Goal: Information Seeking & Learning: Learn about a topic

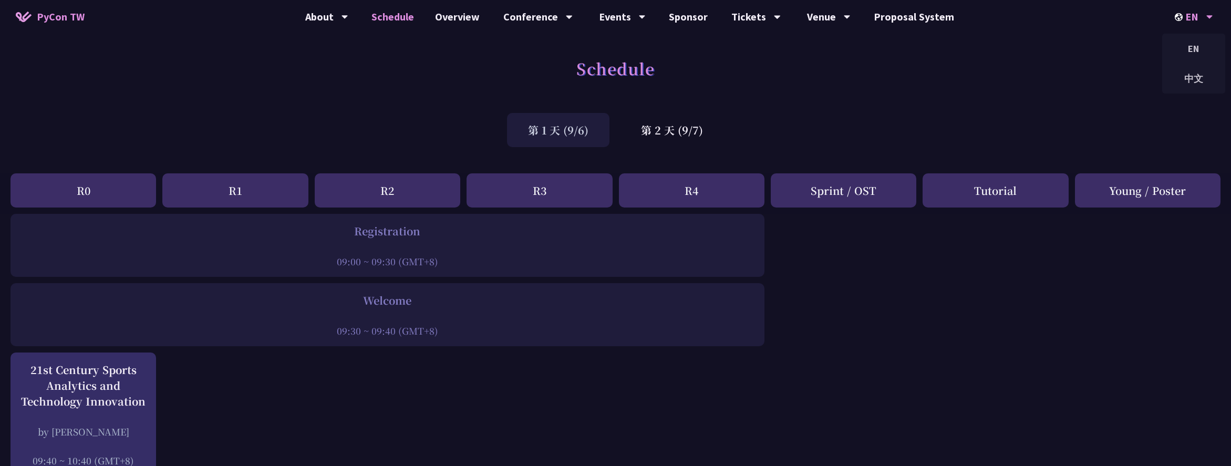
click at [1209, 12] on icon at bounding box center [1209, 17] width 7 height 11
click at [1195, 77] on div "中文" at bounding box center [1193, 78] width 63 height 25
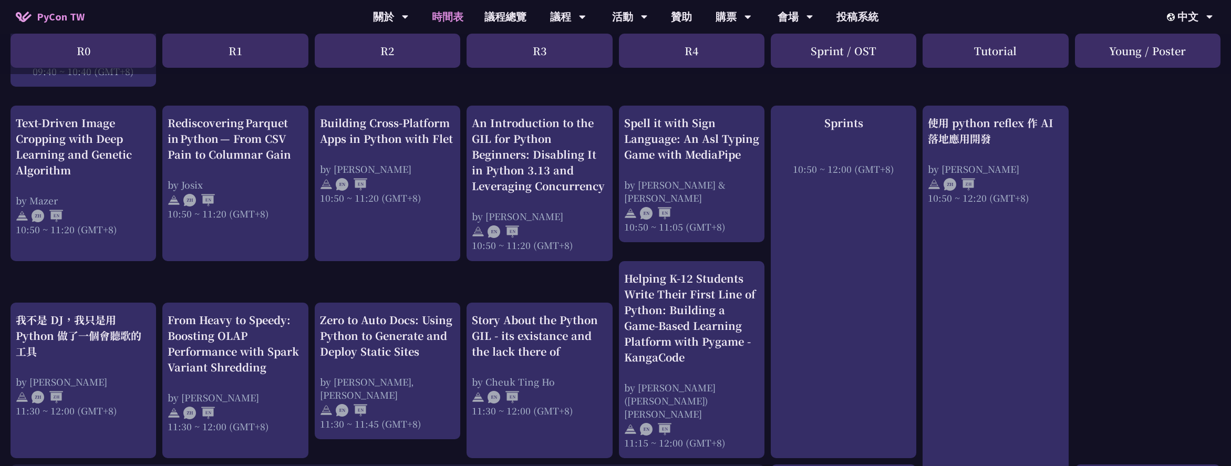
scroll to position [387, 0]
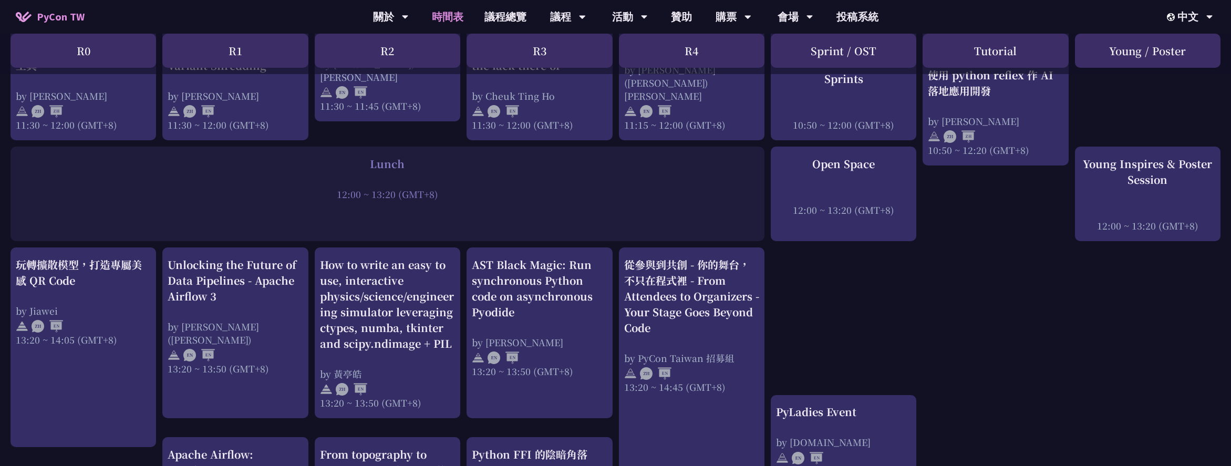
scroll to position [526, 0]
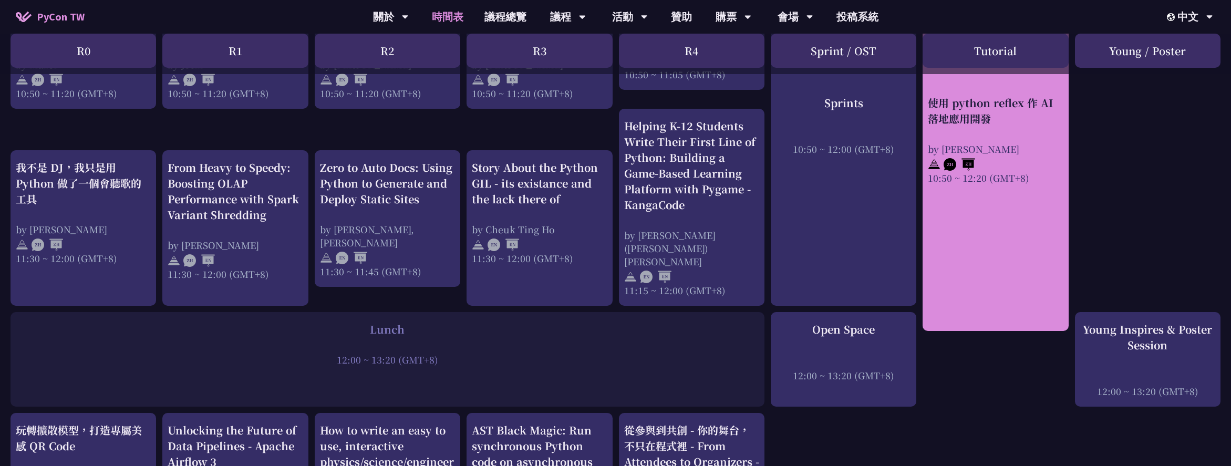
click at [975, 172] on div "10:50 ~ 12:20 (GMT+8)" at bounding box center [995, 177] width 135 height 13
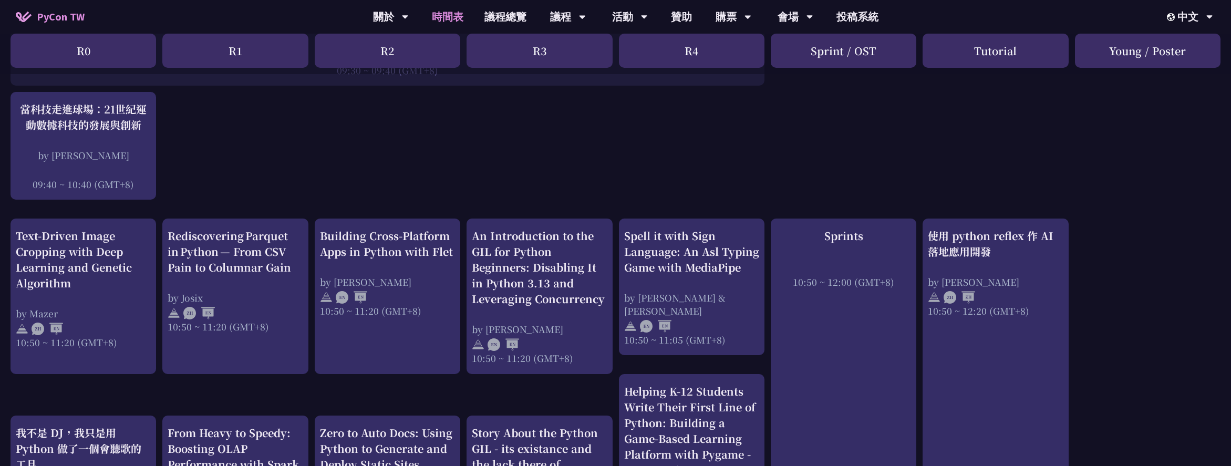
scroll to position [247, 0]
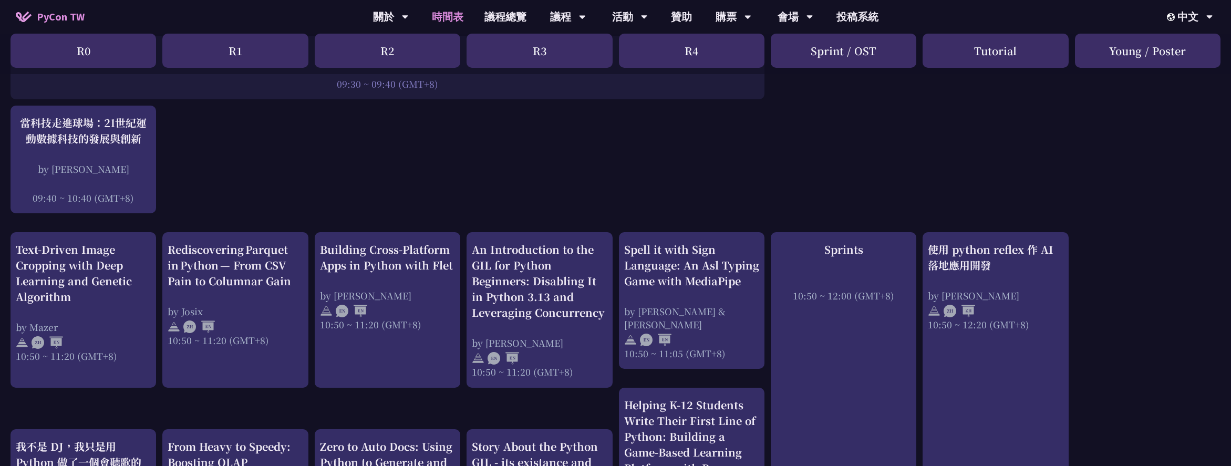
drag, startPoint x: 1026, startPoint y: 54, endPoint x: 952, endPoint y: 50, distance: 73.6
click at [948, 49] on div "Tutorial" at bounding box center [996, 51] width 146 height 34
click at [1045, 67] on div "Tutorial" at bounding box center [996, 51] width 146 height 34
click at [1014, 60] on div "Tutorial" at bounding box center [996, 51] width 146 height 34
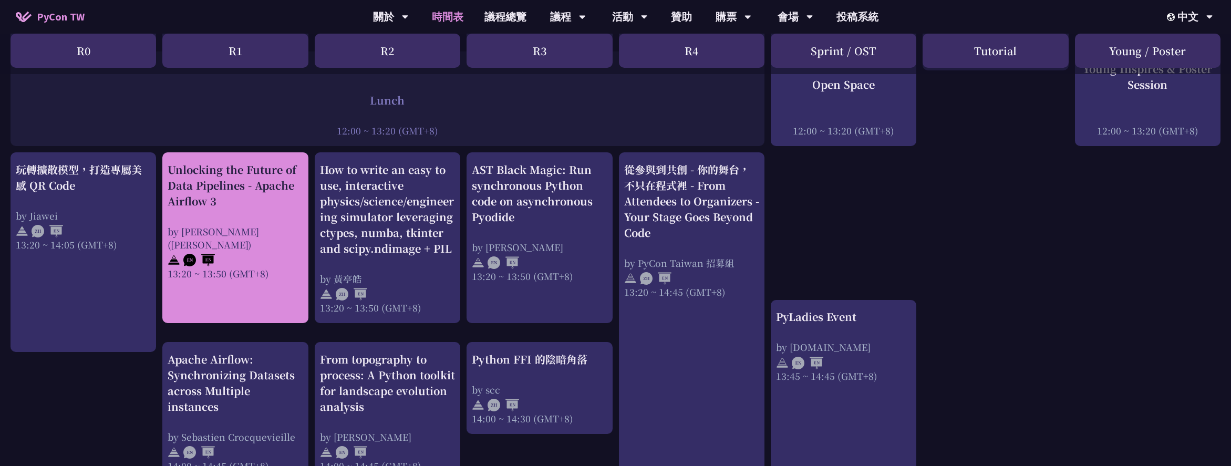
scroll to position [814, 0]
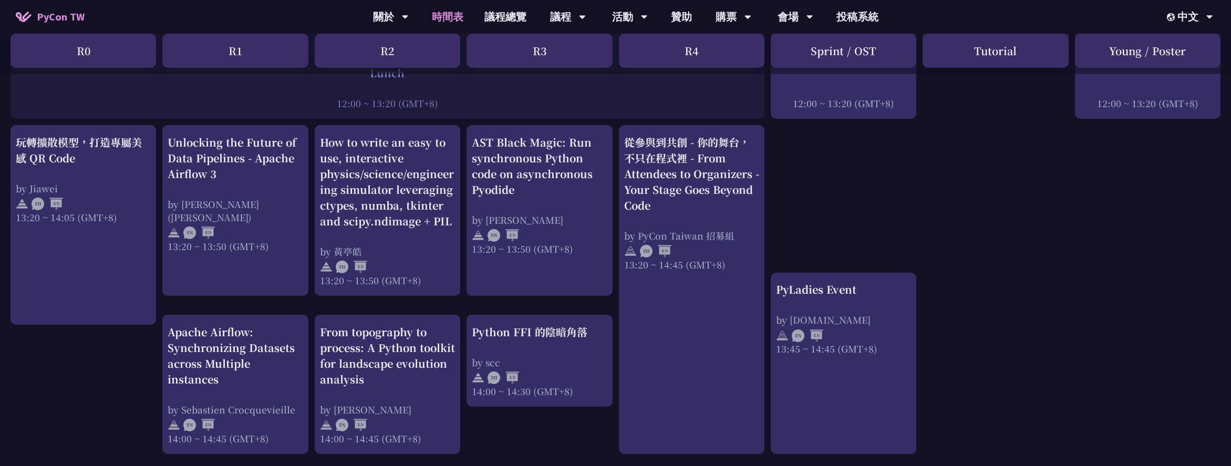
click at [379, 287] on div "An Introduction to the GIL for Python Beginners: Disabling It in Python 3.13 an…" at bounding box center [615, 221] width 1231 height 1643
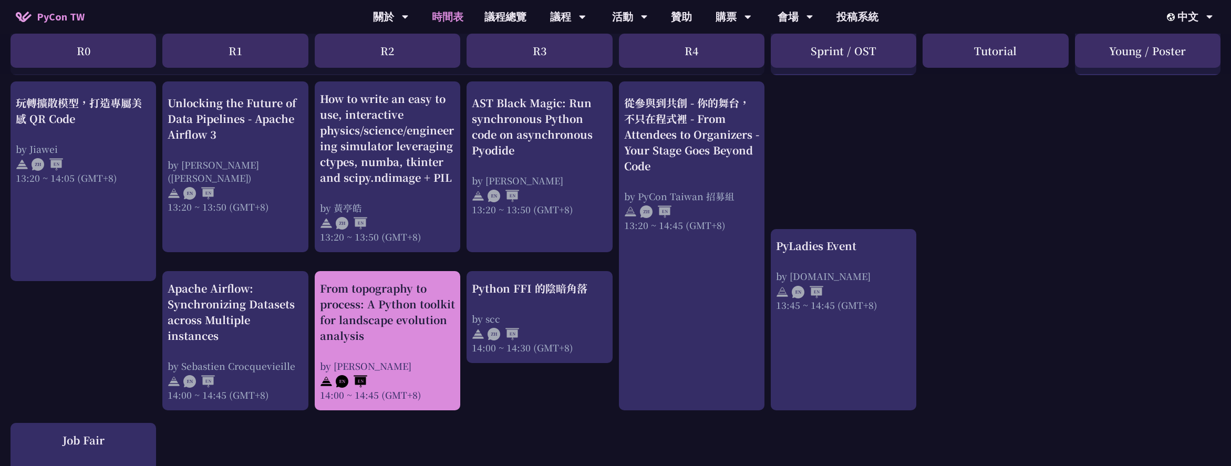
scroll to position [844, 0]
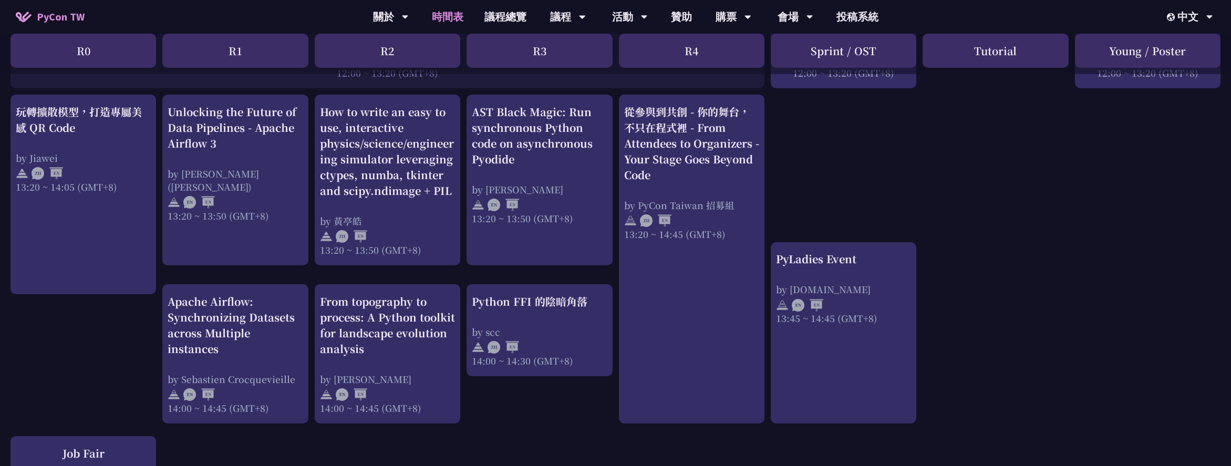
click at [998, 191] on div "An Introduction to the GIL for Python Beginners: Disabling It in Python 3.13 an…" at bounding box center [615, 191] width 1231 height 1643
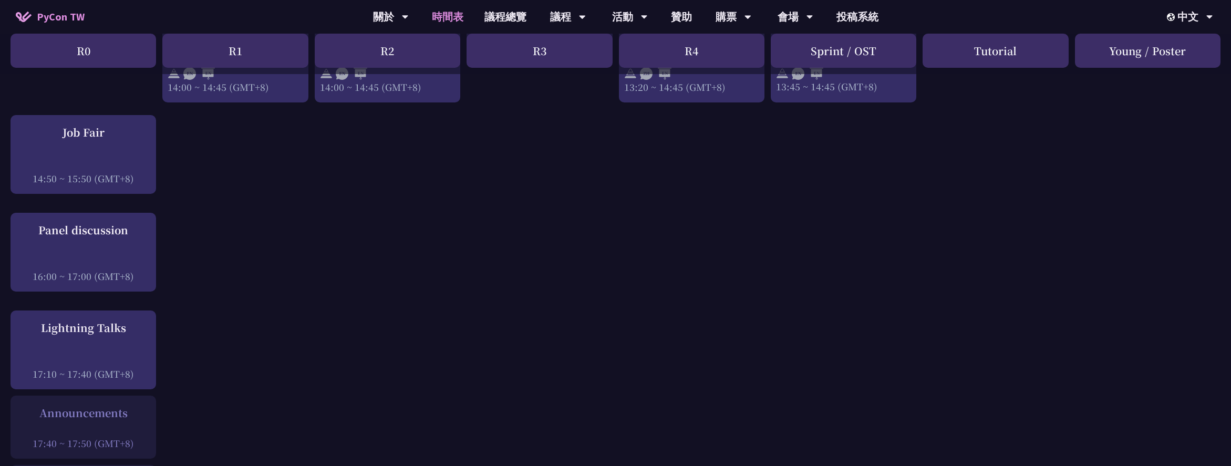
scroll to position [1152, 0]
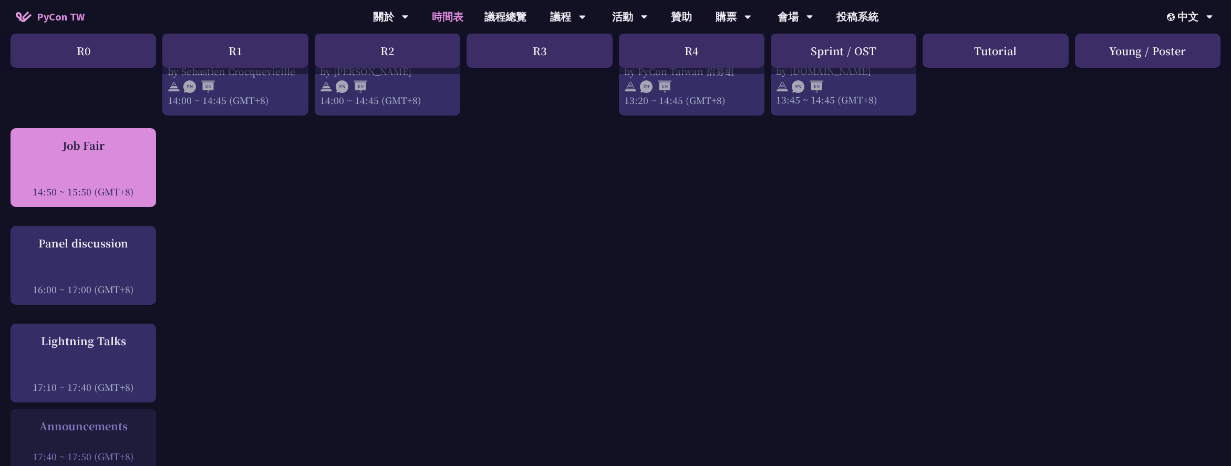
copy div
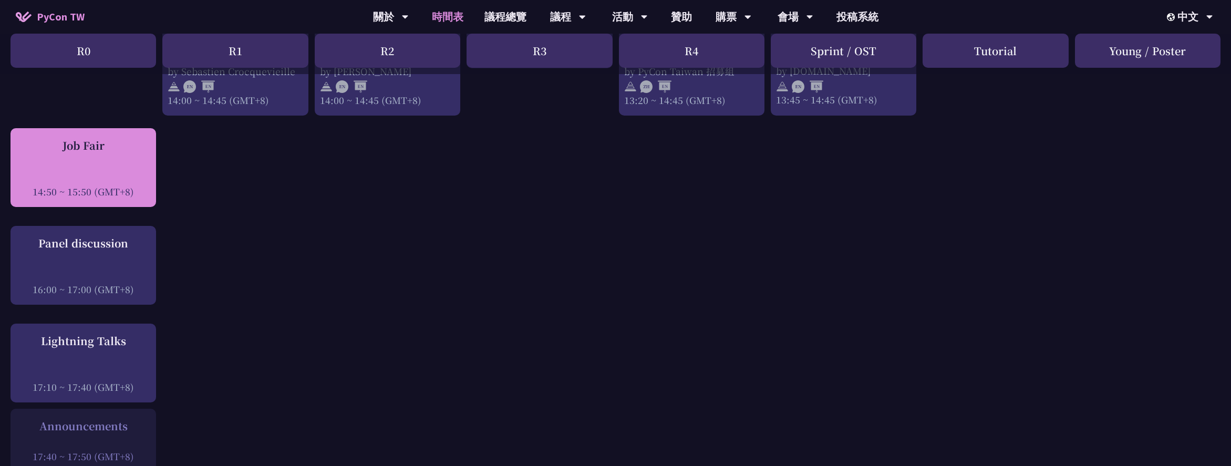
click at [90, 148] on div "Job Fair 14:50 ~ 15:50 (GMT+8)" at bounding box center [83, 168] width 135 height 60
click at [97, 138] on div "Job Fair" at bounding box center [83, 146] width 135 height 16
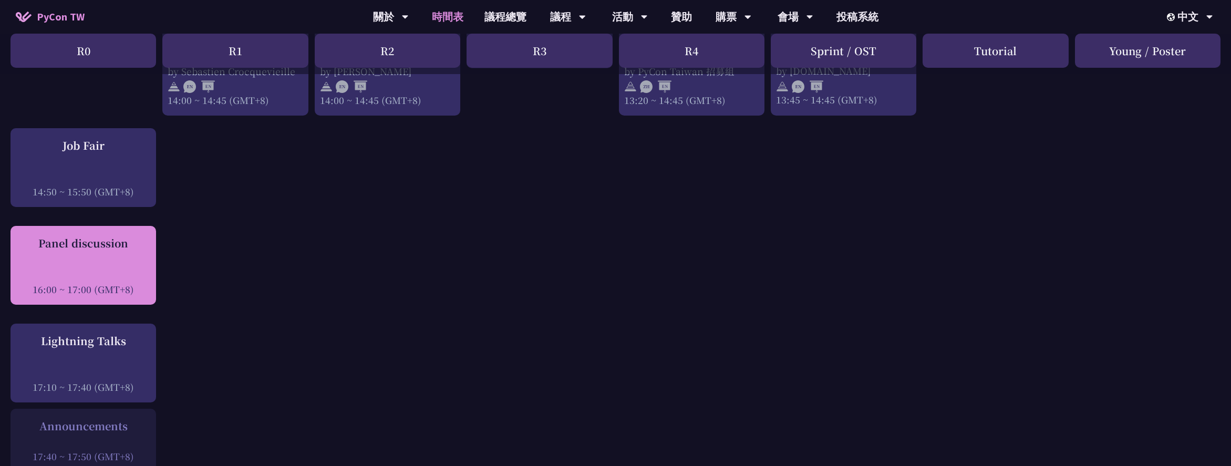
click at [95, 239] on div "Panel discussion 16:00 ~ 17:00 (GMT+8)" at bounding box center [83, 265] width 135 height 60
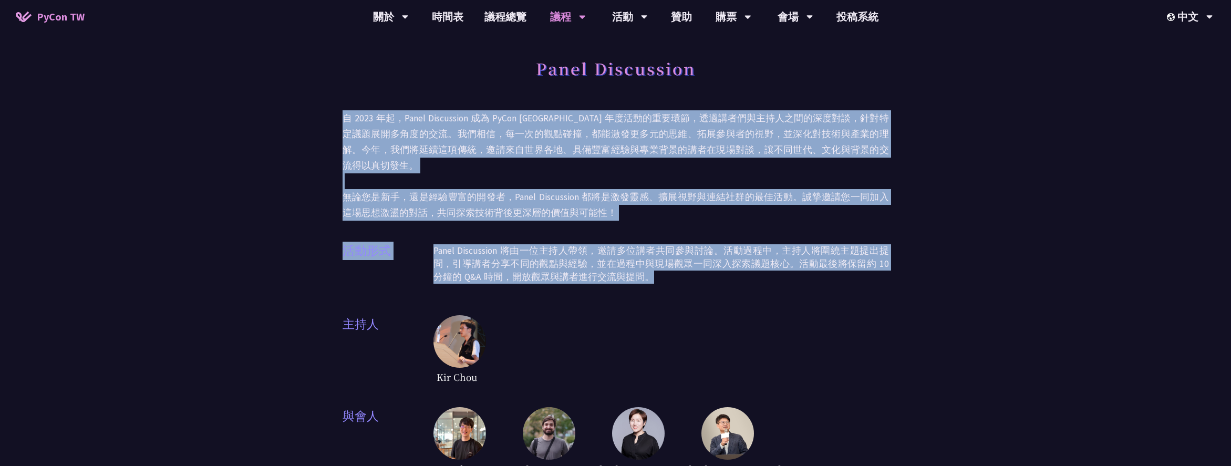
drag, startPoint x: 334, startPoint y: 119, endPoint x: 763, endPoint y: 288, distance: 461.1
click at [763, 288] on div "Panel Discussion 自 2023 年起，Panel Discussion 成為 PyCon Taiwan 年度活動的重要環節，透過講者們與主持人…" at bounding box center [615, 428] width 1231 height 856
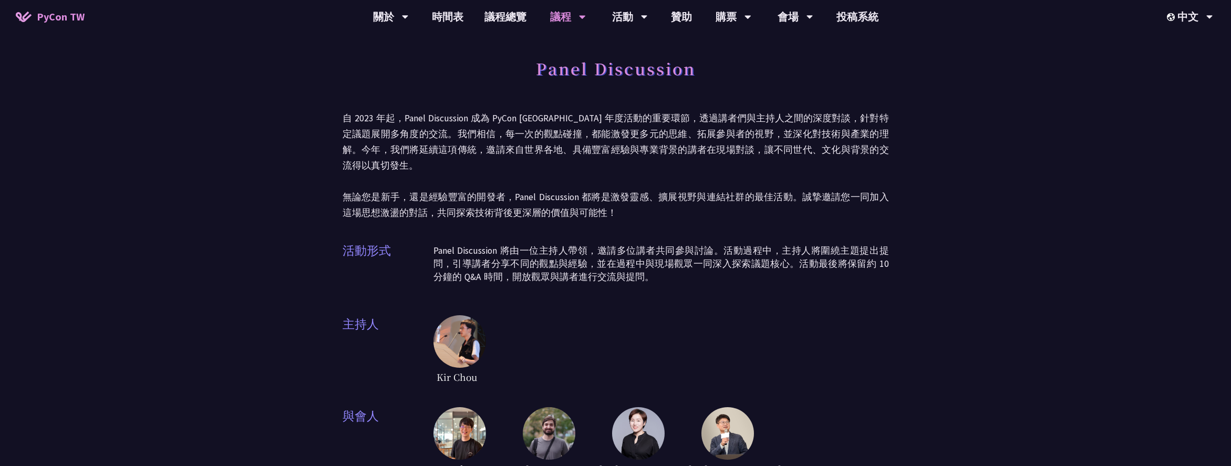
drag, startPoint x: 940, startPoint y: 297, endPoint x: 986, endPoint y: 301, distance: 46.3
click at [940, 297] on div "Panel Discussion 自 2023 年起，Panel Discussion 成為 PyCon Taiwan 年度活動的重要環節，透過講者們與主持人…" at bounding box center [615, 428] width 1231 height 856
click at [926, 297] on div "Panel Discussion 自 2023 年起，Panel Discussion 成為 PyCon Taiwan 年度活動的重要環節，透過講者們與主持人…" at bounding box center [615, 428] width 1231 height 856
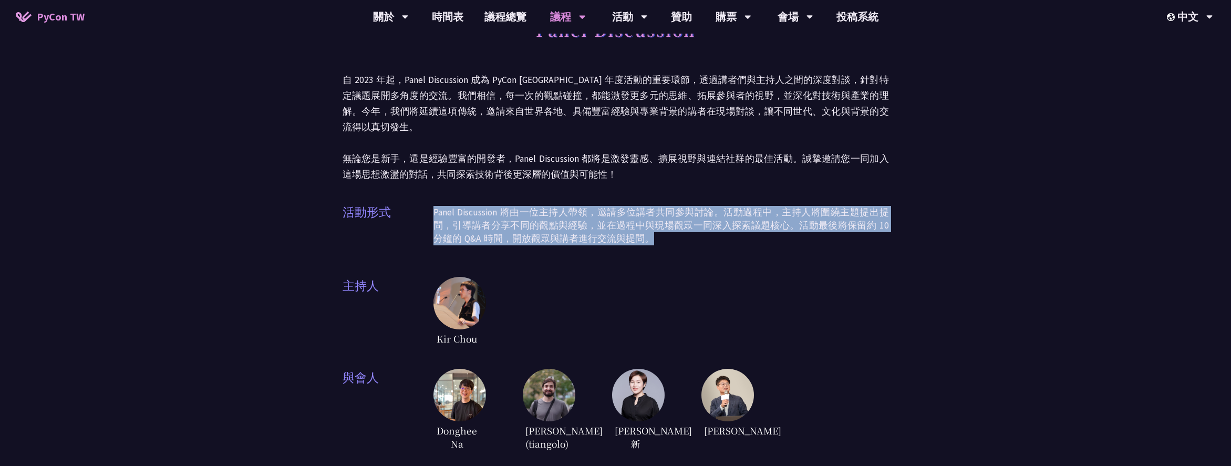
drag, startPoint x: 625, startPoint y: 238, endPoint x: 401, endPoint y: 210, distance: 225.6
click at [401, 210] on div "活動形式 Panel Discussion 將由一位主持人帶領，邀請多位講者共同參與討論。活動過程中，主持人將圍繞主題提出提問，引導講者分享不同的觀點與經驗，…" at bounding box center [616, 229] width 546 height 53
click at [757, 242] on p "Panel Discussion 將由一位主持人帶領，邀請多位講者共同參與討論。活動過程中，主持人將圍繞主題提出提問，引導講者分享不同的觀點與經驗，並在過程中…" at bounding box center [660, 225] width 455 height 39
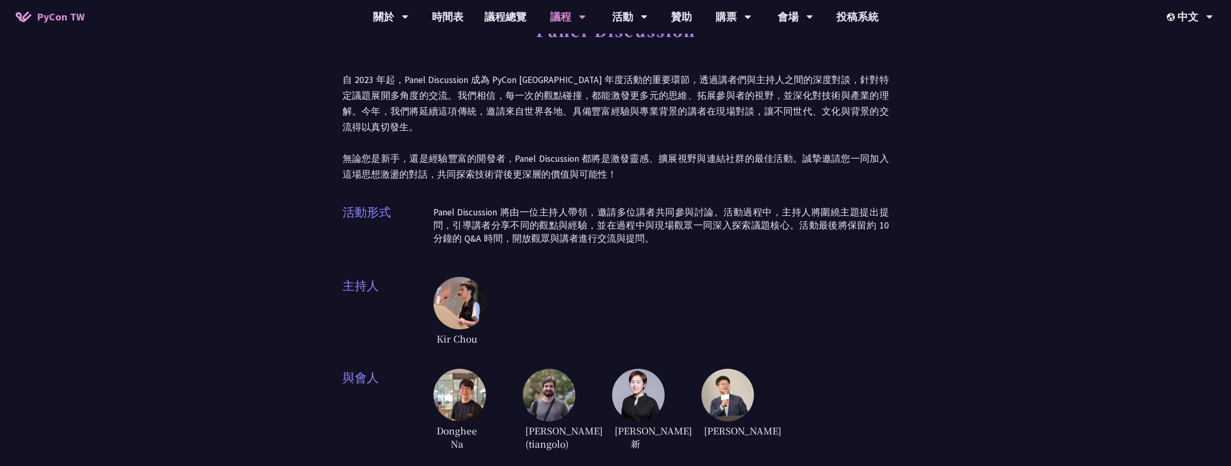
drag, startPoint x: 857, startPoint y: 242, endPoint x: 798, endPoint y: 244, distance: 59.4
click at [854, 242] on p "Panel Discussion 將由一位主持人帶領，邀請多位講者共同參與討論。活動過程中，主持人將圍繞主題提出提問，引導講者分享不同的觀點與經驗，並在過程中…" at bounding box center [660, 225] width 455 height 39
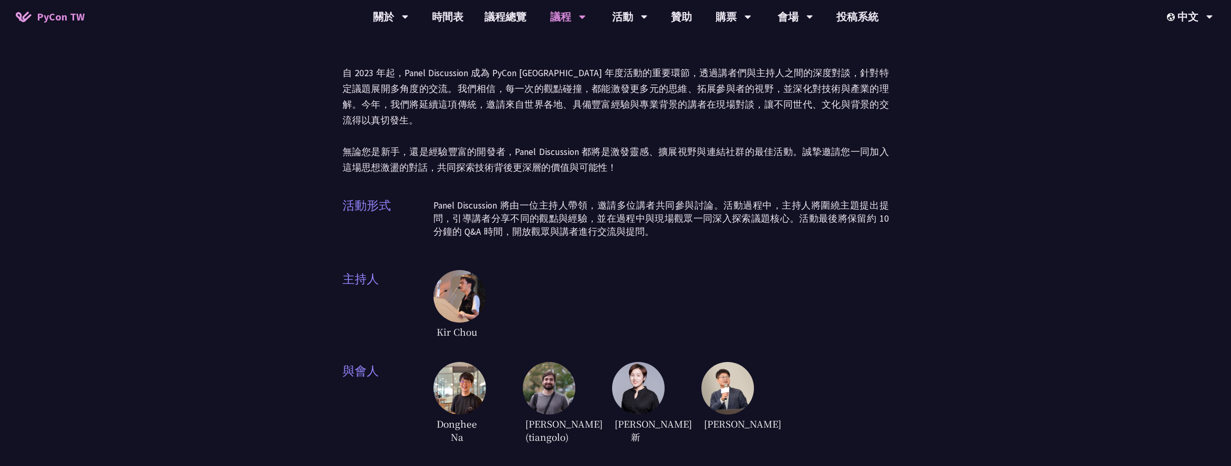
scroll to position [52, 0]
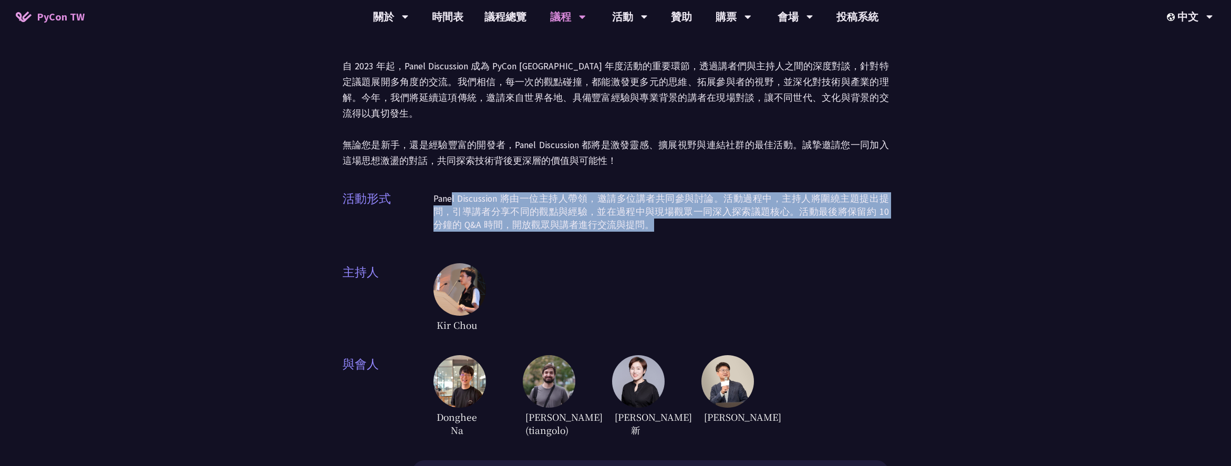
drag, startPoint x: 638, startPoint y: 229, endPoint x: 454, endPoint y: 198, distance: 187.0
click at [454, 198] on p "Panel Discussion 將由一位主持人帶領，邀請多位講者共同參與討論。活動過程中，主持人將圍繞主題提出提問，引導講者分享不同的觀點與經驗，並在過程中…" at bounding box center [660, 211] width 455 height 39
click at [730, 231] on p "Panel Discussion 將由一位主持人帶領，邀請多位講者共同參與討論。活動過程中，主持人將圍繞主題提出提問，引導講者分享不同的觀點與經驗，並在過程中…" at bounding box center [660, 211] width 455 height 39
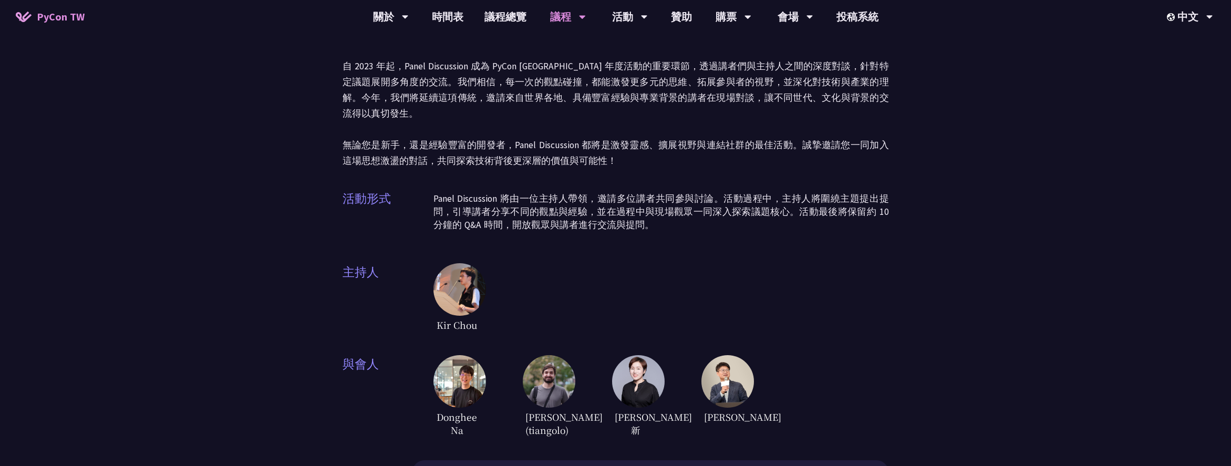
click at [809, 242] on div "活動形式 Panel Discussion 將由一位主持人帶領，邀請多位講者共同參與討論。活動過程中，主持人將圍繞主題提出提問，引導講者分享不同的觀點與經驗，…" at bounding box center [616, 216] width 546 height 53
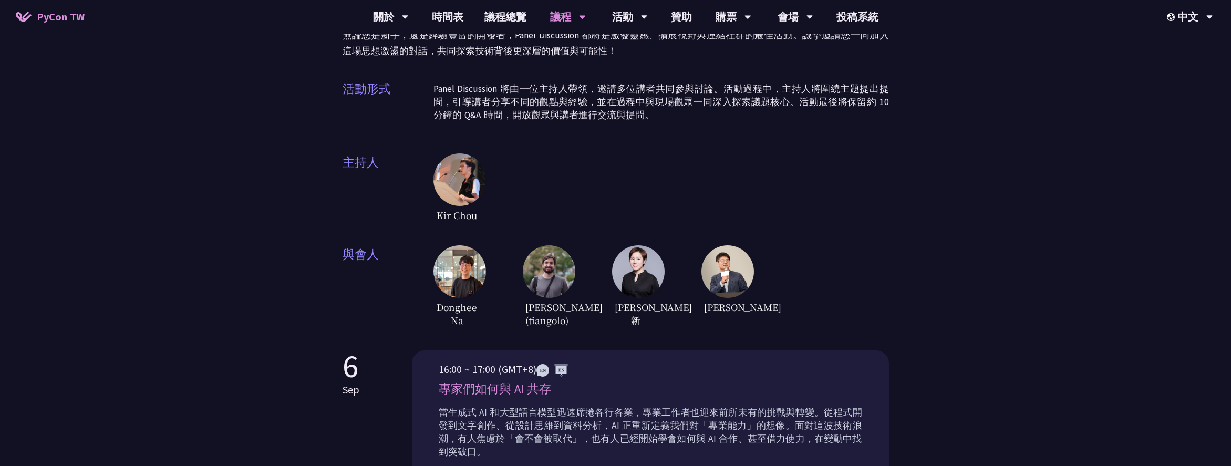
scroll to position [377, 0]
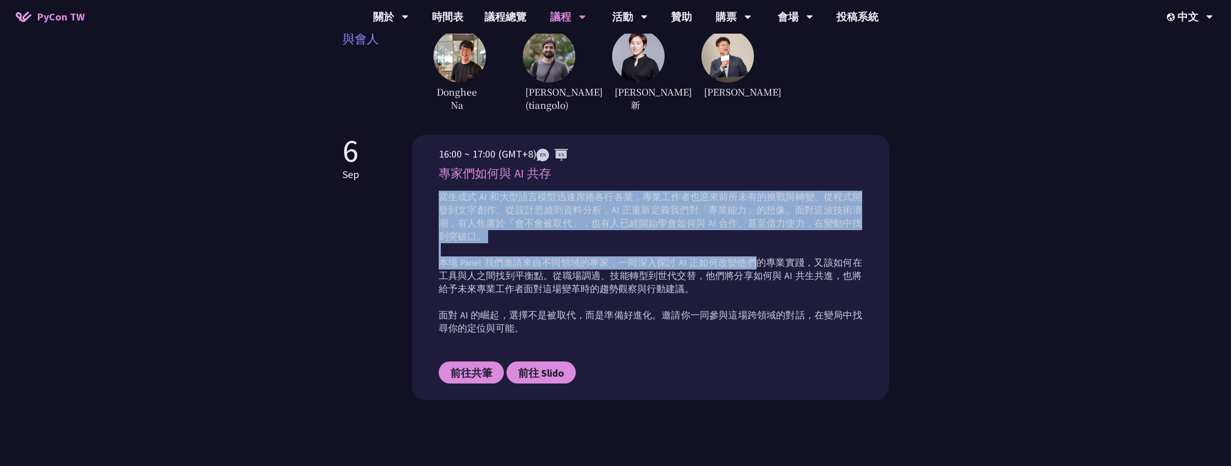
drag, startPoint x: 438, startPoint y: 209, endPoint x: 761, endPoint y: 275, distance: 329.3
click at [761, 275] on p "當生成式 AI 和大型語言模型迅速席捲各行各業，專業工作者也迎來前所未有的挑戰與轉變。從程式開發到文字創作、從設計思維到資料分析，AI 正重新定義我們對「專業…" at bounding box center [650, 263] width 423 height 144
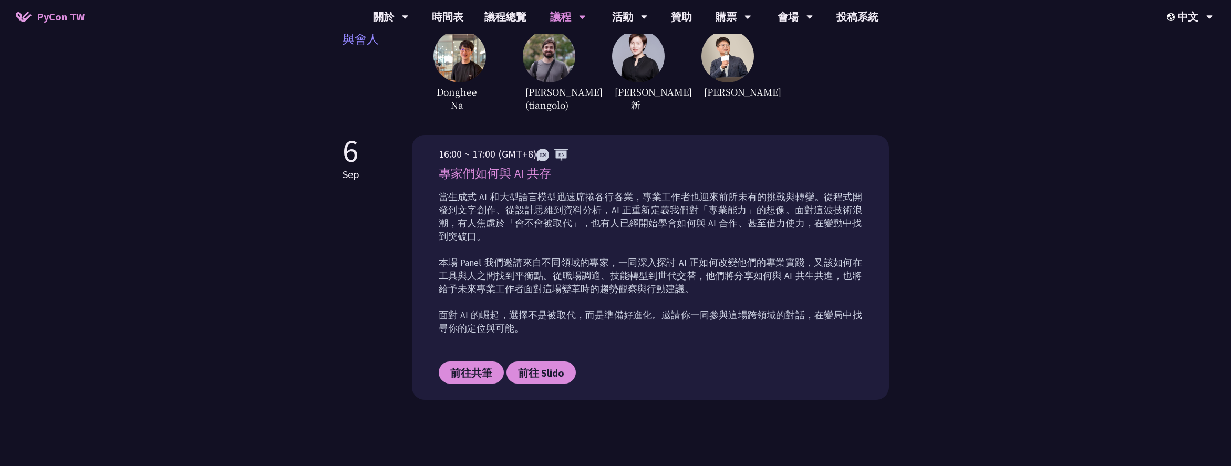
click at [819, 316] on p "當生成式 AI 和大型語言模型迅速席捲各行各業，專業工作者也迎來前所未有的挑戰與轉變。從程式開發到文字創作、從設計思維到資料分析，AI 正重新定義我們對「專業…" at bounding box center [650, 263] width 423 height 144
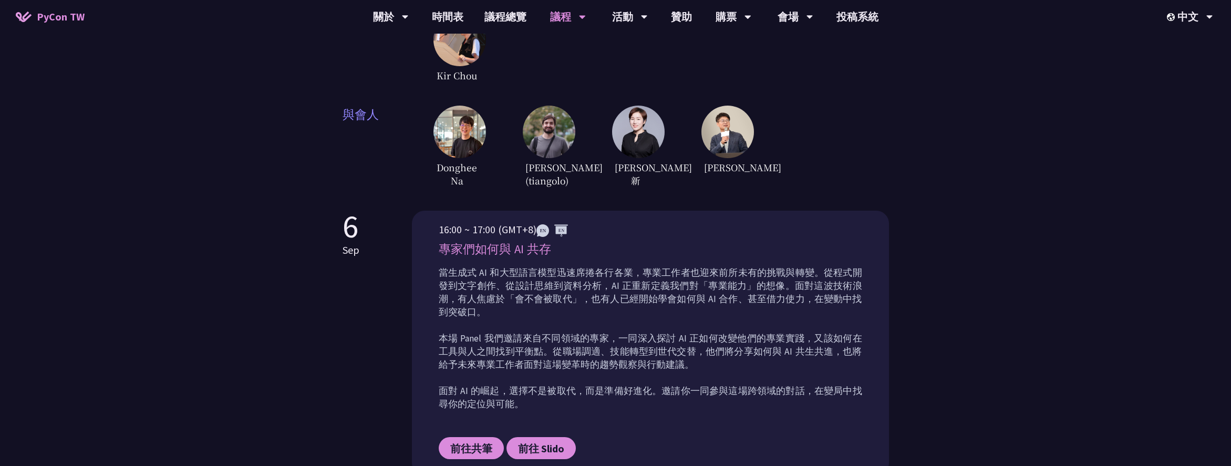
scroll to position [295, 0]
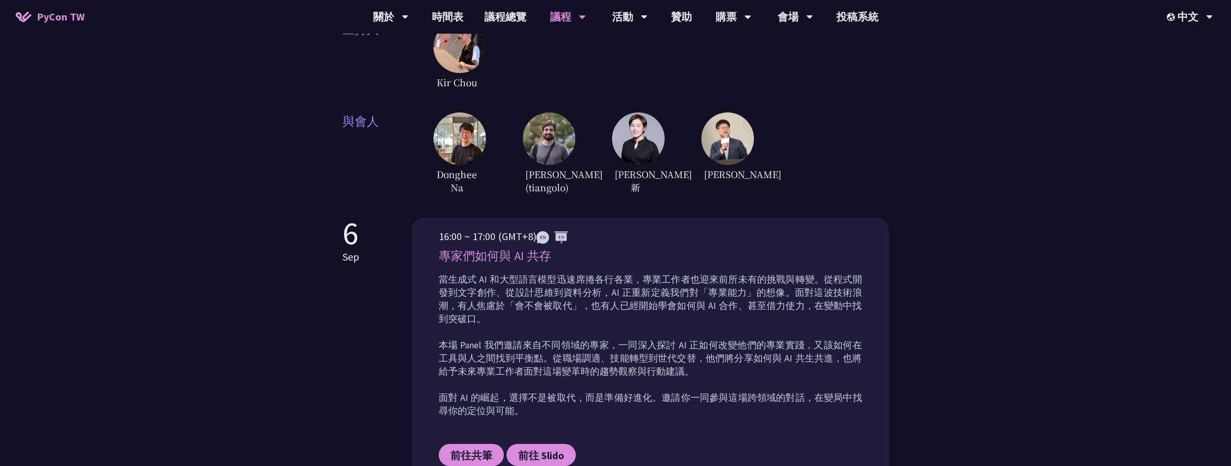
click at [462, 149] on img at bounding box center [459, 138] width 53 height 53
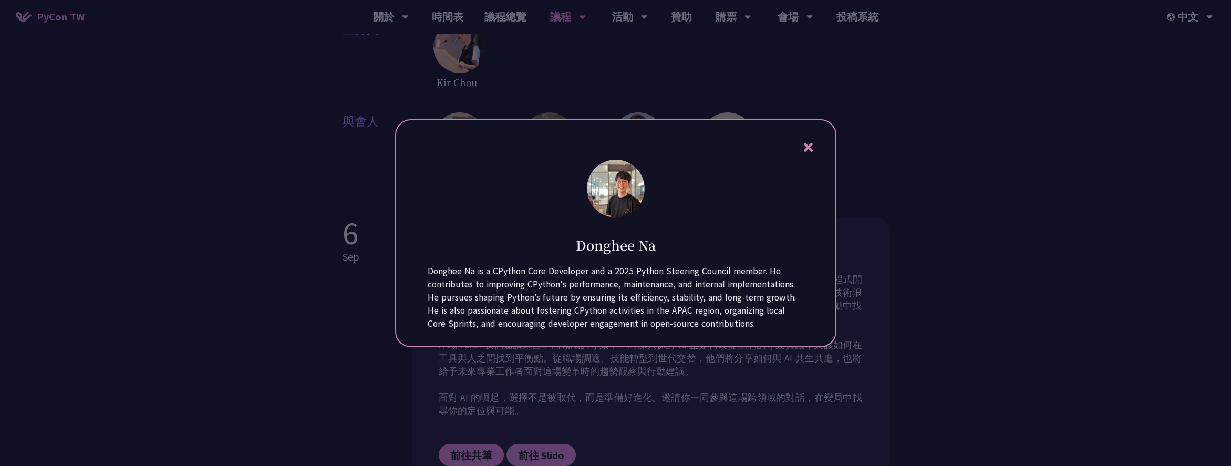
click at [806, 143] on icon at bounding box center [808, 147] width 9 height 9
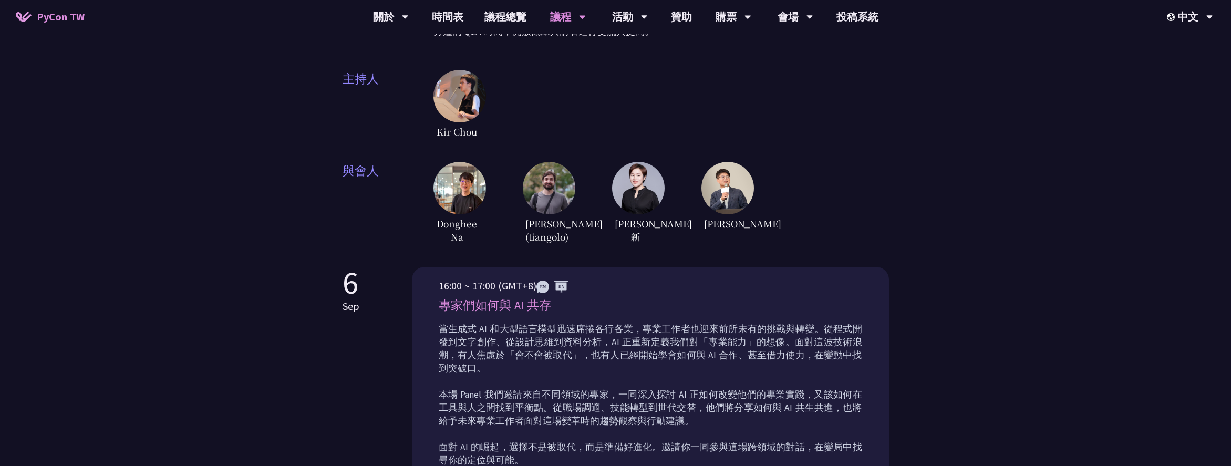
scroll to position [190, 0]
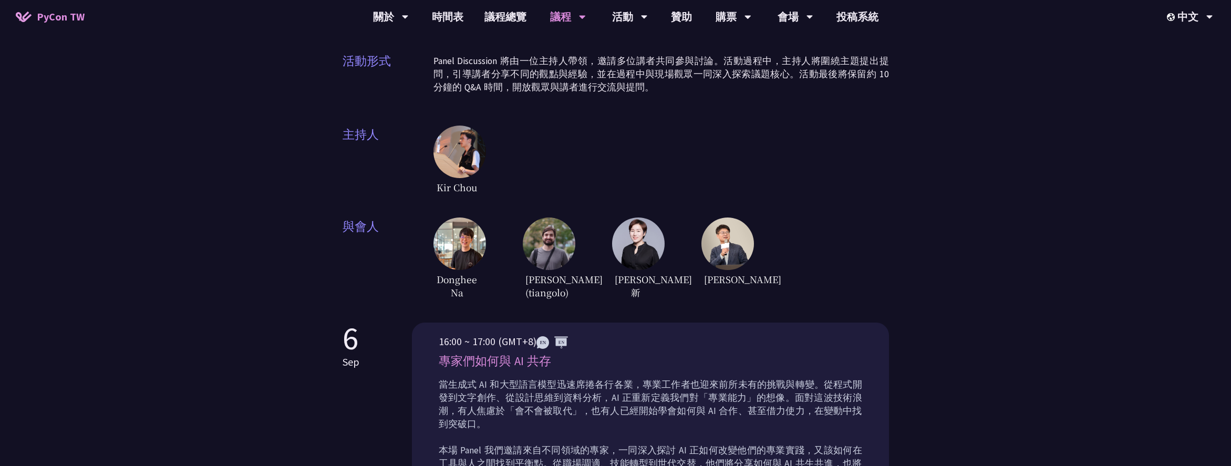
click at [453, 153] on img at bounding box center [459, 152] width 53 height 53
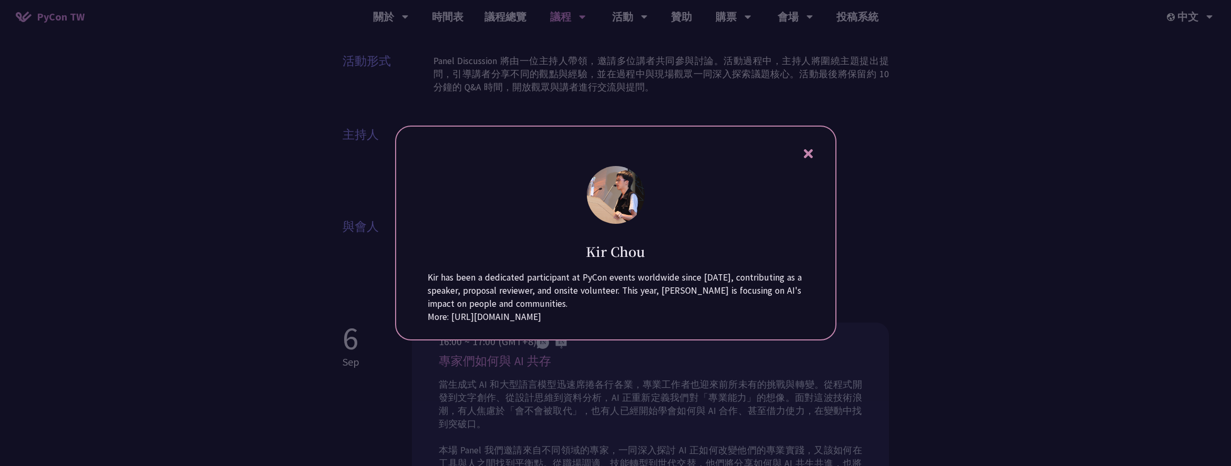
click at [809, 149] on icon at bounding box center [808, 153] width 9 height 9
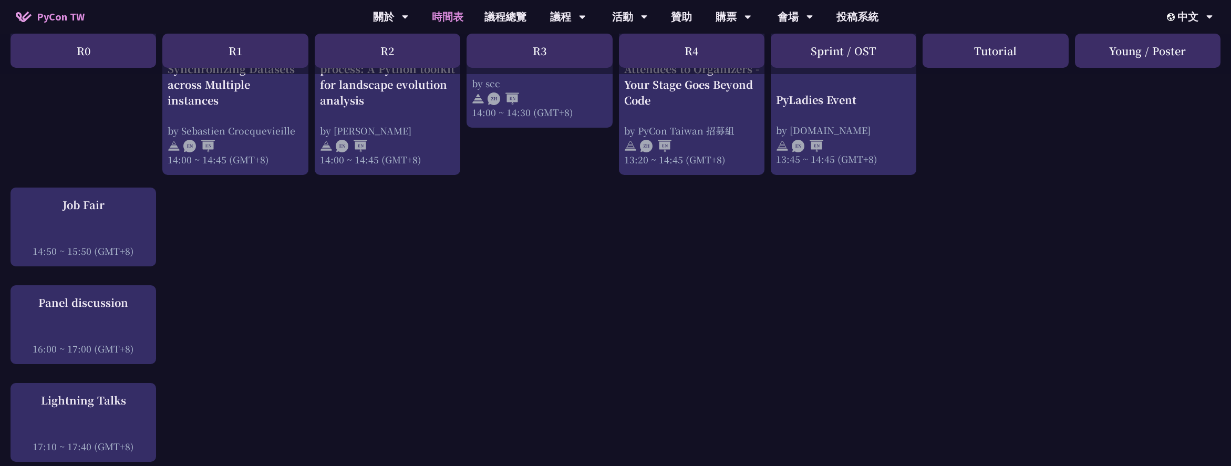
scroll to position [1150, 0]
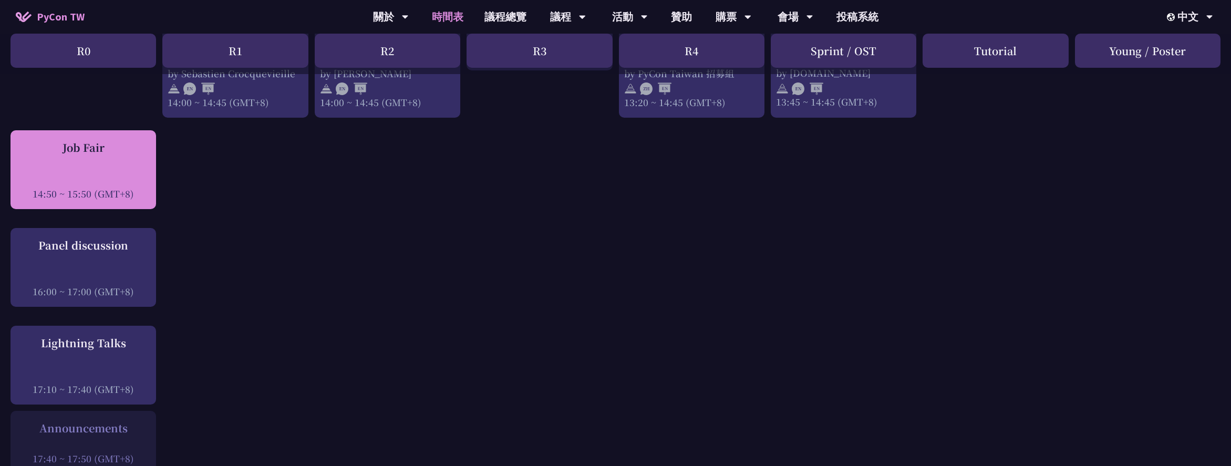
click at [117, 151] on div "Job Fair 14:50 ~ 15:50 (GMT+8)" at bounding box center [83, 170] width 135 height 60
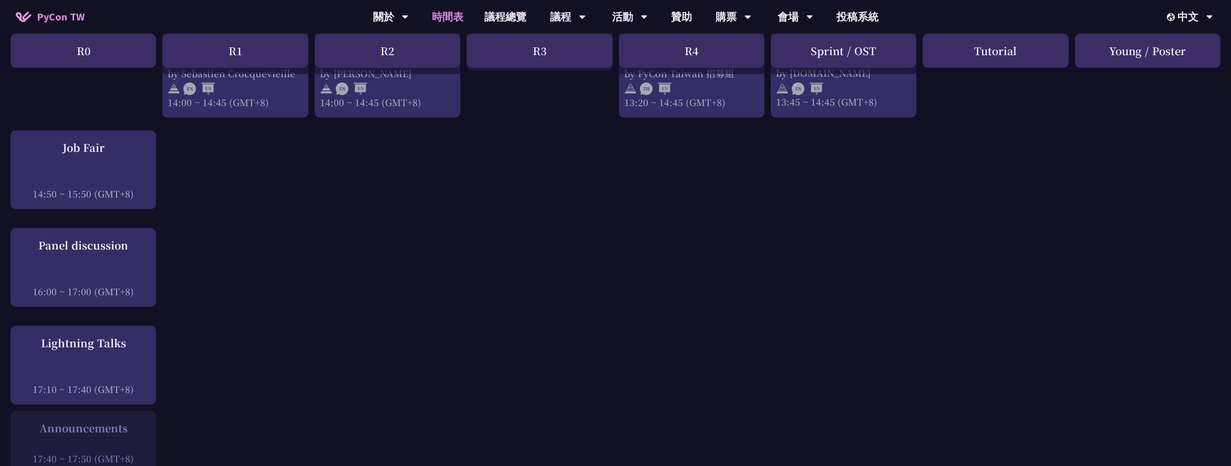
scroll to position [1164, 0]
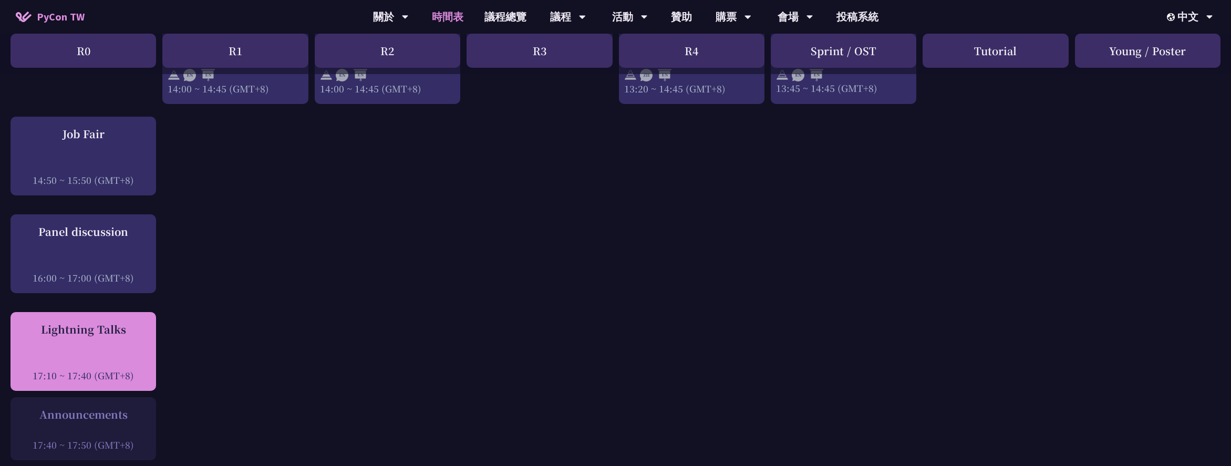
click at [125, 322] on div "Lightning Talks" at bounding box center [83, 330] width 135 height 16
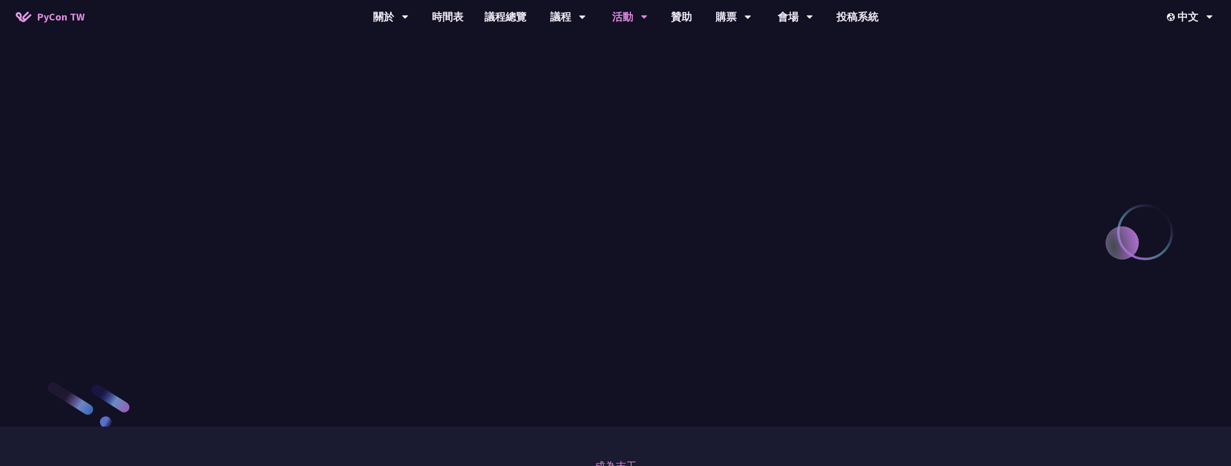
scroll to position [1011, 0]
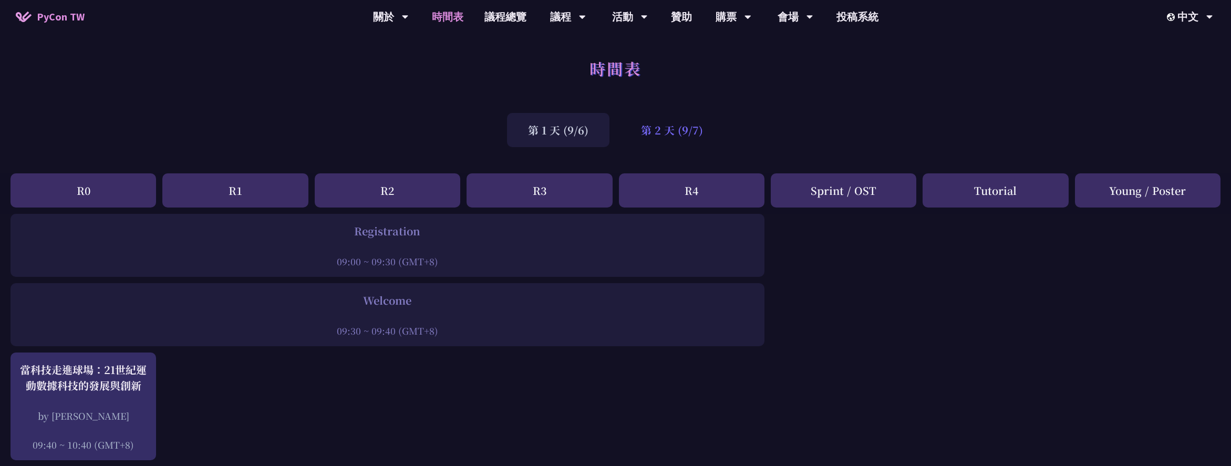
click at [683, 124] on div "第 2 天 (9/7)" at bounding box center [672, 130] width 104 height 34
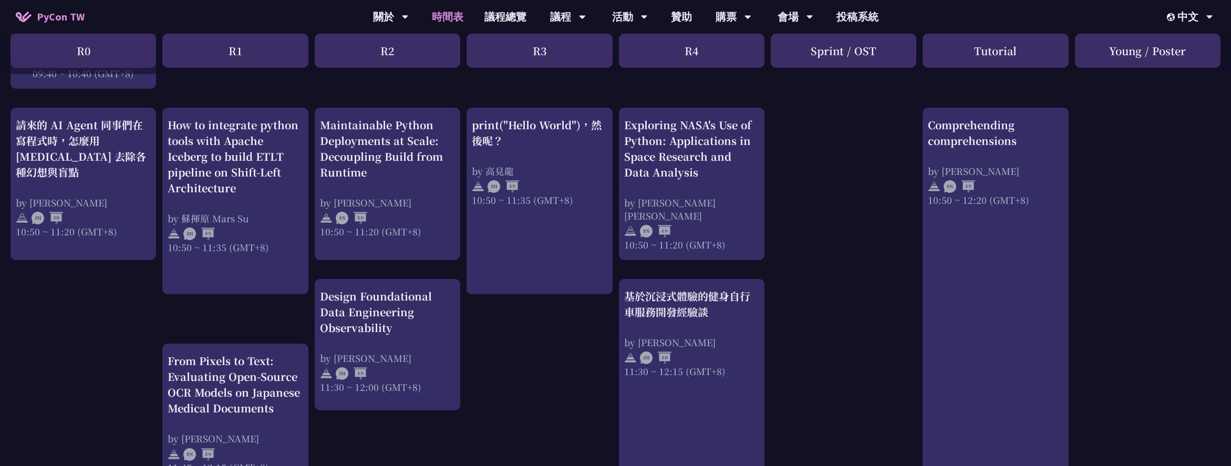
scroll to position [385, 0]
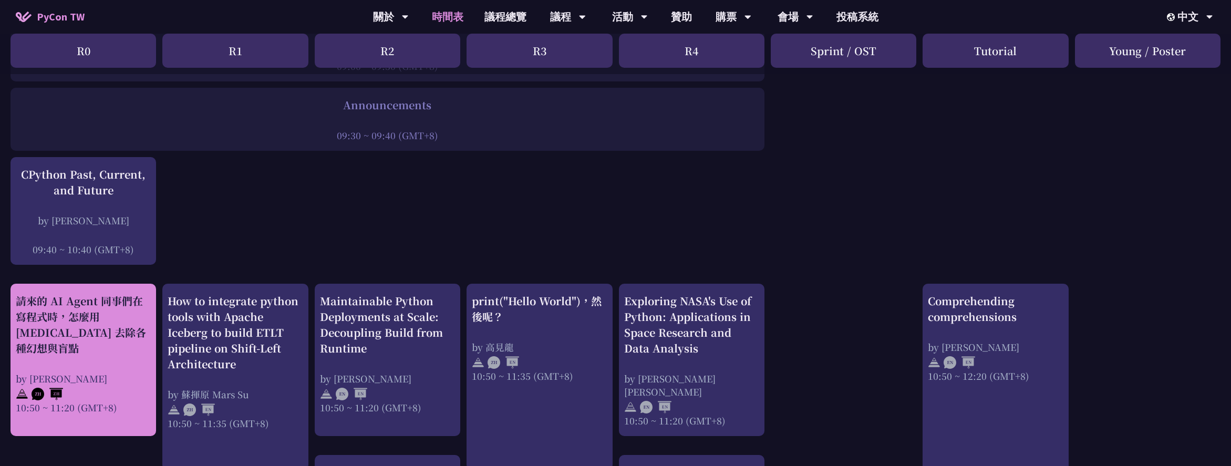
scroll to position [209, 0]
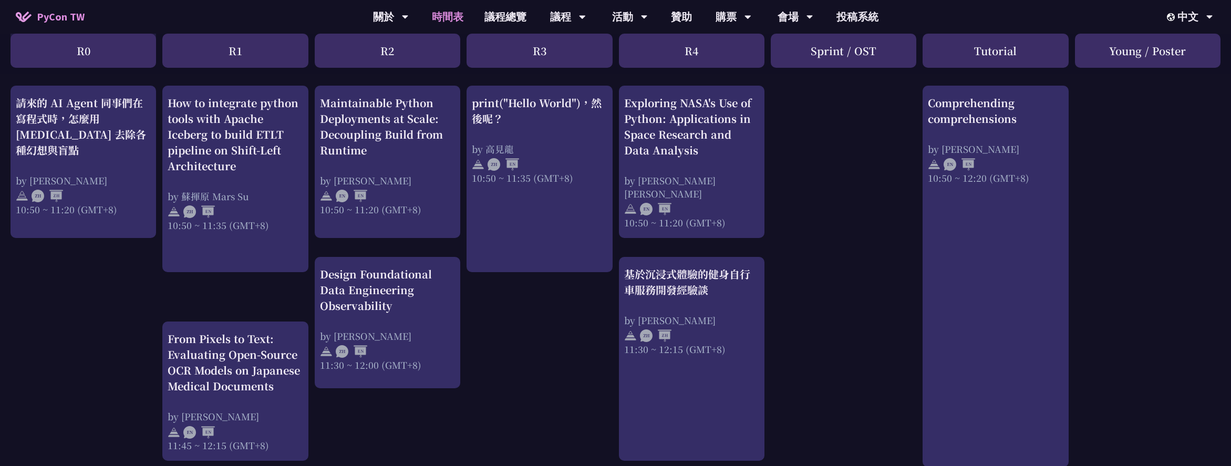
scroll to position [407, 0]
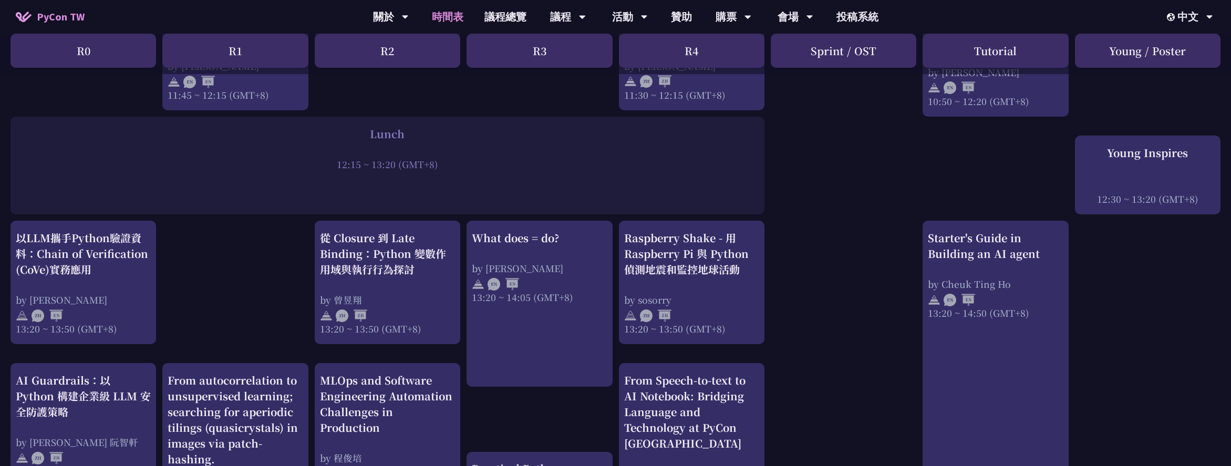
scroll to position [751, 0]
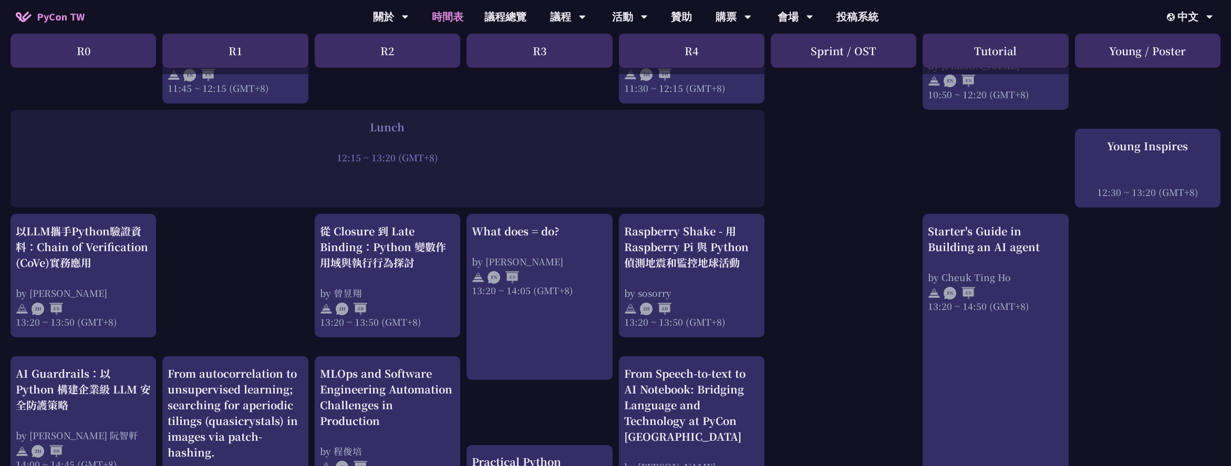
click at [847, 270] on div "print("Hello World")，然後呢？ by 高見龍 10:50 ~ 11:35 (GMT+8) What does = do? by Reuve…" at bounding box center [615, 235] width 1231 height 1544
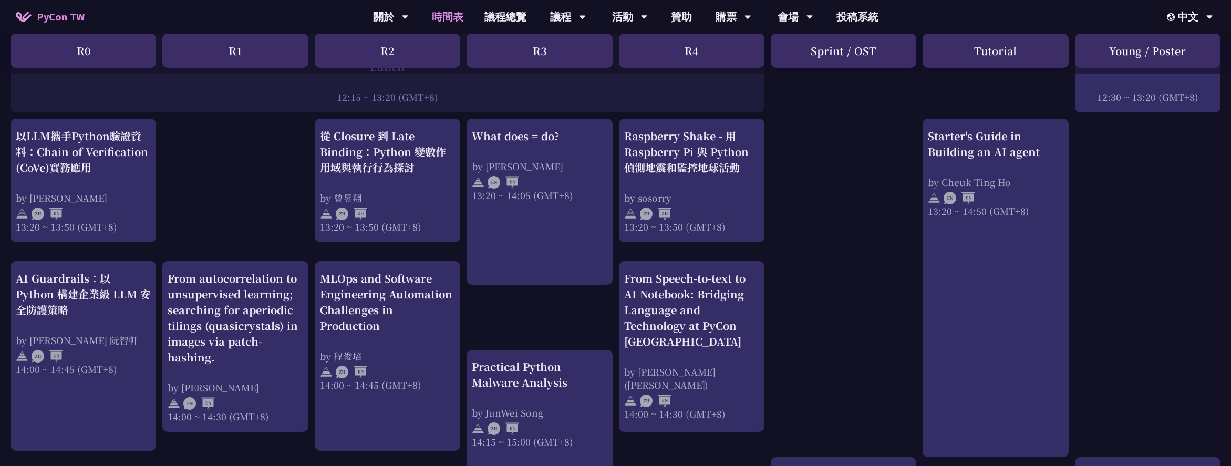
scroll to position [853, 0]
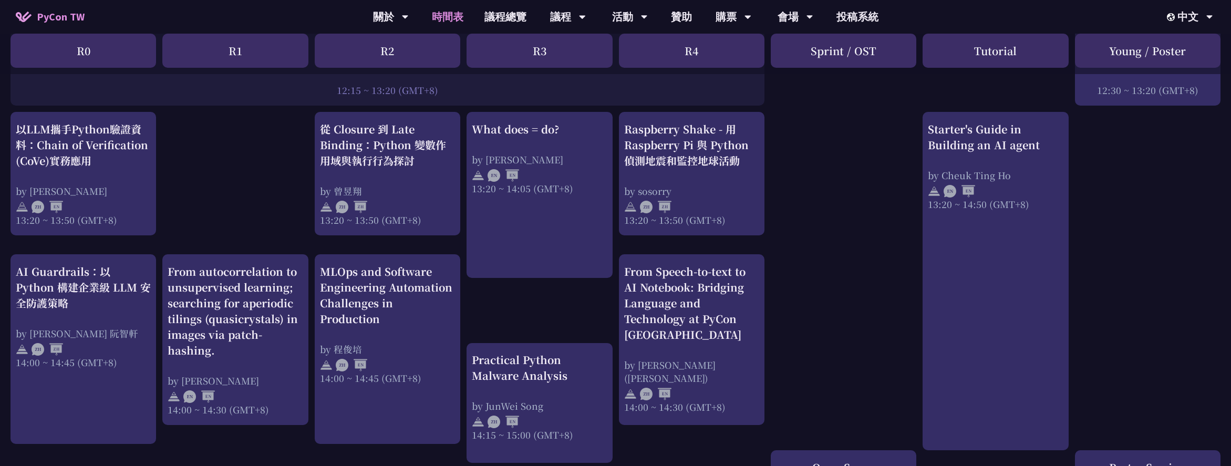
click at [852, 155] on div "print("Hello World")，然後呢？ by 高見龍 10:50 ~ 11:35 (GMT+8) What does = do? by Reuve…" at bounding box center [615, 133] width 1231 height 1544
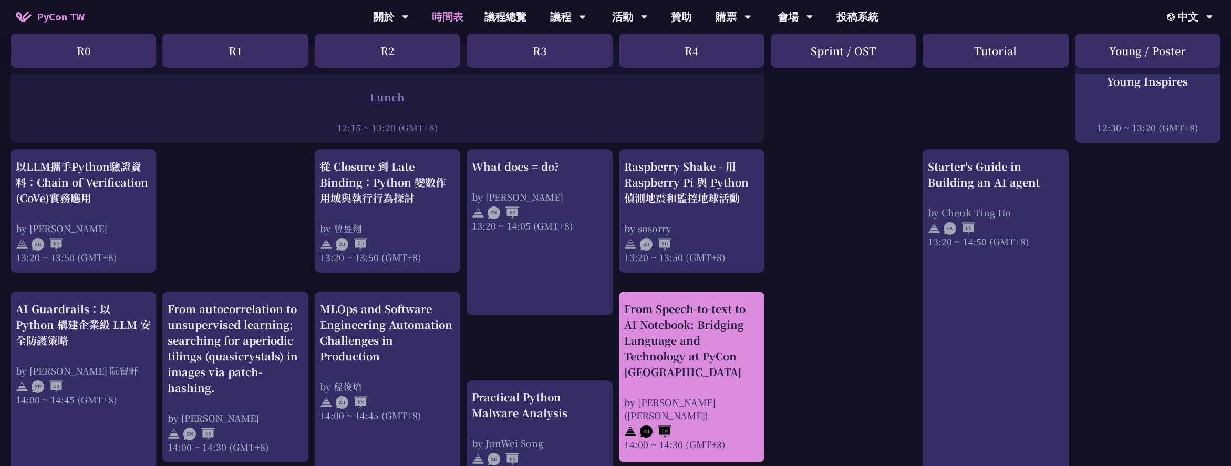
scroll to position [829, 0]
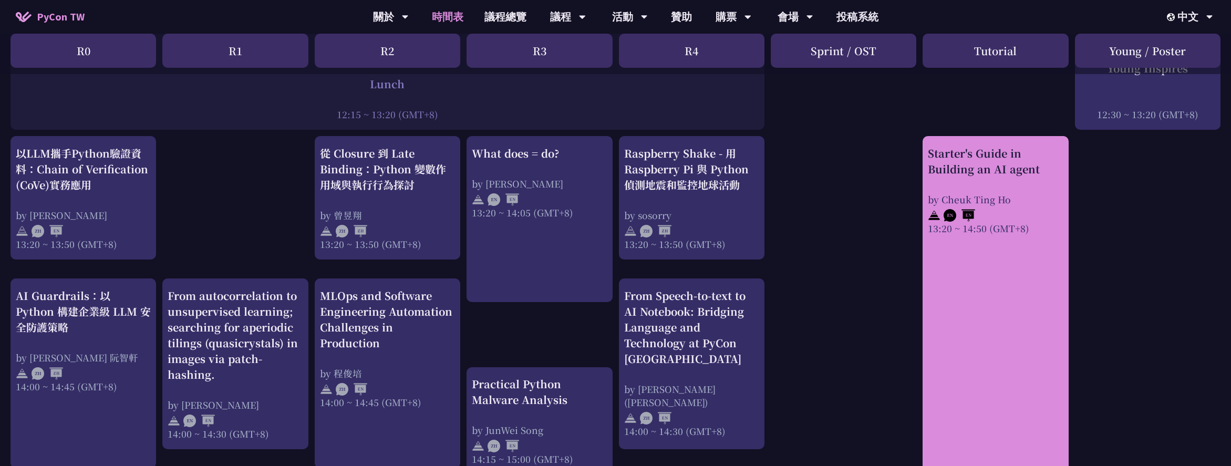
click at [1007, 173] on div "Starter's Guide in Building an AI agent" at bounding box center [995, 162] width 135 height 32
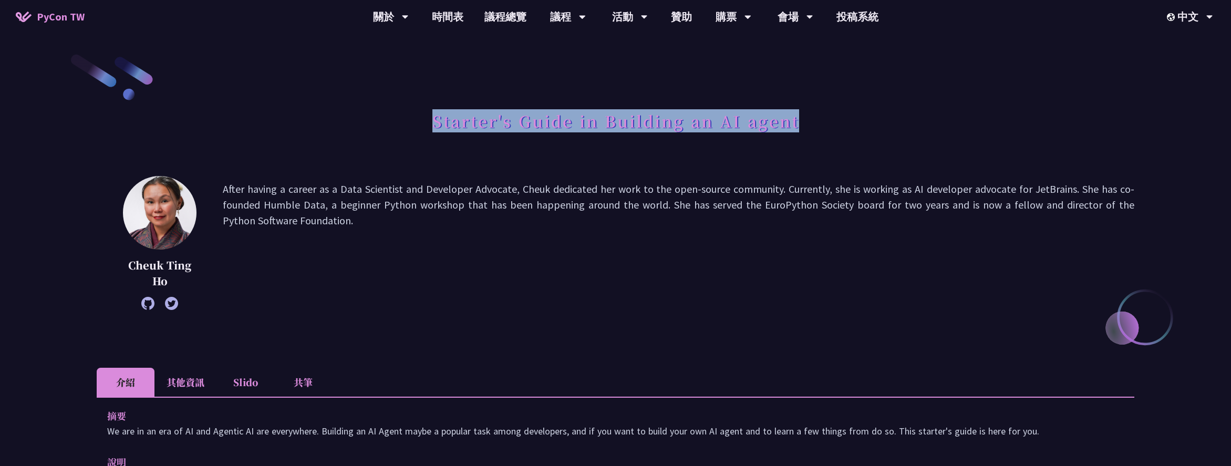
drag, startPoint x: 433, startPoint y: 125, endPoint x: 813, endPoint y: 125, distance: 379.8
click at [813, 125] on div "Starter's Guide in Building an AI agent" at bounding box center [616, 132] width 1038 height 55
copy h1 "Starter's Guide in Building an AI agent"
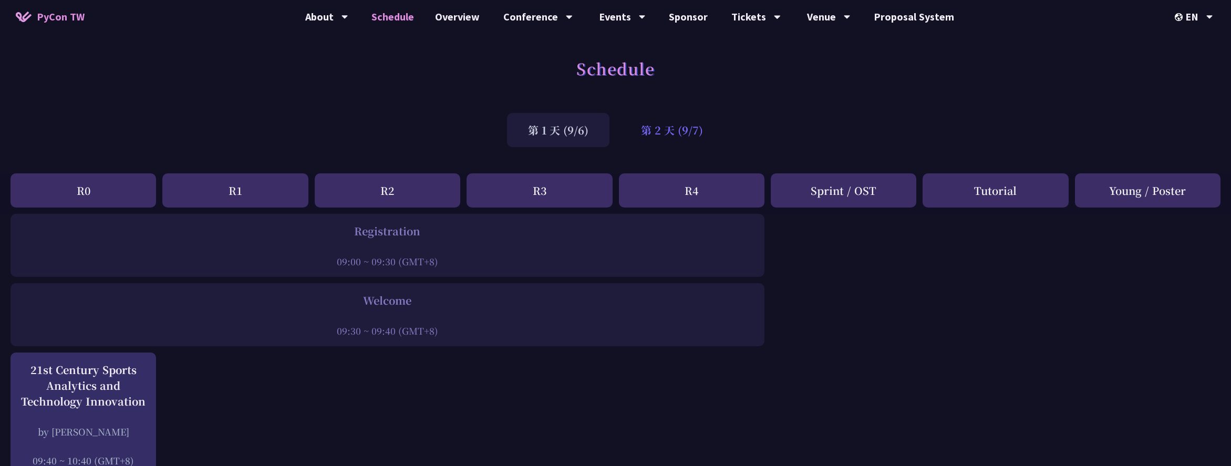
click at [669, 134] on div "第 2 天 (9/7)" at bounding box center [672, 130] width 104 height 34
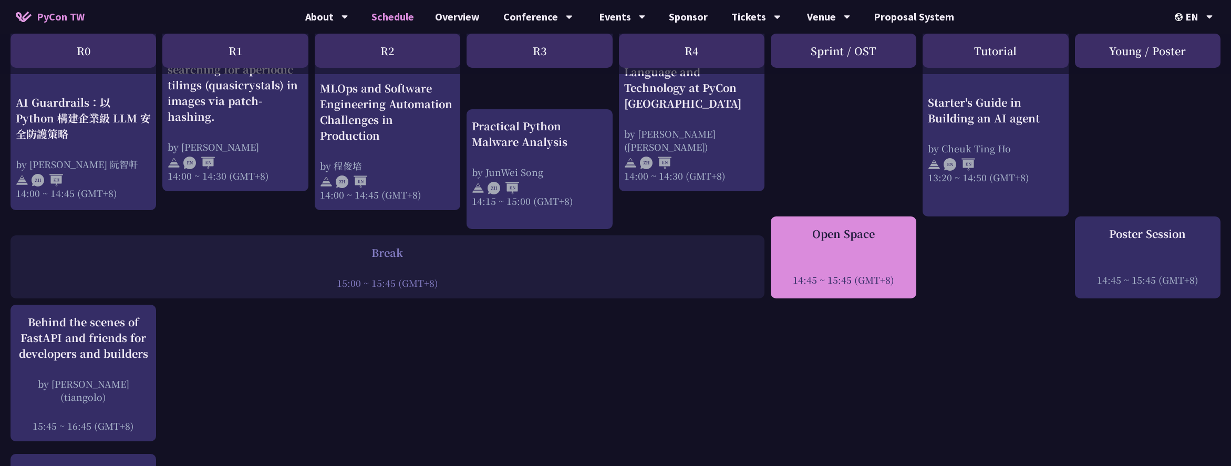
scroll to position [1093, 0]
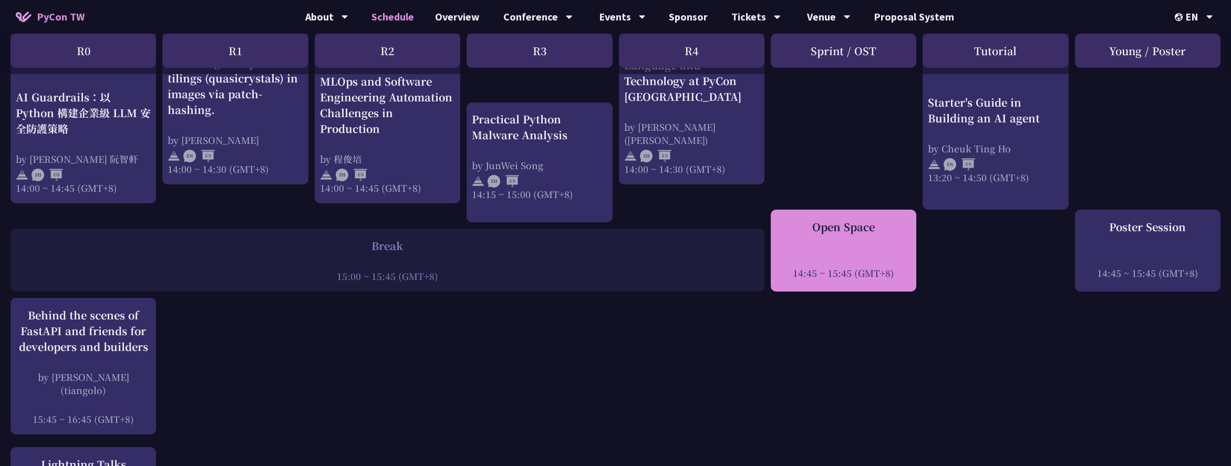
click at [881, 249] on div "Open Space 14:45 ~ 15:45 (GMT+8)" at bounding box center [843, 249] width 135 height 60
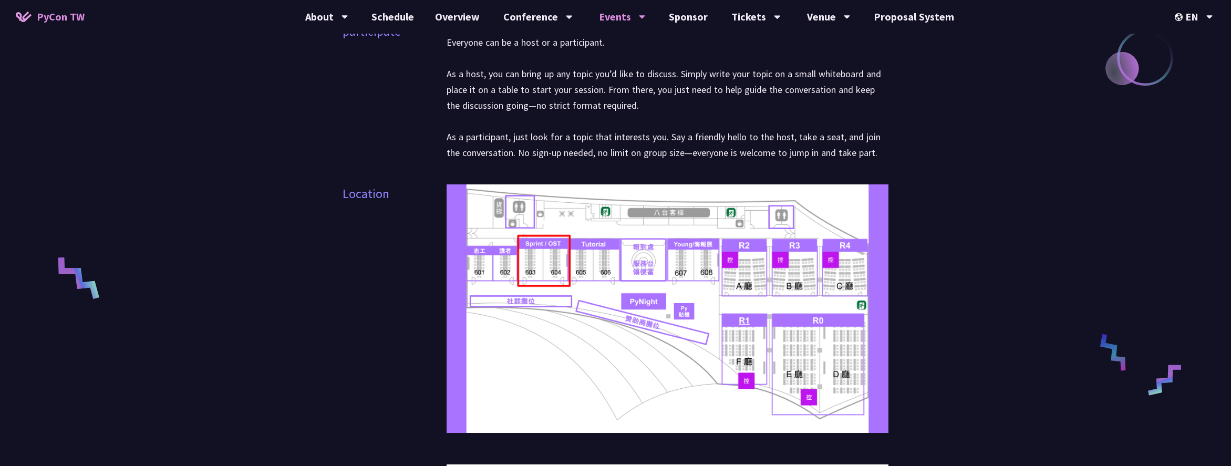
scroll to position [266, 0]
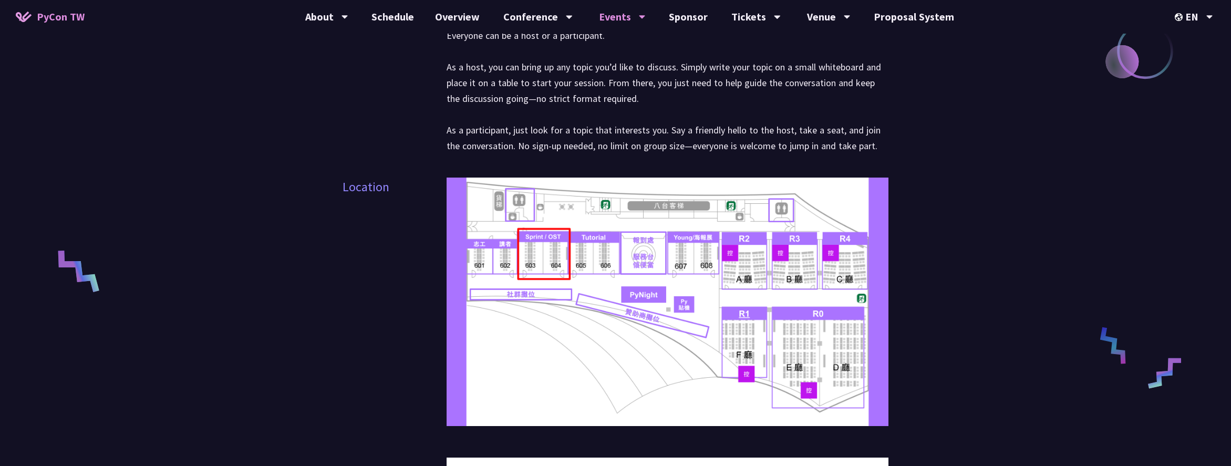
scroll to position [1093, 0]
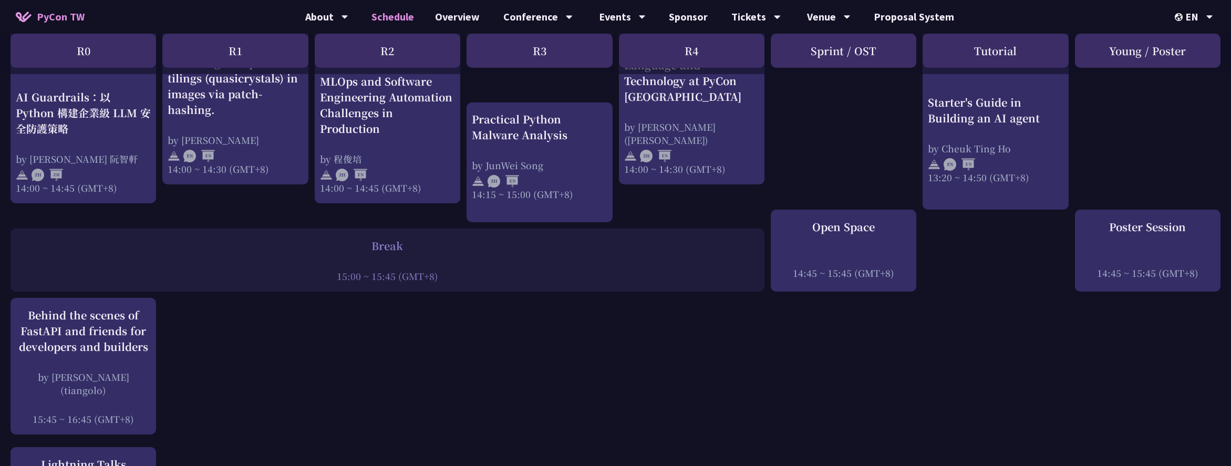
drag, startPoint x: 367, startPoint y: 267, endPoint x: 376, endPoint y: 267, distance: 9.5
click at [367, 267] on div at bounding box center [387, 262] width 743 height 16
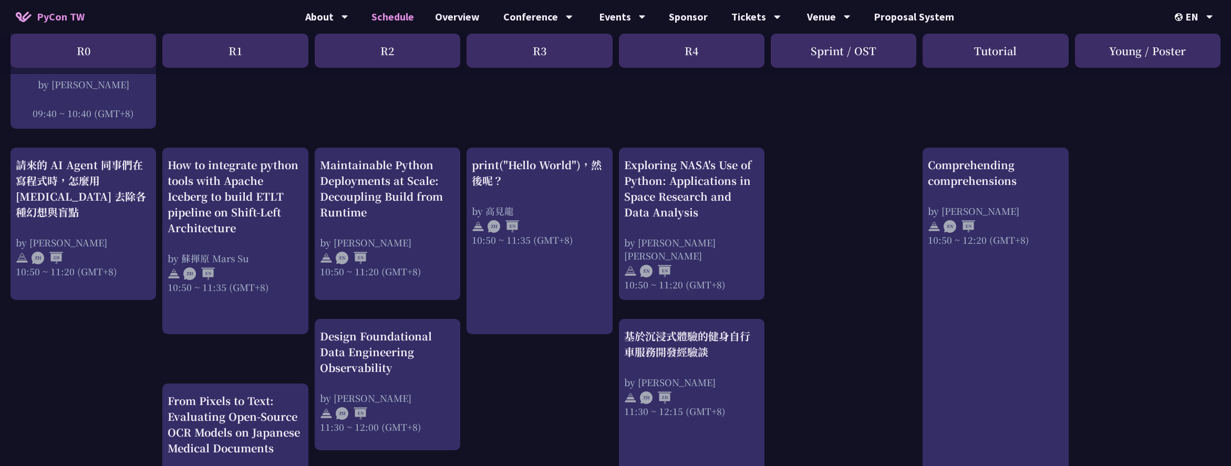
scroll to position [0, 0]
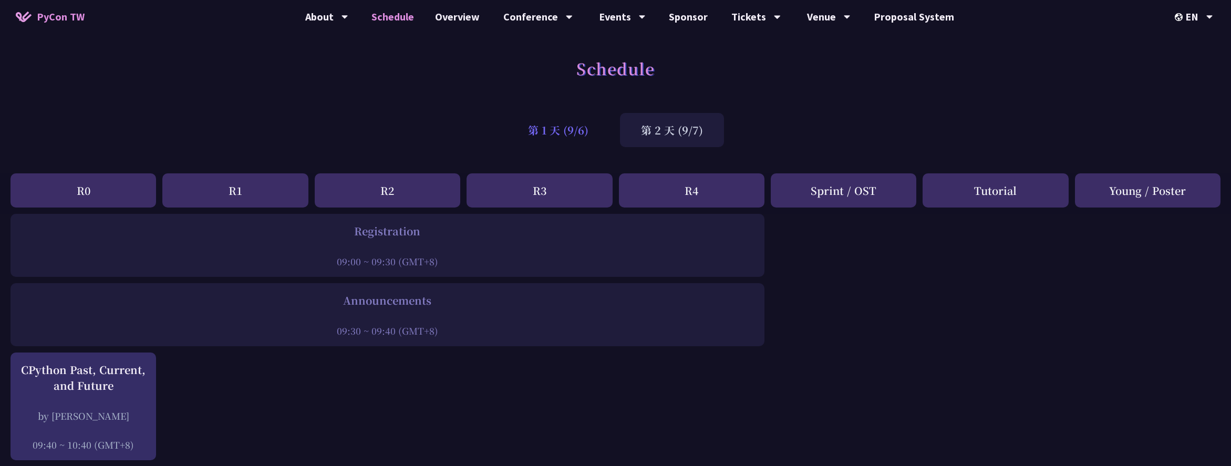
click at [567, 127] on div "第 1 天 (9/6)" at bounding box center [558, 130] width 102 height 34
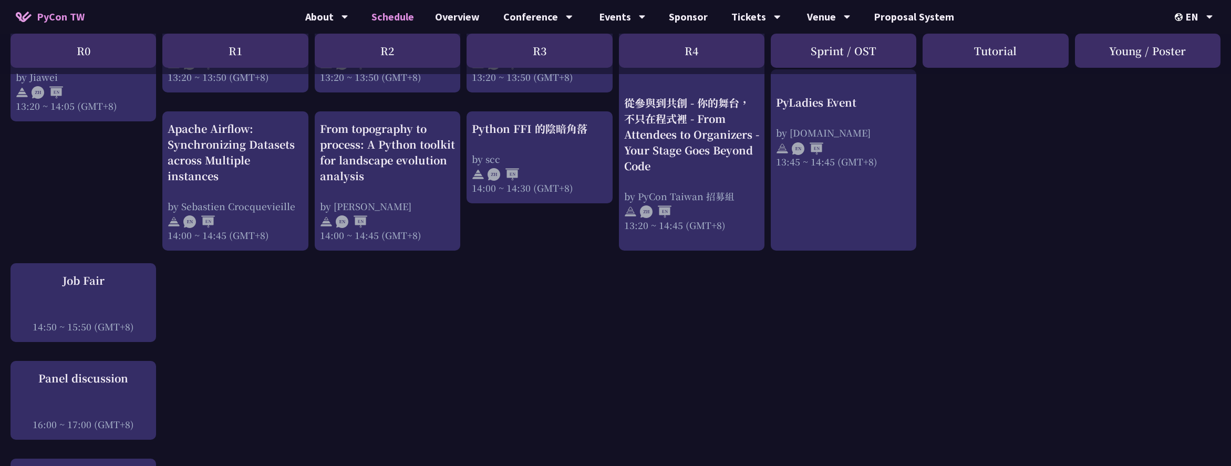
scroll to position [1021, 0]
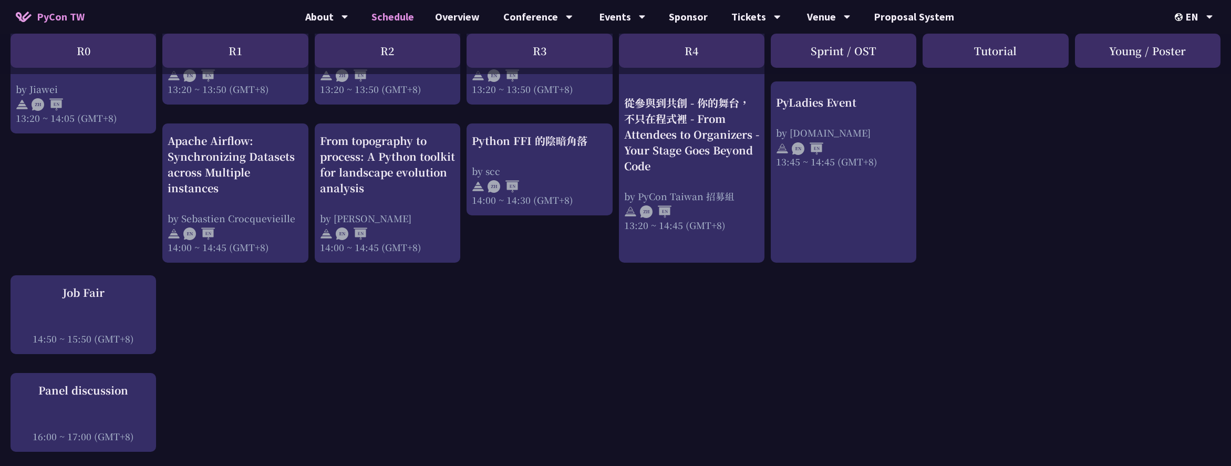
click at [447, 305] on div "An Introduction to the GIL for Python Beginners: Disabling It in Python 3.13 an…" at bounding box center [615, 22] width 1231 height 1659
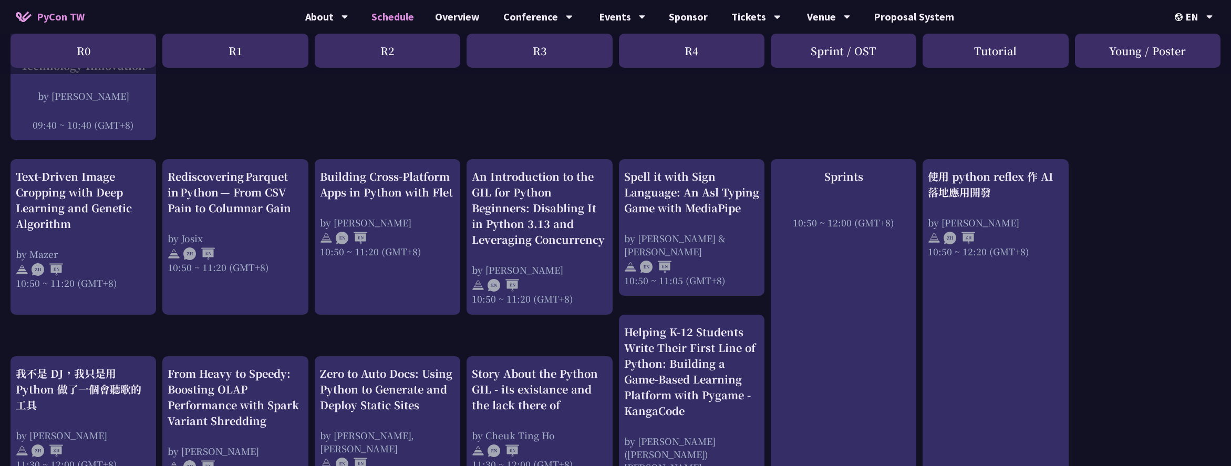
scroll to position [45, 0]
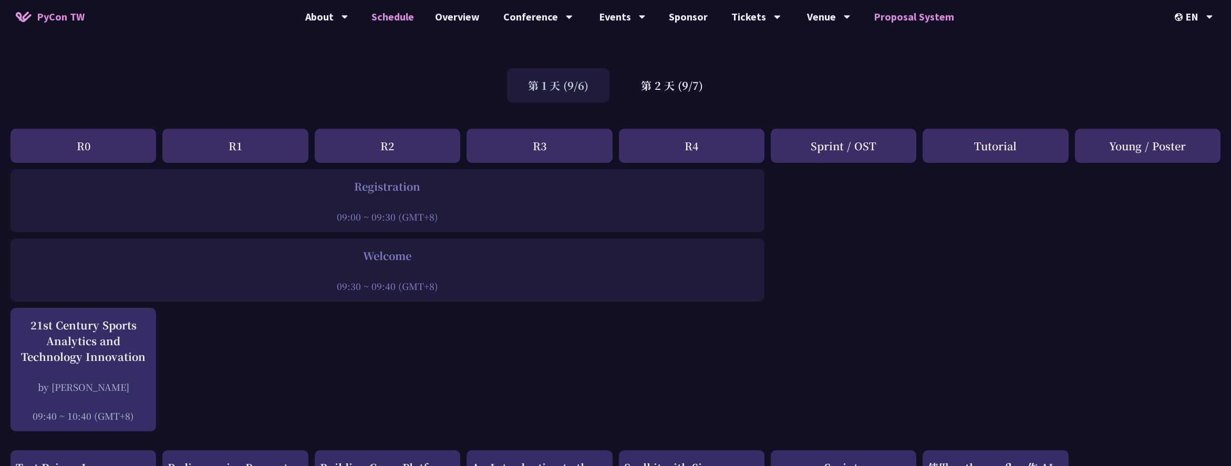
click at [917, 17] on link "Proposal System" at bounding box center [913, 17] width 101 height 34
click at [808, 47] on link "Venue Info" at bounding box center [828, 48] width 101 height 25
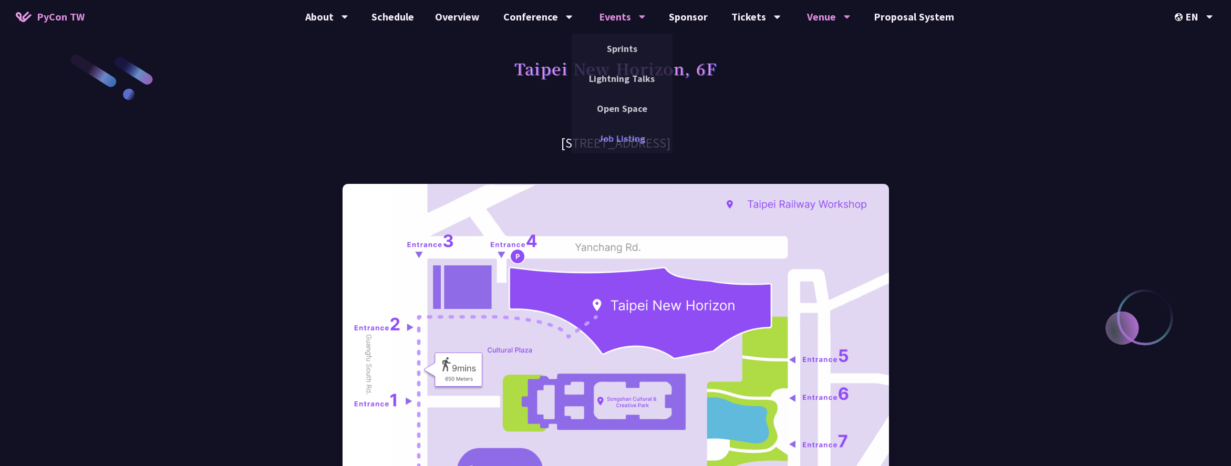
click at [638, 134] on link "Job Listing" at bounding box center [622, 138] width 101 height 25
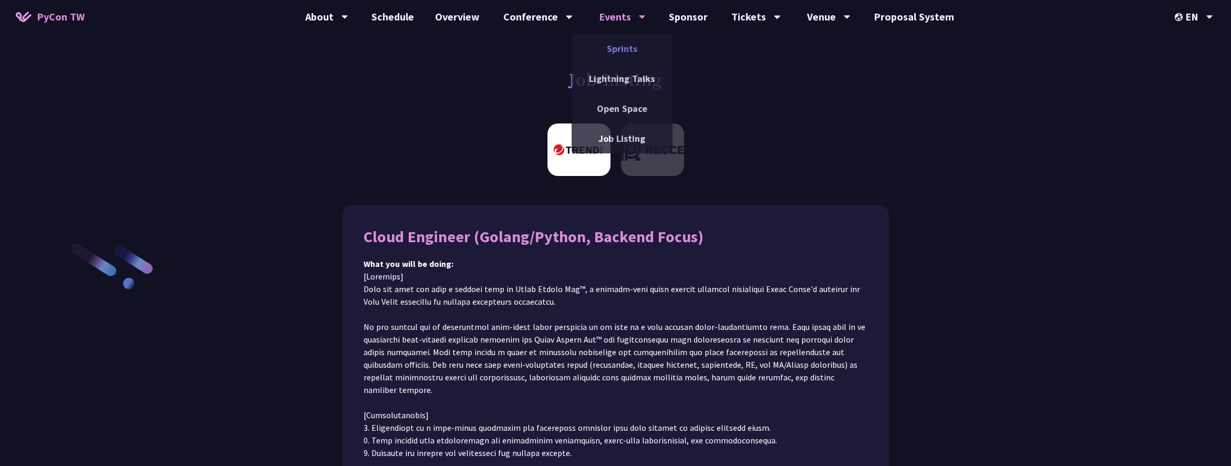
click at [630, 46] on link "Sprints" at bounding box center [622, 48] width 101 height 25
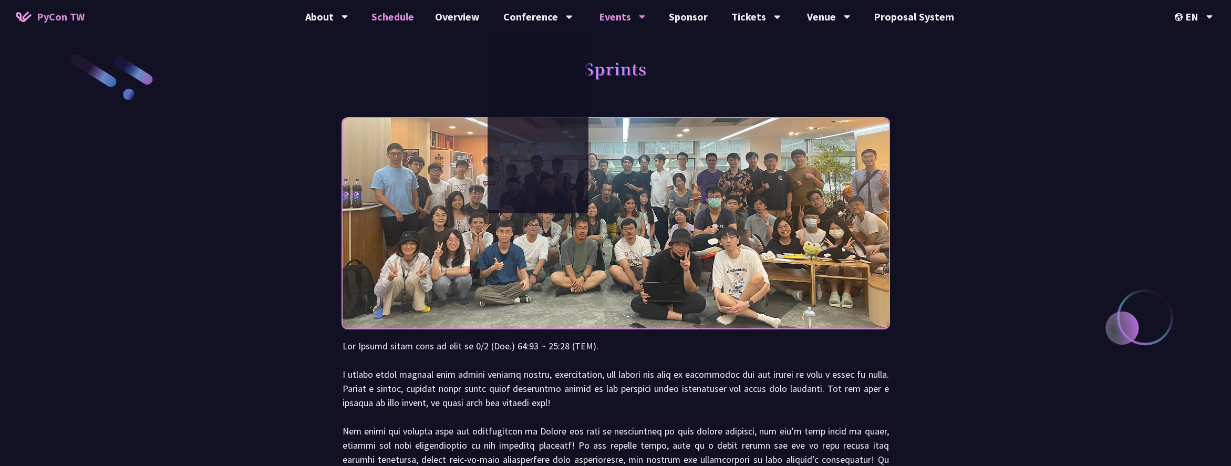
click at [407, 16] on link "Schedule" at bounding box center [393, 17] width 64 height 34
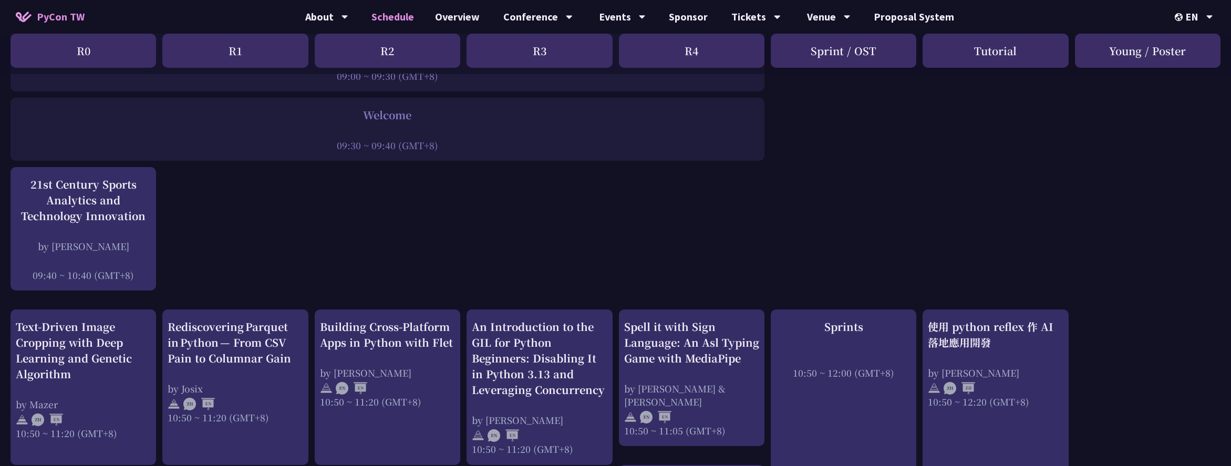
scroll to position [243, 0]
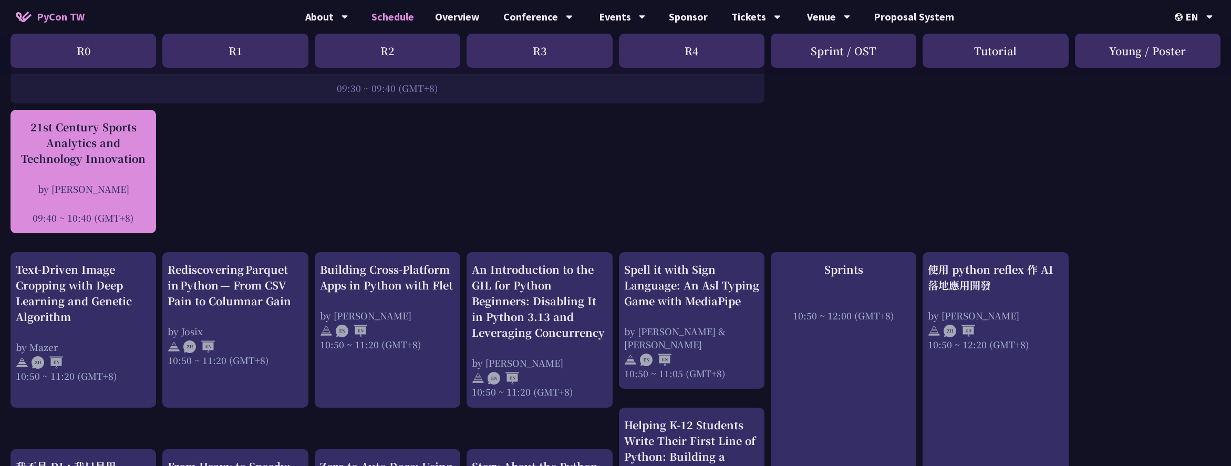
click at [116, 154] on div "21st Century Sports Analytics and Technology Innovation" at bounding box center [83, 142] width 135 height 47
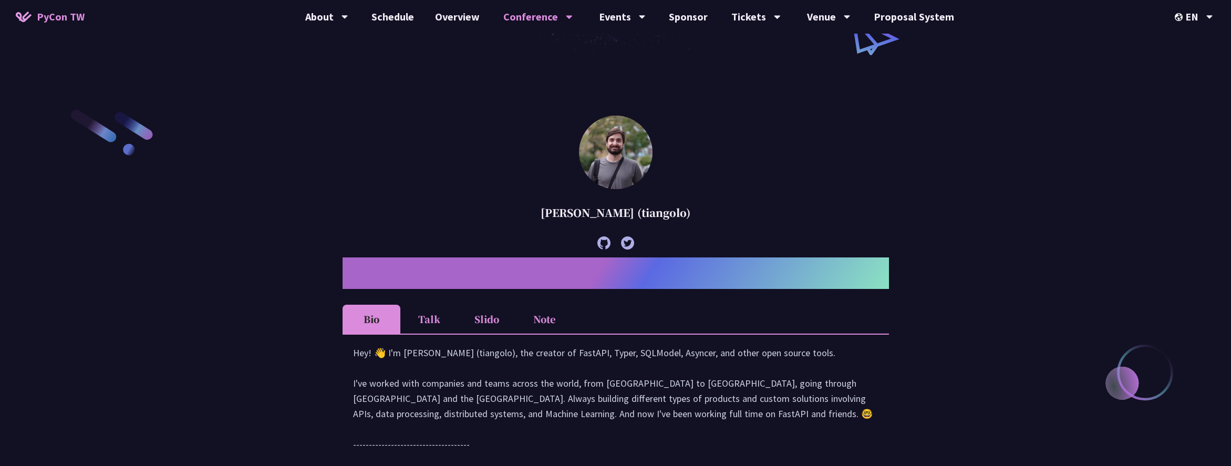
scroll to position [784, 0]
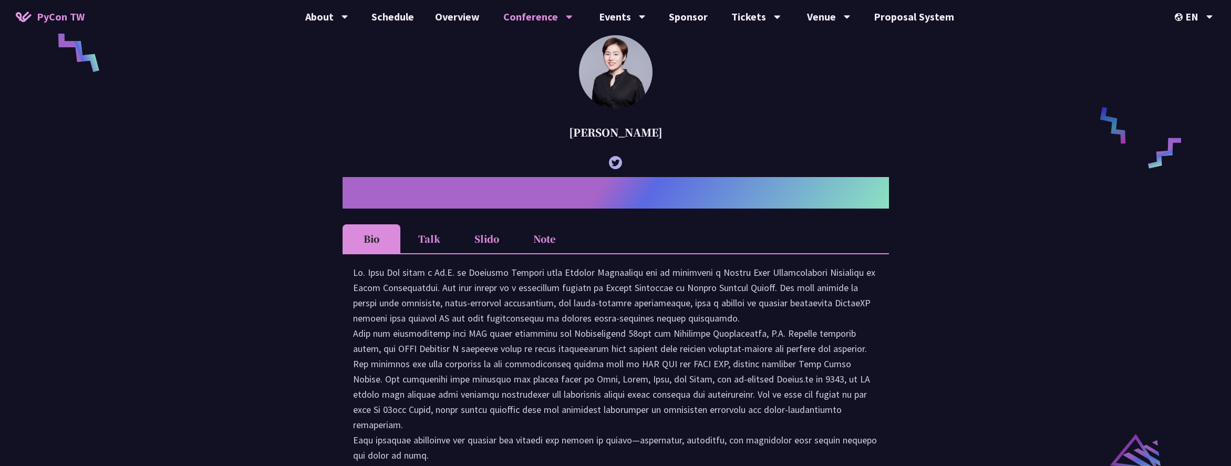
drag, startPoint x: 453, startPoint y: 209, endPoint x: 782, endPoint y: 215, distance: 328.9
click at [782, 209] on h2 "21st Century Sports Analytics and Technology Innovation" at bounding box center [616, 193] width 546 height 32
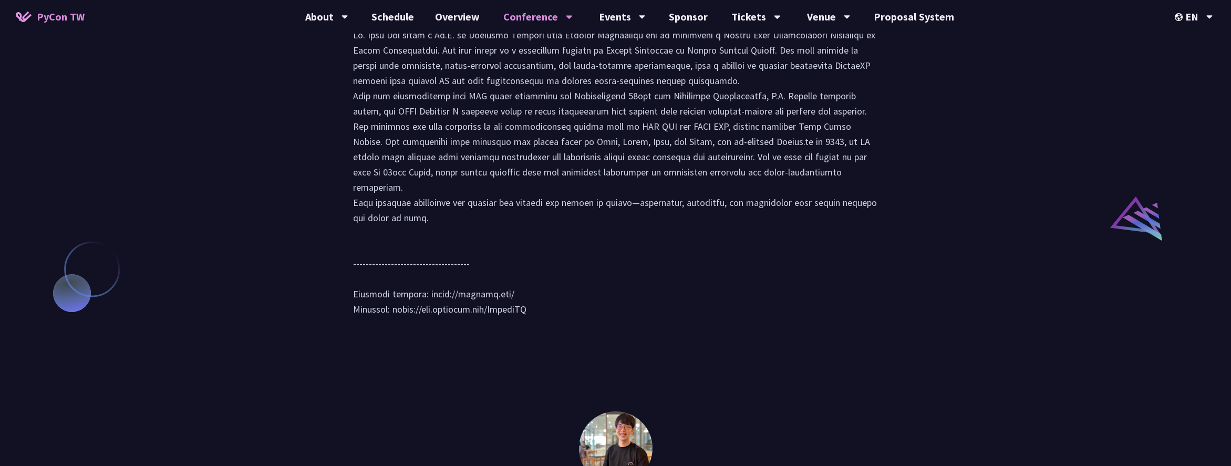
scroll to position [1242, 0]
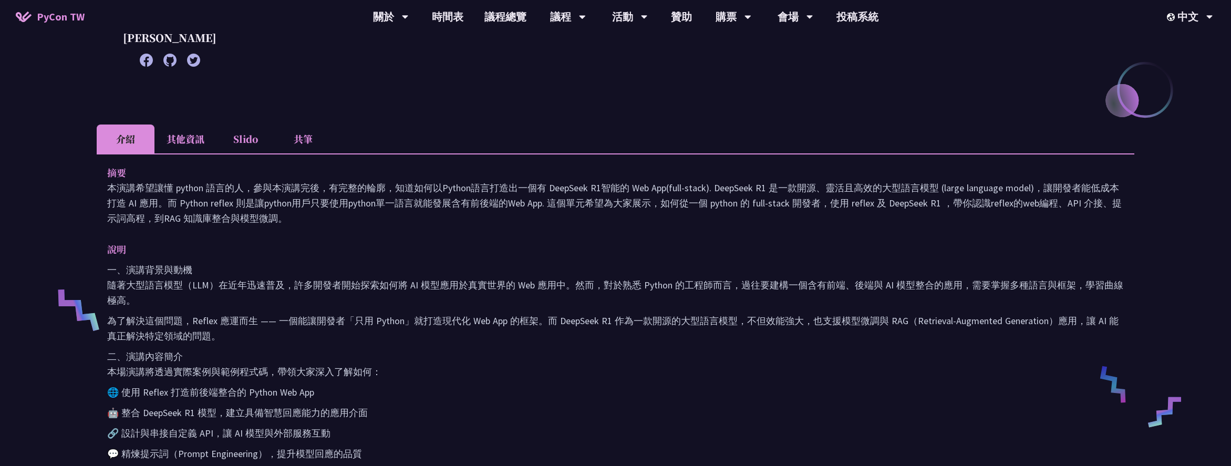
scroll to position [241, 0]
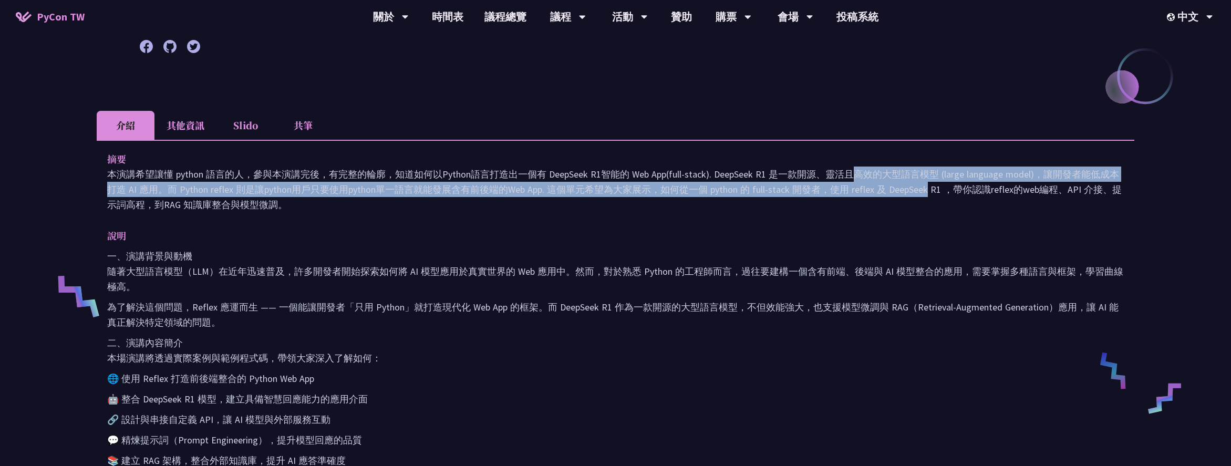
drag, startPoint x: 729, startPoint y: 172, endPoint x: 851, endPoint y: 194, distance: 123.3
click at [851, 193] on p "本演講希望讓懂 python 語言的人，參與本演講完後，有完整的輪廓，知道如何以Python語言打造出一個有 DeepSeek R1智能的 Web App(f…" at bounding box center [615, 190] width 1017 height 46
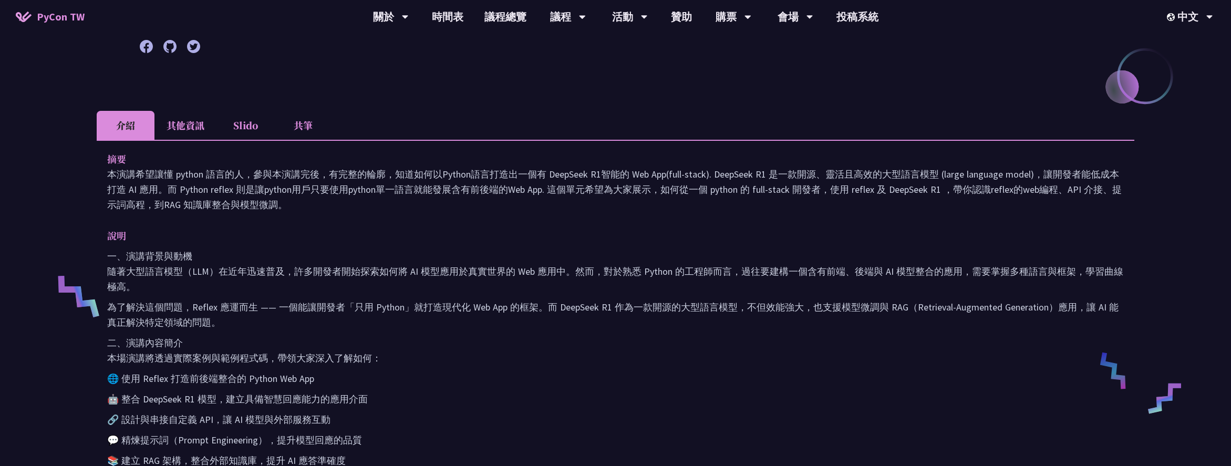
click at [845, 248] on div "說明 一、演講背景與動機 隨著大型語言模型（LLM）在近年迅速普及，許多開發者開始探索如何將 AI 模型應用於真實世界的 Web 應用中。然而，對於熟悉 Py…" at bounding box center [615, 455] width 1017 height 455
click at [892, 266] on p "一、演講背景與動機 隨著大型語言模型（LLM）在近年迅速普及，許多開發者開始探索如何將 AI 模型應用於真實世界的 Web 應用中。然而，對於熟悉 Pytho…" at bounding box center [615, 271] width 1017 height 46
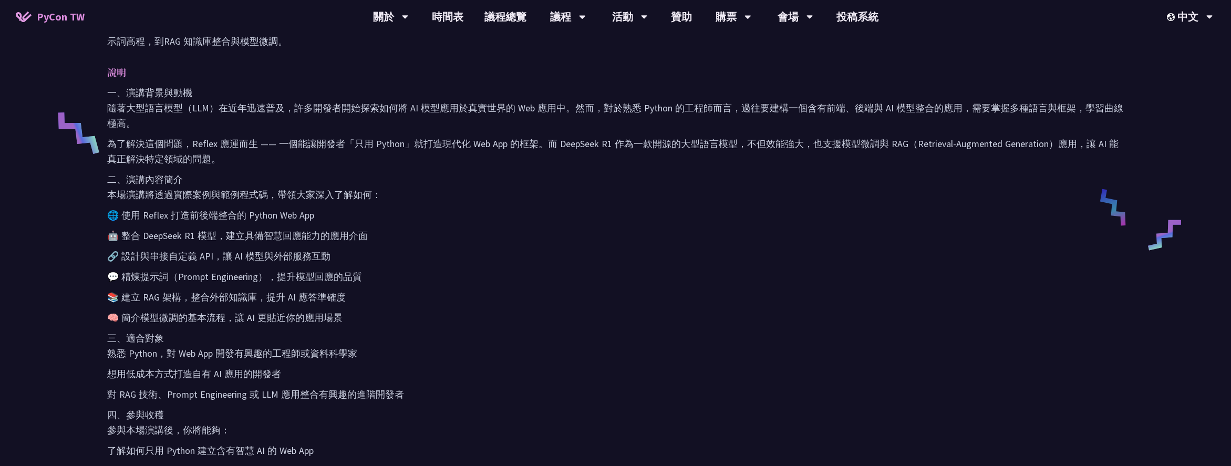
scroll to position [418, 0]
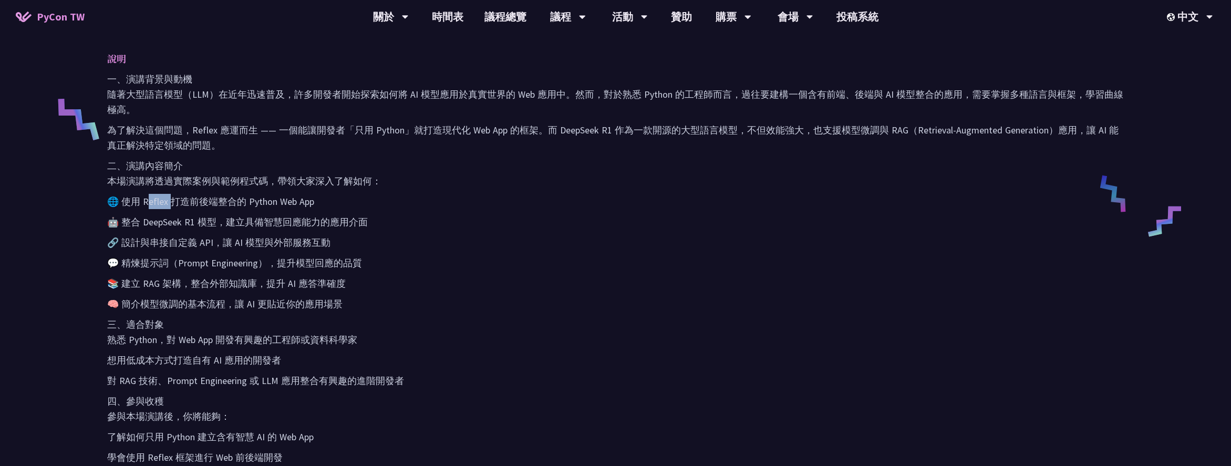
drag, startPoint x: 166, startPoint y: 203, endPoint x: 149, endPoint y: 205, distance: 17.5
click at [149, 205] on p "🌐 使用 Reflex 打造前後端整合的 Python Web App" at bounding box center [615, 201] width 1017 height 15
drag, startPoint x: 214, startPoint y: 235, endPoint x: 250, endPoint y: 243, distance: 36.2
click at [214, 235] on p "🔗 設計與串接自定義 API，讓 AI 模型與外部服務互動" at bounding box center [615, 242] width 1017 height 15
click at [250, 243] on p "🔗 設計與串接自定義 API，讓 AI 模型與外部服務互動" at bounding box center [615, 242] width 1017 height 15
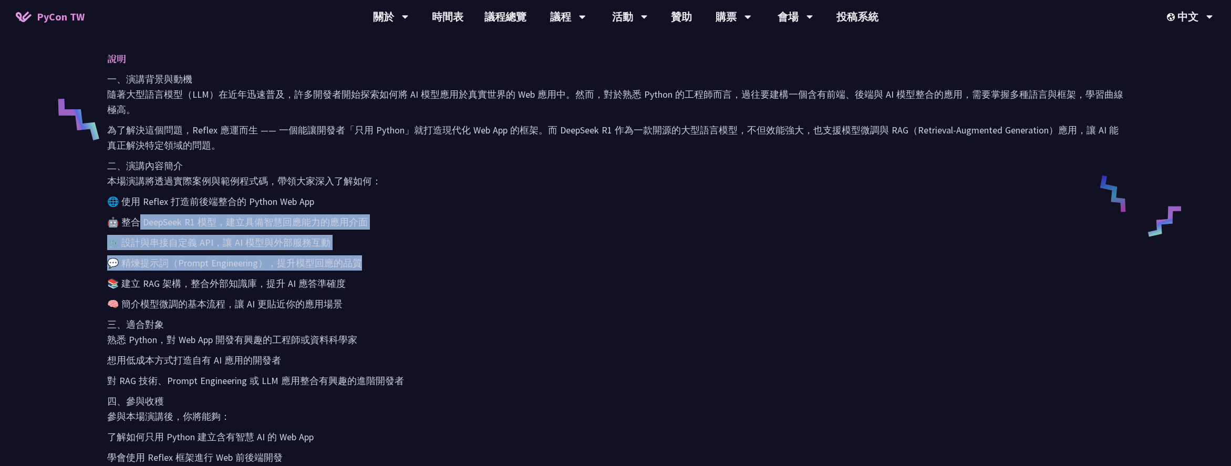
drag, startPoint x: 143, startPoint y: 222, endPoint x: 410, endPoint y: 270, distance: 271.7
click at [410, 270] on div "一、演講背景與動機 隨著大型語言模型（LLM）在近年迅速普及，許多開發者開始探索如何將 AI 模型應用於真實世界的 Web 應用中。然而，對於熟悉 Pytho…" at bounding box center [615, 288] width 1017 height 434
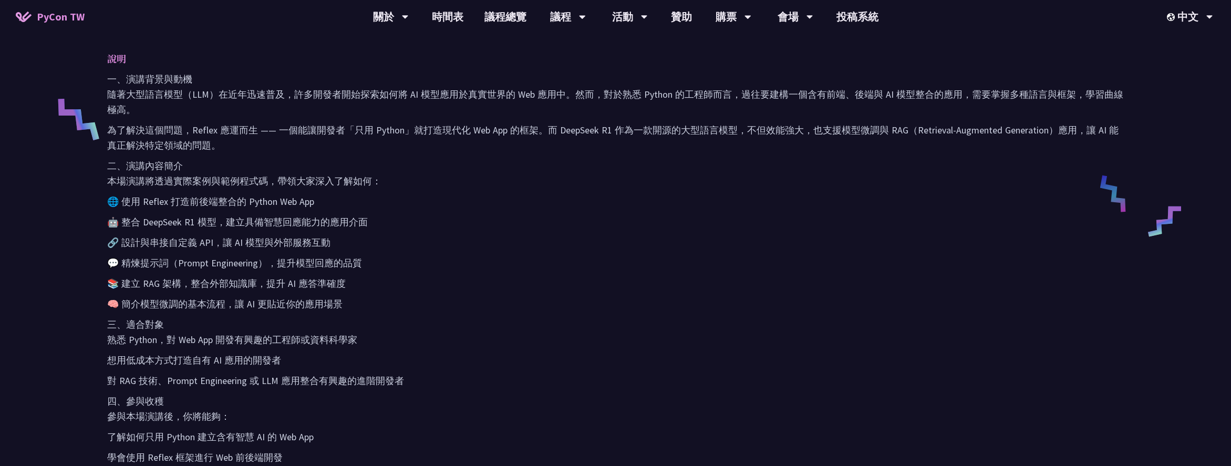
click at [477, 301] on p "🧠 簡介模型微調的基本流程，讓 AI 更貼近你的應用場景" at bounding box center [615, 303] width 1017 height 15
click at [525, 317] on p "三、適合對象 熟悉 Python，對 Web App 開發有興趣的工程師或資料科學家" at bounding box center [615, 332] width 1017 height 30
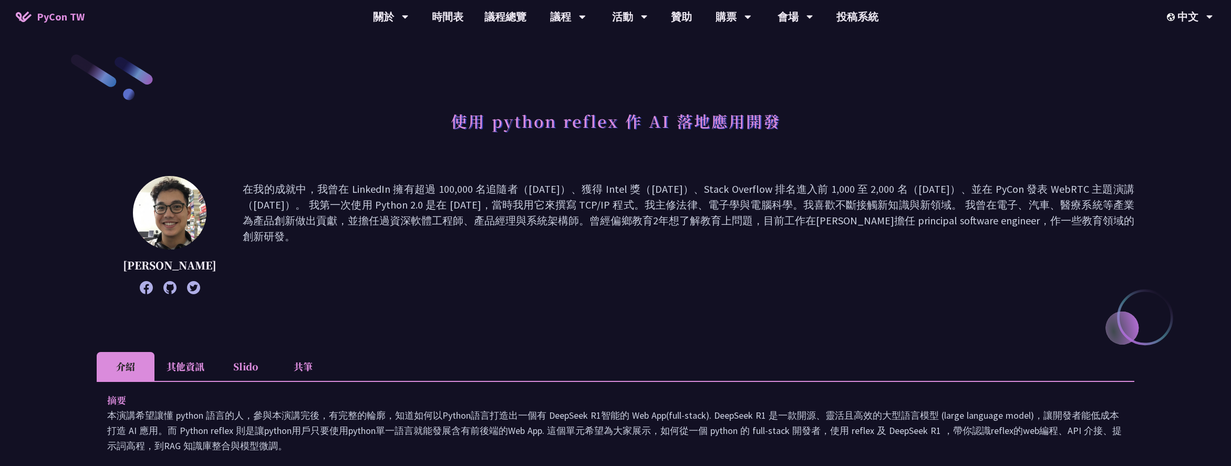
scroll to position [129, 0]
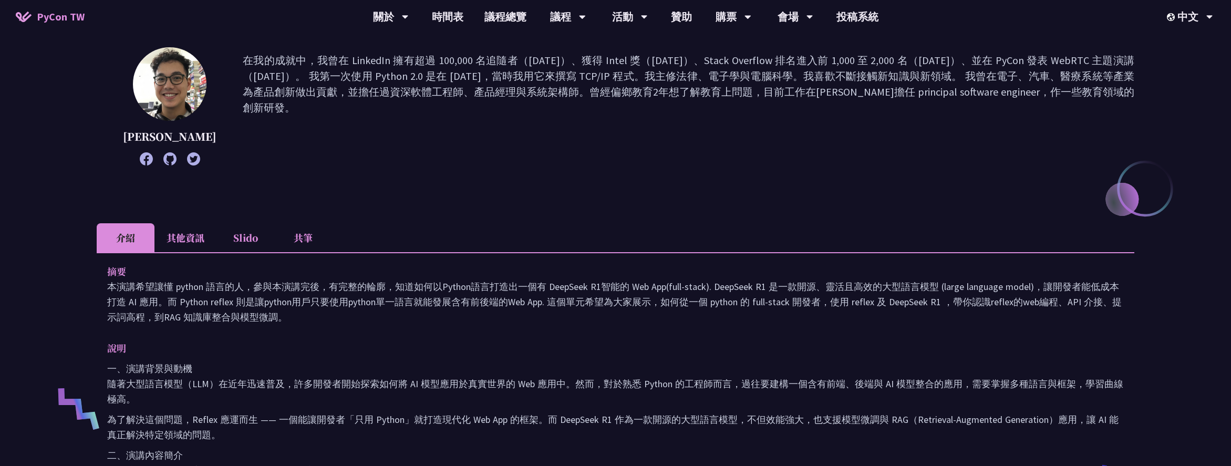
click at [182, 233] on li "其他資訊" at bounding box center [185, 237] width 62 height 29
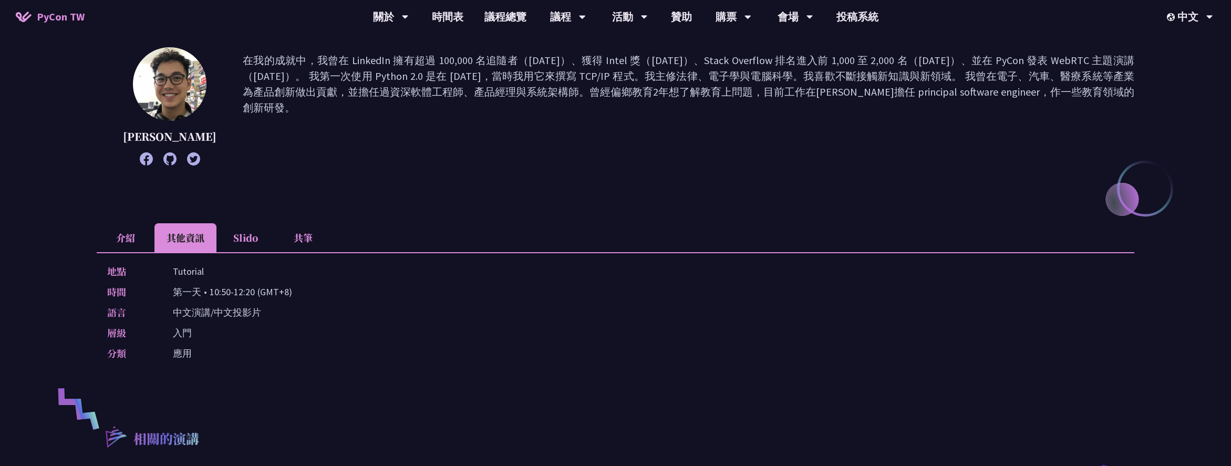
click at [248, 235] on li "Slido" at bounding box center [245, 237] width 58 height 29
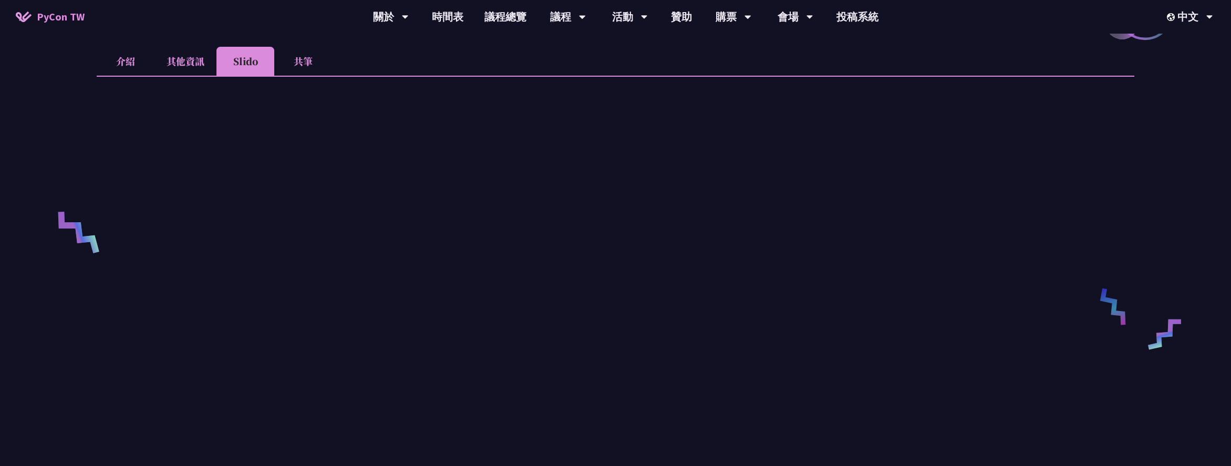
scroll to position [282, 0]
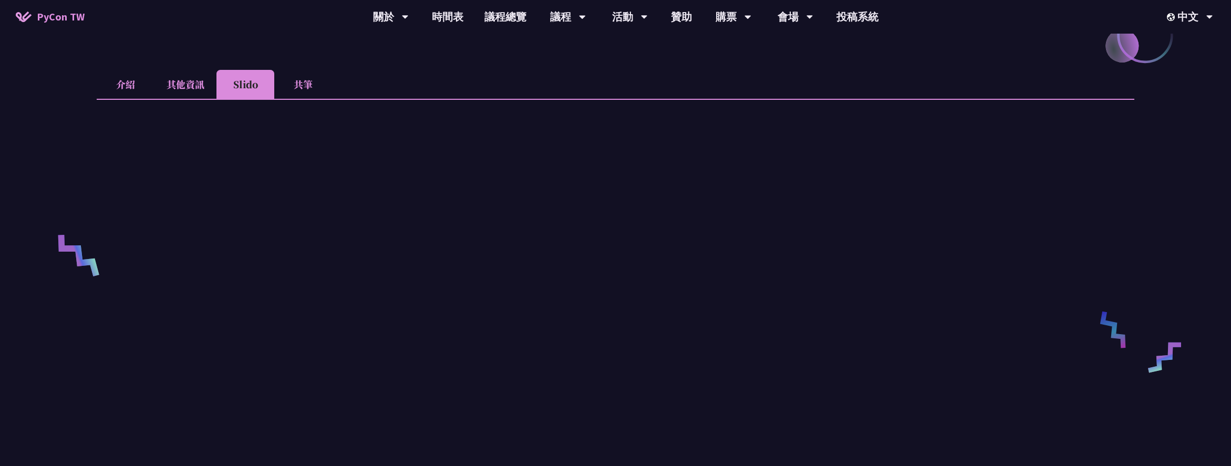
click at [301, 83] on li "共筆" at bounding box center [303, 84] width 58 height 29
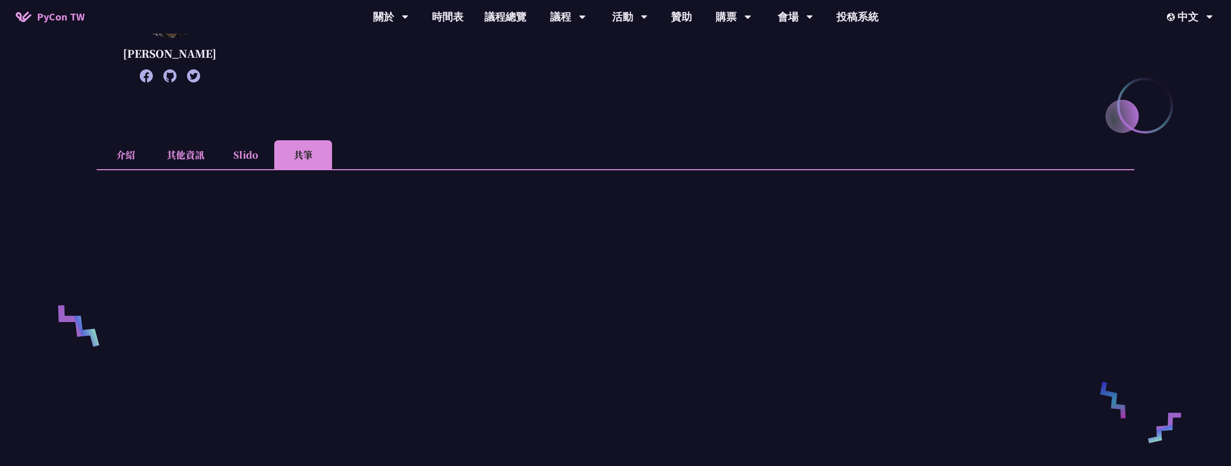
scroll to position [45, 0]
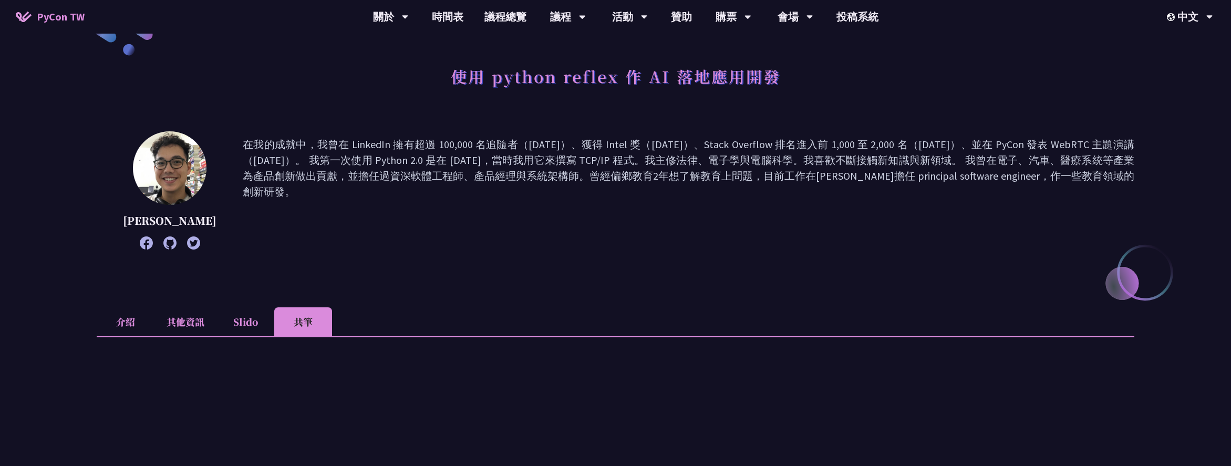
click at [127, 323] on li "介紹" at bounding box center [126, 321] width 58 height 29
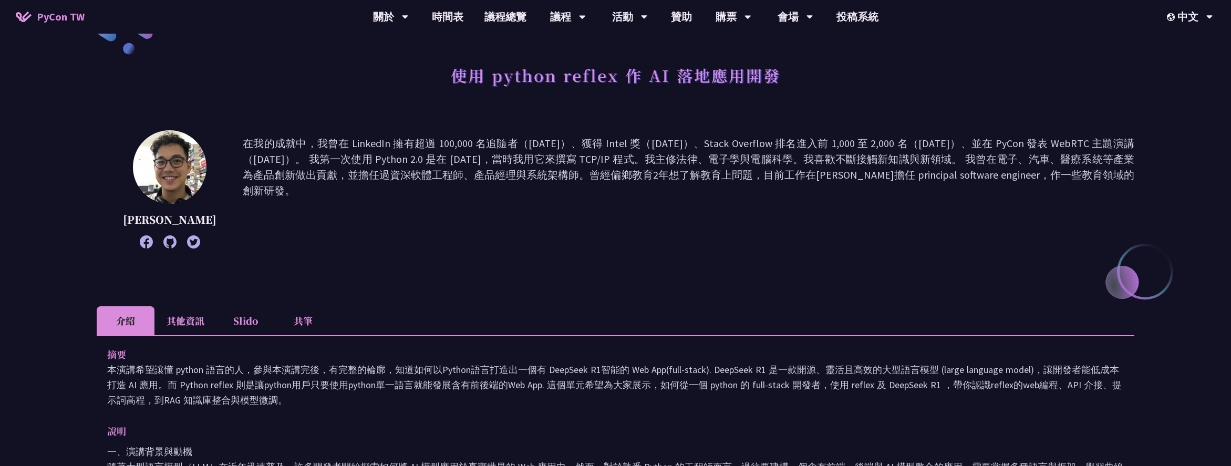
scroll to position [33, 0]
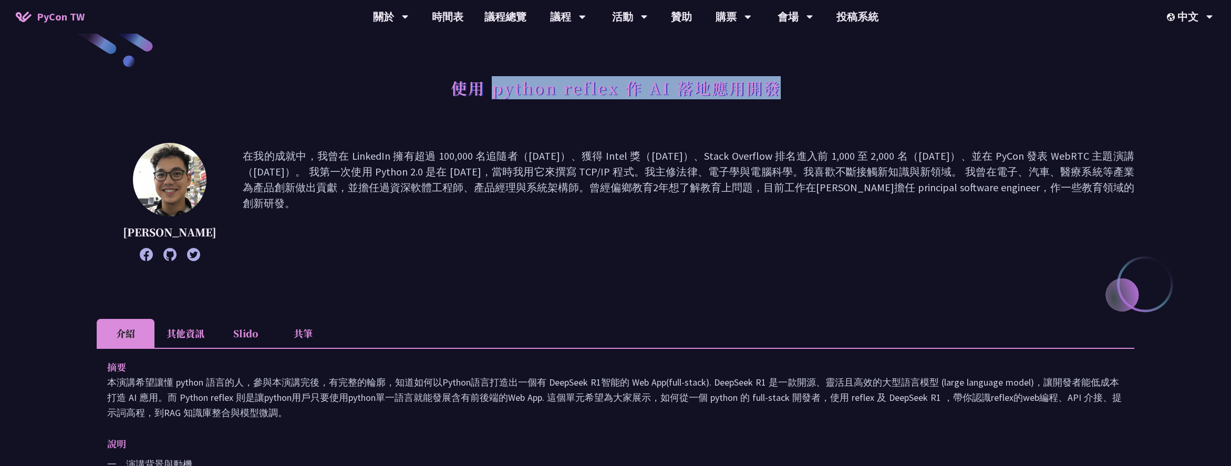
drag, startPoint x: 491, startPoint y: 95, endPoint x: 829, endPoint y: 86, distance: 337.9
click at [829, 86] on div "使用 python reflex 作 AI 落地應用開發" at bounding box center [616, 99] width 1038 height 55
copy h1 "python reflex 作 AI 落地應用開發"
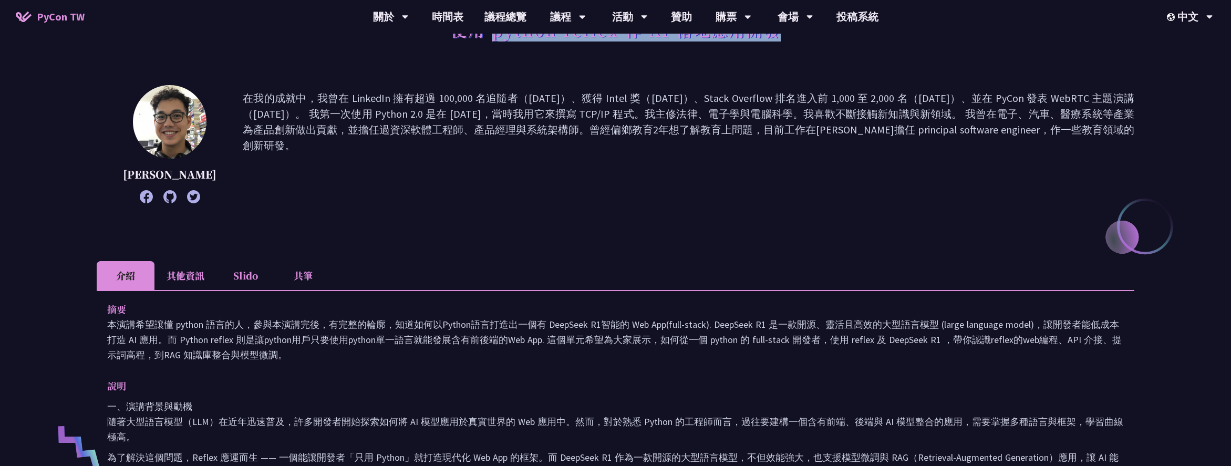
scroll to position [0, 0]
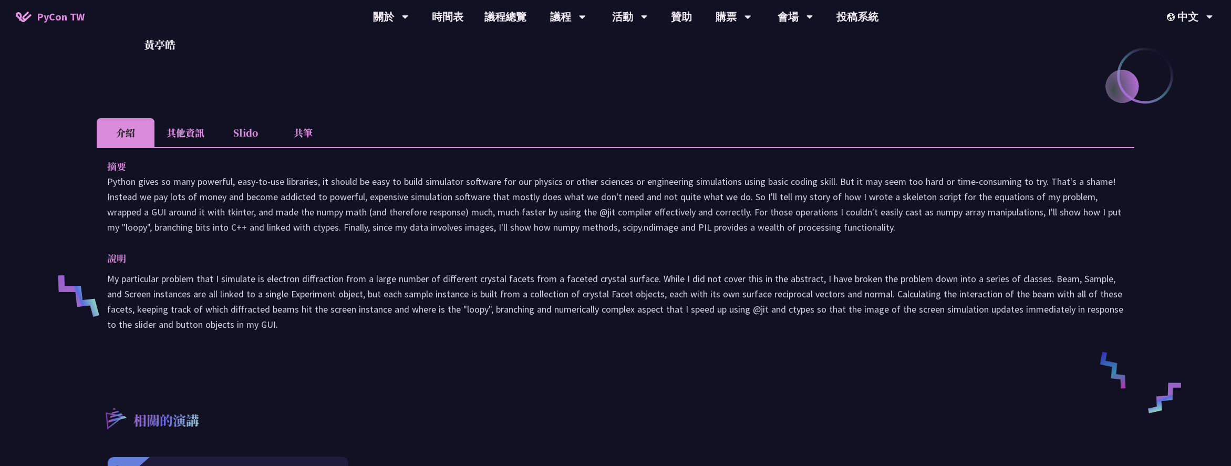
scroll to position [248, 0]
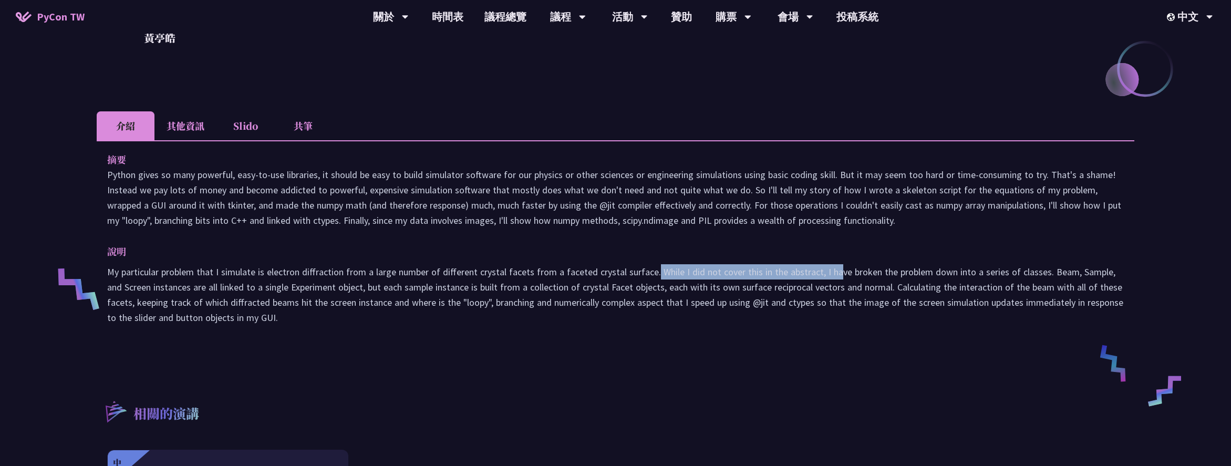
drag, startPoint x: 649, startPoint y: 270, endPoint x: 832, endPoint y: 270, distance: 183.4
click at [832, 270] on p "My particular problem that I simulate is electron diffraction from a large numb…" at bounding box center [615, 294] width 1017 height 61
click at [892, 316] on p "My particular problem that I simulate is electron diffraction from a large numb…" at bounding box center [615, 294] width 1017 height 61
click at [940, 324] on p "My particular problem that I simulate is electron diffraction from a large numb…" at bounding box center [615, 294] width 1017 height 61
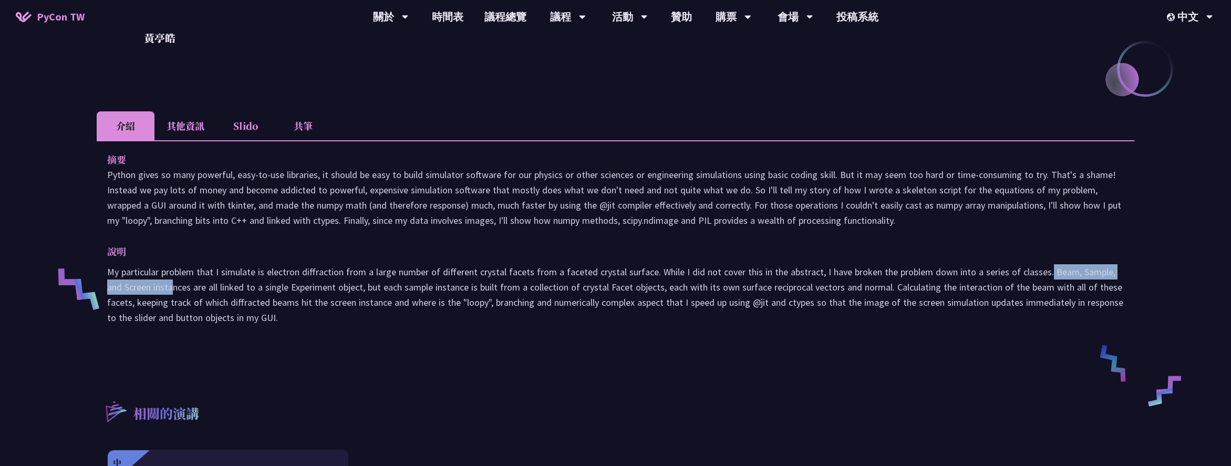
drag, startPoint x: 1045, startPoint y: 275, endPoint x: 181, endPoint y: 299, distance: 865.1
click at [159, 291] on p "My particular problem that I simulate is electron diffraction from a large numb…" at bounding box center [615, 294] width 1017 height 61
drag, startPoint x: 239, startPoint y: 323, endPoint x: 315, endPoint y: 336, distance: 77.2
click at [240, 323] on p "My particular problem that I simulate is electron diffraction from a large numb…" at bounding box center [615, 294] width 1017 height 61
click at [315, 336] on div "摘要 說明 My particular problem that I simulate is electron diffraction from a larg…" at bounding box center [616, 245] width 1038 height 211
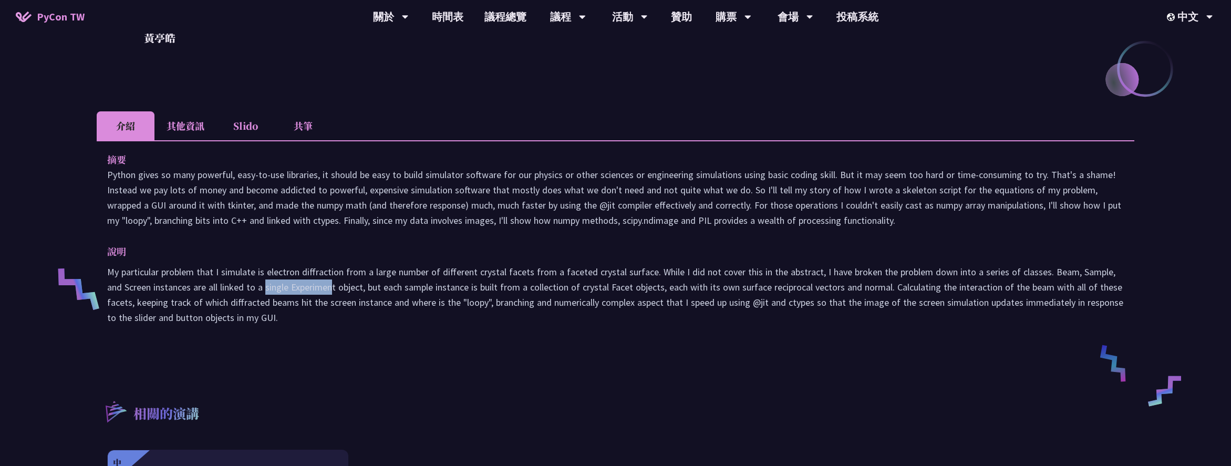
drag, startPoint x: 248, startPoint y: 287, endPoint x: 315, endPoint y: 289, distance: 66.2
click at [315, 289] on p "My particular problem that I simulate is electron diffraction from a large numb…" at bounding box center [615, 294] width 1017 height 61
drag, startPoint x: 361, startPoint y: 309, endPoint x: 389, endPoint y: 323, distance: 30.3
click at [361, 310] on p "My particular problem that I simulate is electron diffraction from a large numb…" at bounding box center [615, 294] width 1017 height 61
click at [389, 323] on p "My particular problem that I simulate is electron diffraction from a large numb…" at bounding box center [615, 294] width 1017 height 61
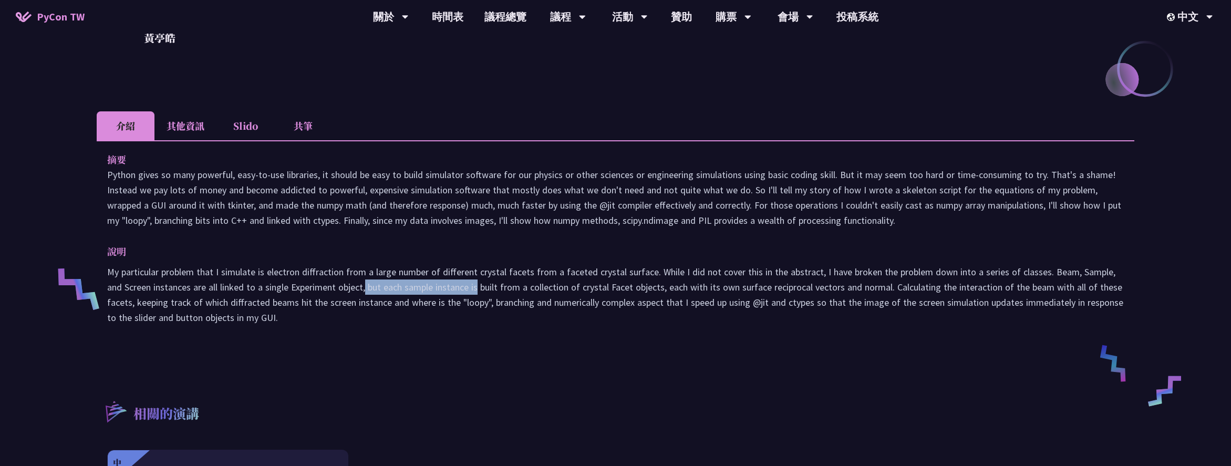
drag, startPoint x: 348, startPoint y: 287, endPoint x: 534, endPoint y: 317, distance: 188.3
click at [459, 292] on p "My particular problem that I simulate is electron diffraction from a large numb…" at bounding box center [615, 294] width 1017 height 61
click at [617, 337] on div "摘要 說明 My particular problem that I simulate is electron diffraction from a larg…" at bounding box center [616, 245] width 1038 height 211
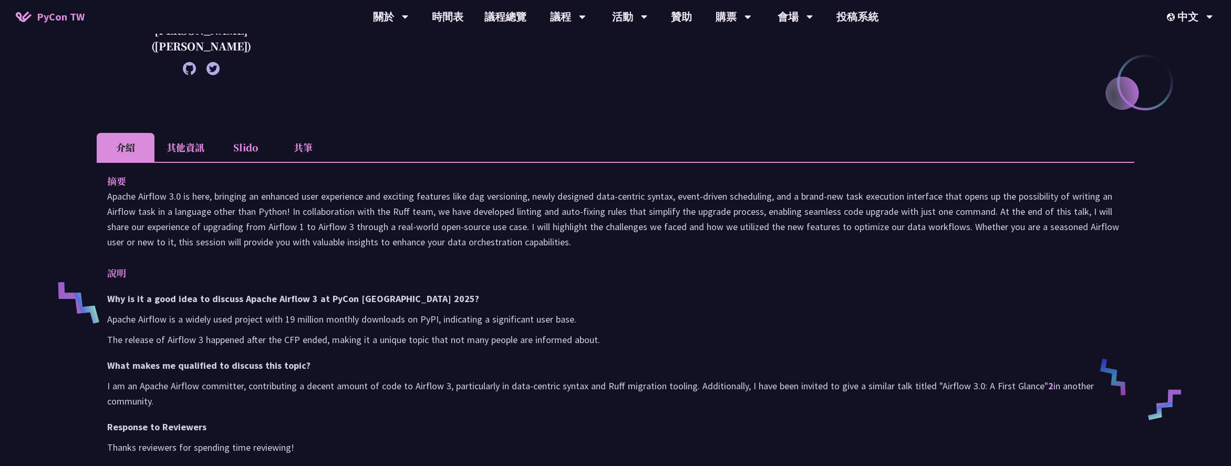
scroll to position [242, 0]
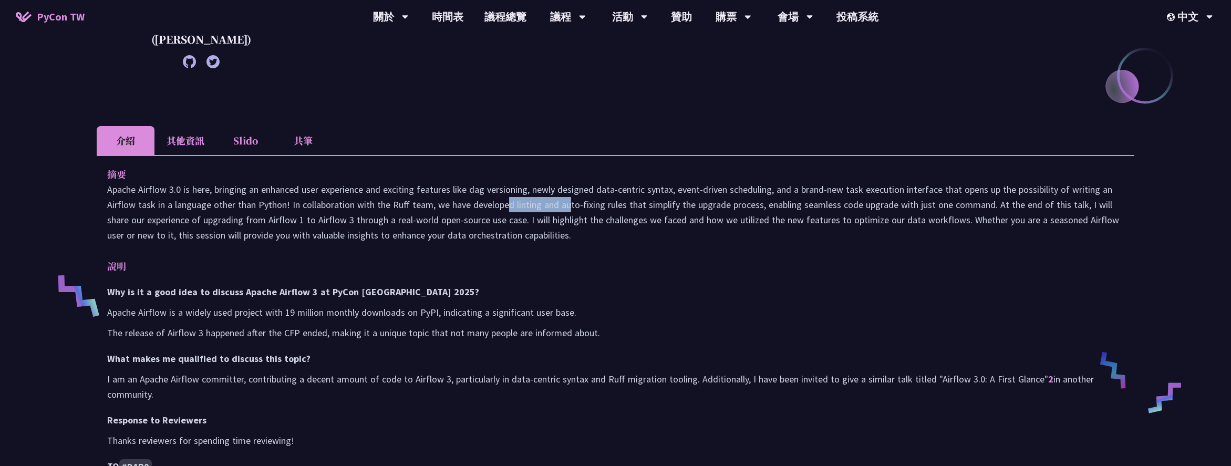
drag, startPoint x: 414, startPoint y: 195, endPoint x: 526, endPoint y: 214, distance: 113.5
click at [485, 198] on p "Apache Airflow 3.0 is here, bringing an enhanced user experience and exciting f…" at bounding box center [615, 212] width 1017 height 61
click at [571, 226] on p "Apache Airflow 3.0 is here, bringing an enhanced user experience and exciting f…" at bounding box center [615, 212] width 1017 height 61
click at [616, 241] on p "Apache Airflow 3.0 is here, bringing an enhanced user experience and exciting f…" at bounding box center [615, 212] width 1017 height 61
drag, startPoint x: 540, startPoint y: 190, endPoint x: 586, endPoint y: 192, distance: 45.7
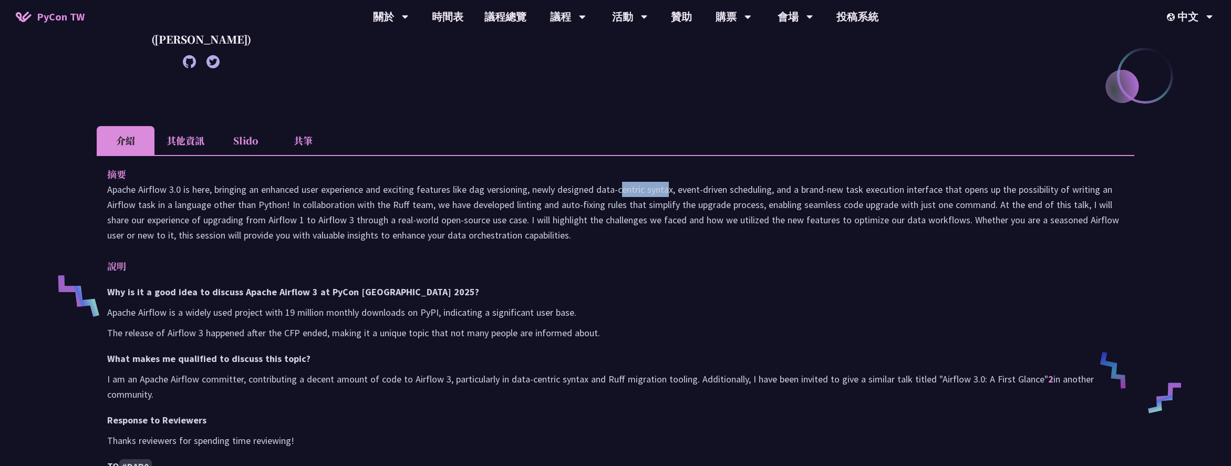
click at [586, 192] on p "Apache Airflow 3.0 is here, bringing an enhanced user experience and exciting f…" at bounding box center [615, 212] width 1017 height 61
click at [641, 221] on p "Apache Airflow 3.0 is here, bringing an enhanced user experience and exciting f…" at bounding box center [615, 212] width 1017 height 61
click at [683, 229] on p "Apache Airflow 3.0 is here, bringing an enhanced user experience and exciting f…" at bounding box center [615, 212] width 1017 height 61
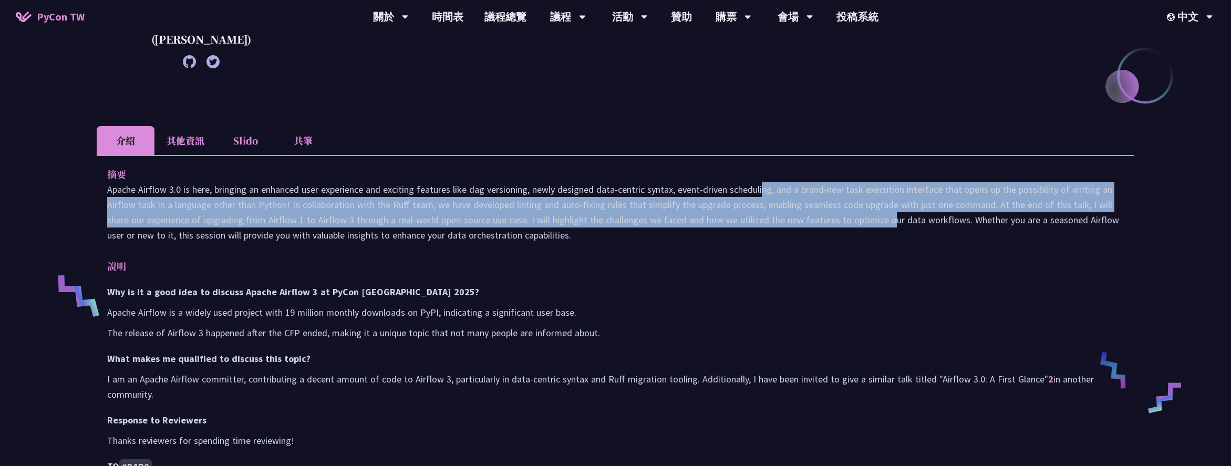
drag, startPoint x: 678, startPoint y: 191, endPoint x: 805, endPoint y: 218, distance: 129.9
click at [805, 218] on p "Apache Airflow 3.0 is here, bringing an enhanced user experience and exciting f…" at bounding box center [615, 212] width 1017 height 61
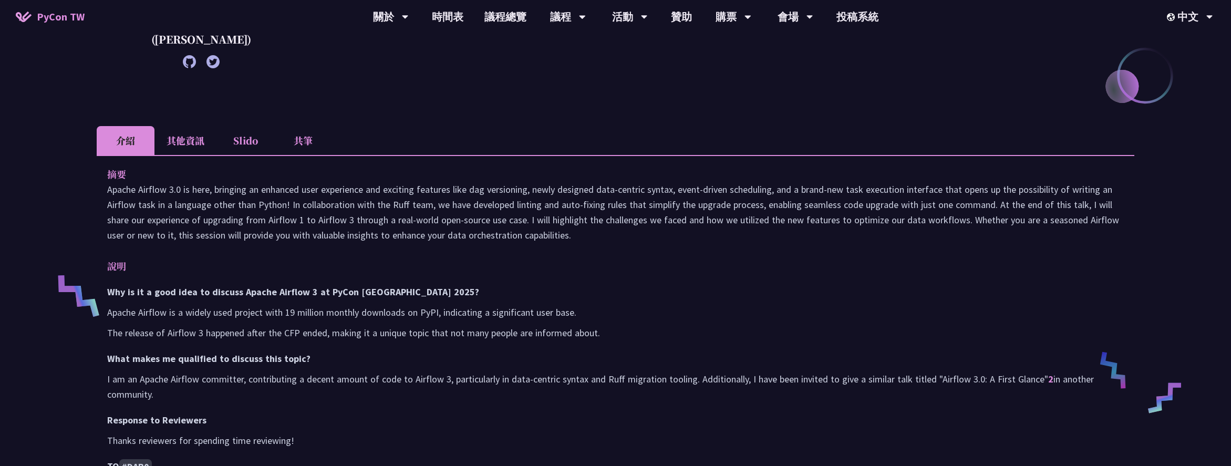
click at [589, 311] on p "Apache Airflow is a widely used project with 19 million monthly downloads on Py…" at bounding box center [615, 312] width 1017 height 15
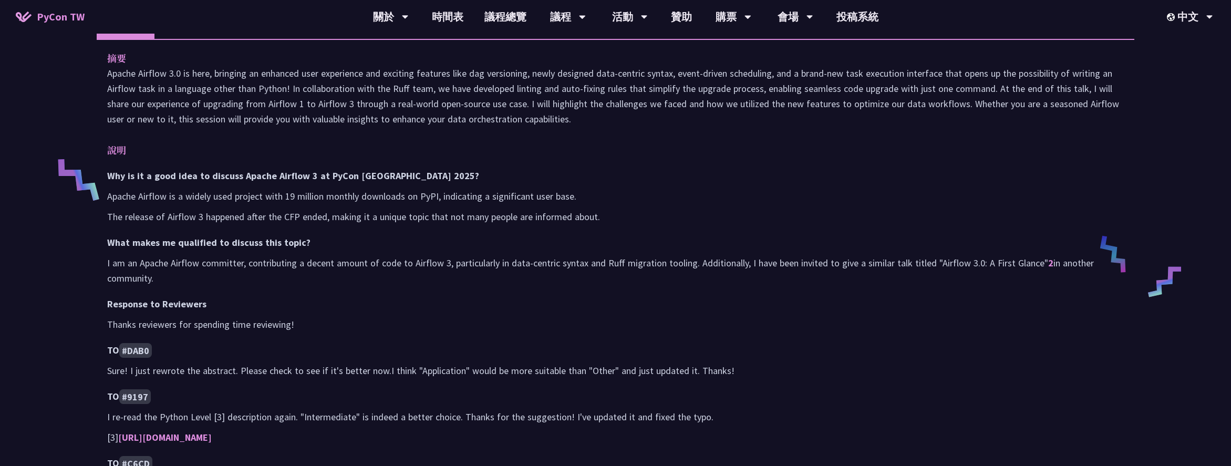
scroll to position [371, 0]
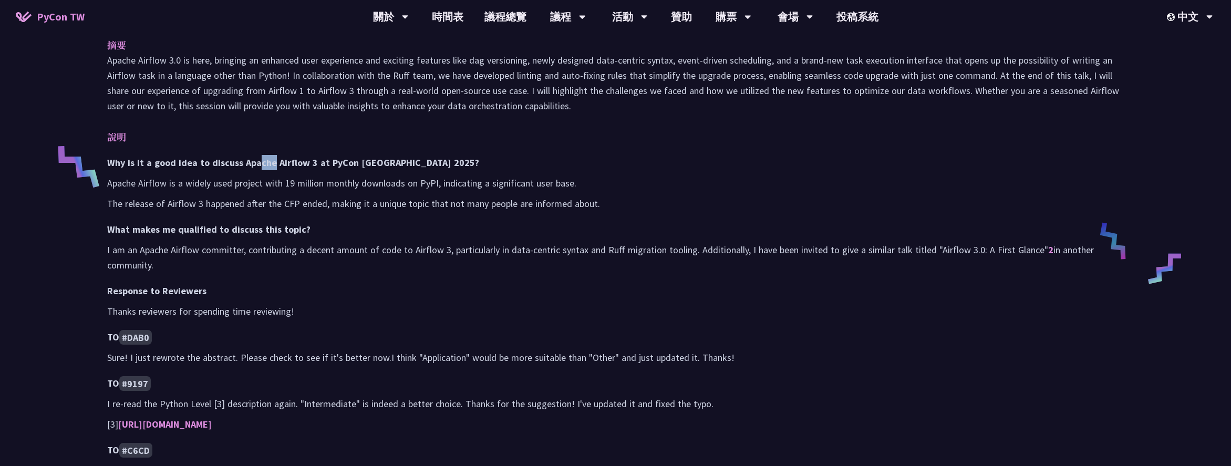
drag, startPoint x: 271, startPoint y: 163, endPoint x: 256, endPoint y: 161, distance: 14.3
click at [256, 161] on h3 "Why is it a good idea to discuss Apache Airflow 3 at PyCon Taiwan 2025?" at bounding box center [615, 162] width 1017 height 15
click at [289, 169] on h3 "Why is it a good idea to discuss Apache Airflow 3 at PyCon Taiwan 2025?" at bounding box center [615, 162] width 1017 height 15
drag, startPoint x: 304, startPoint y: 165, endPoint x: 267, endPoint y: 165, distance: 36.8
click at [238, 165] on h3 "Why is it a good idea to discuss Apache Airflow 3 at PyCon Taiwan 2025?" at bounding box center [615, 162] width 1017 height 15
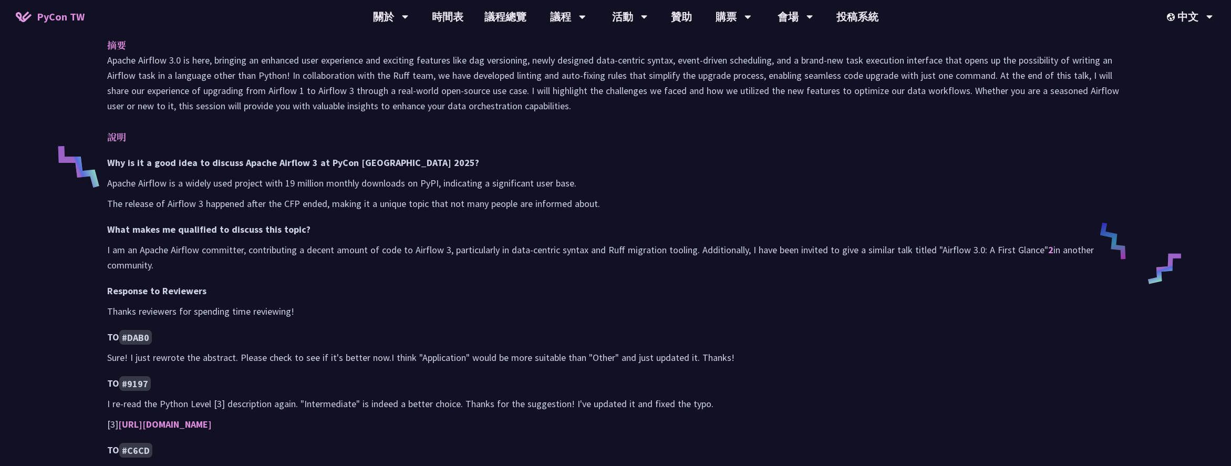
click at [343, 183] on p "Apache Airflow is a widely used project with 19 million monthly downloads on Py…" at bounding box center [615, 182] width 1017 height 15
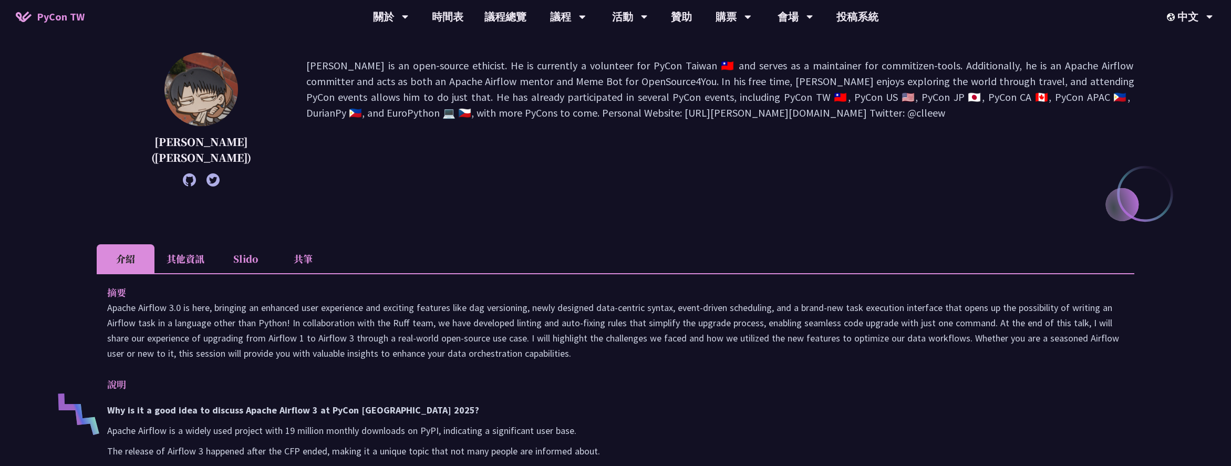
scroll to position [74, 0]
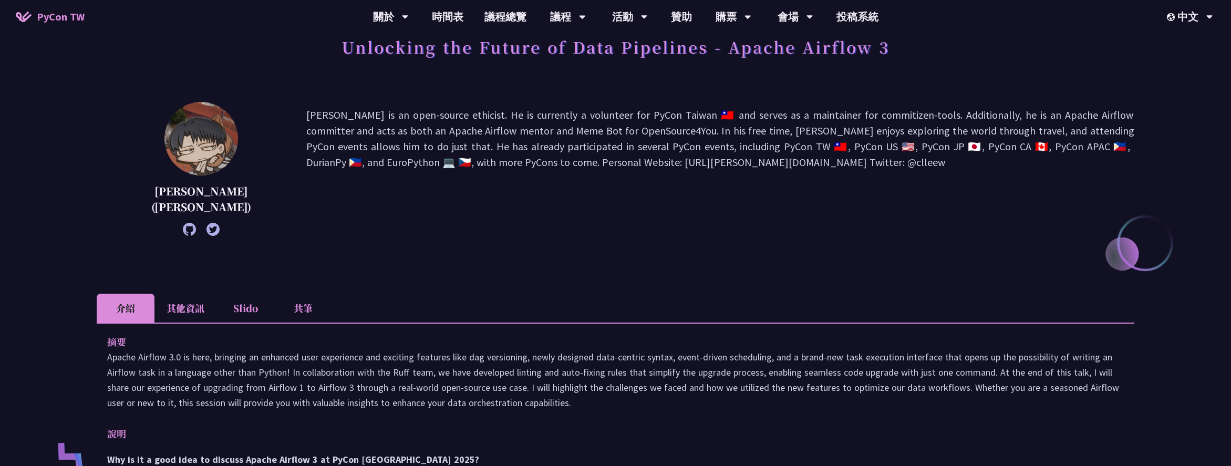
click at [343, 196] on p "Wei Lee is an open-source ethicist. He is currently a volunteer for PyCon Taiwa…" at bounding box center [720, 168] width 828 height 123
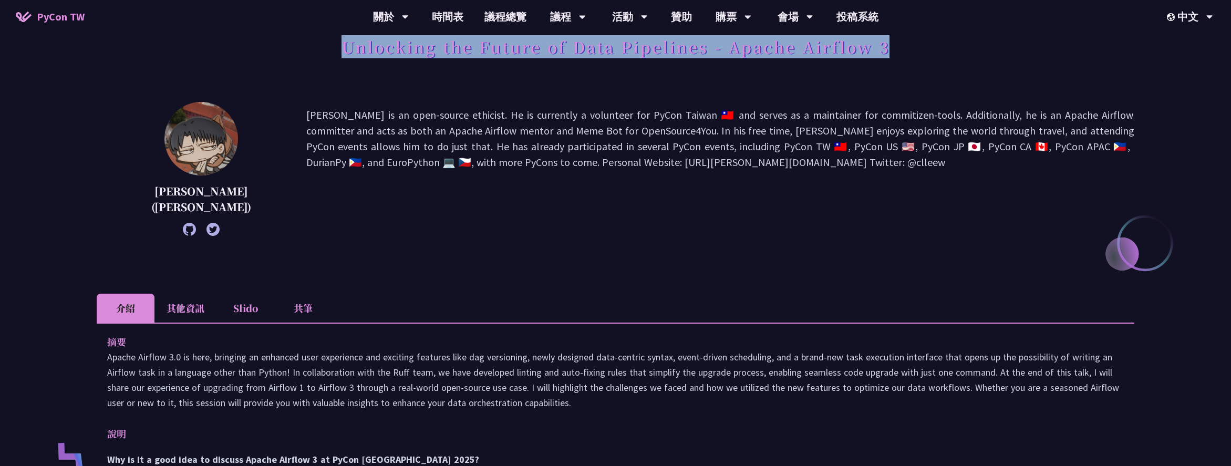
drag, startPoint x: 340, startPoint y: 44, endPoint x: 543, endPoint y: 64, distance: 203.8
click at [898, 44] on div "Unlocking the Future of Data Pipelines - Apache Airflow 3" at bounding box center [616, 58] width 1038 height 55
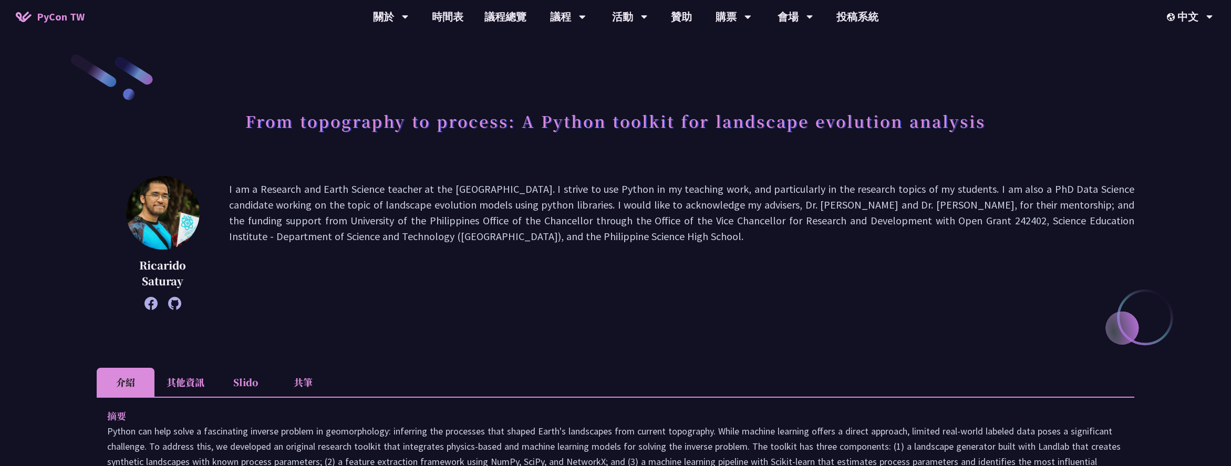
click at [273, 246] on p "I am a Research and Earth Science teacher at the [GEOGRAPHIC_DATA]. I strive to…" at bounding box center [681, 242] width 905 height 123
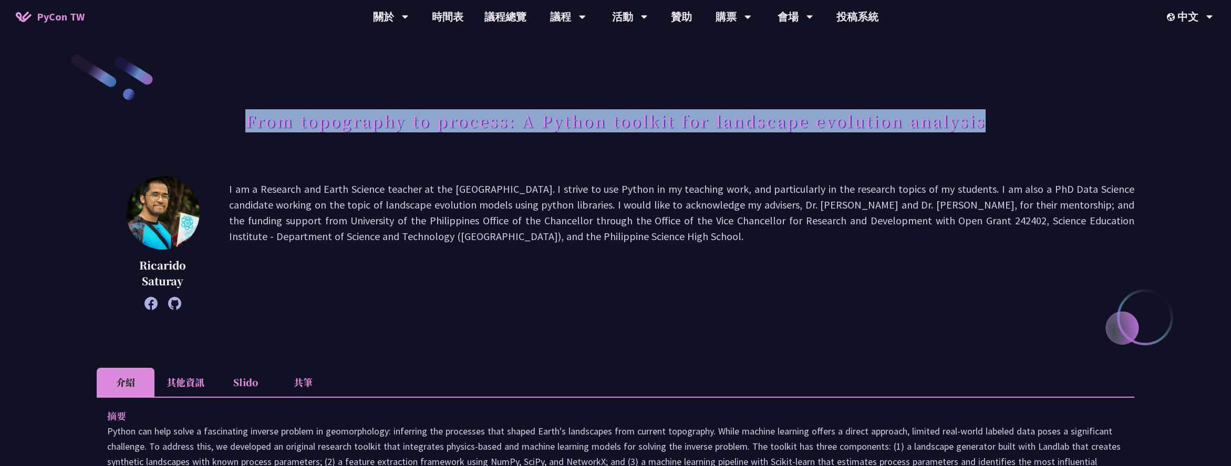
drag, startPoint x: 241, startPoint y: 123, endPoint x: 1017, endPoint y: 112, distance: 776.6
click at [1017, 112] on div "From topography to process: A Python toolkit for landscape evolution analysis" at bounding box center [616, 132] width 1038 height 55
copy h1 "From topography to process: A Python toolkit for landscape evolution analysis"
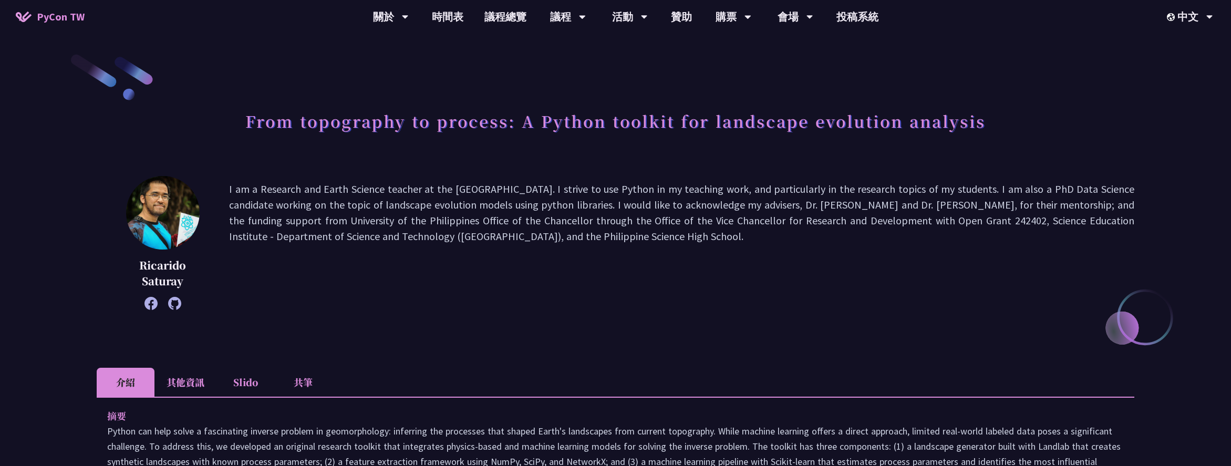
click at [193, 272] on p "Ricarido Saturay" at bounding box center [163, 273] width 80 height 32
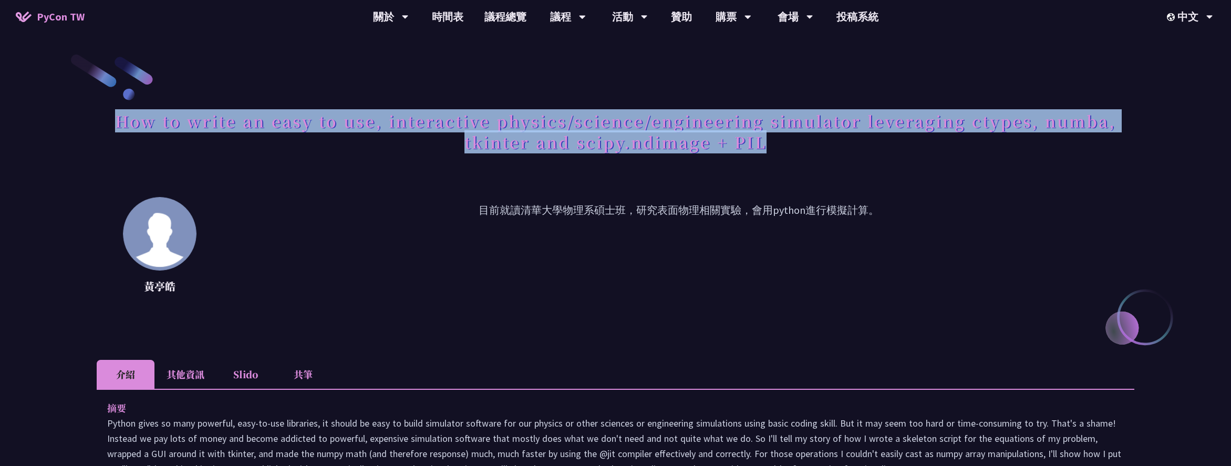
drag, startPoint x: 120, startPoint y: 121, endPoint x: 838, endPoint y: 136, distance: 718.9
click at [838, 136] on h1 "How to write an easy to use, interactive physics/science/engineering simulator …" at bounding box center [616, 131] width 1038 height 53
copy h1 "How to write an easy to use, interactive physics/science/engineering simulator …"
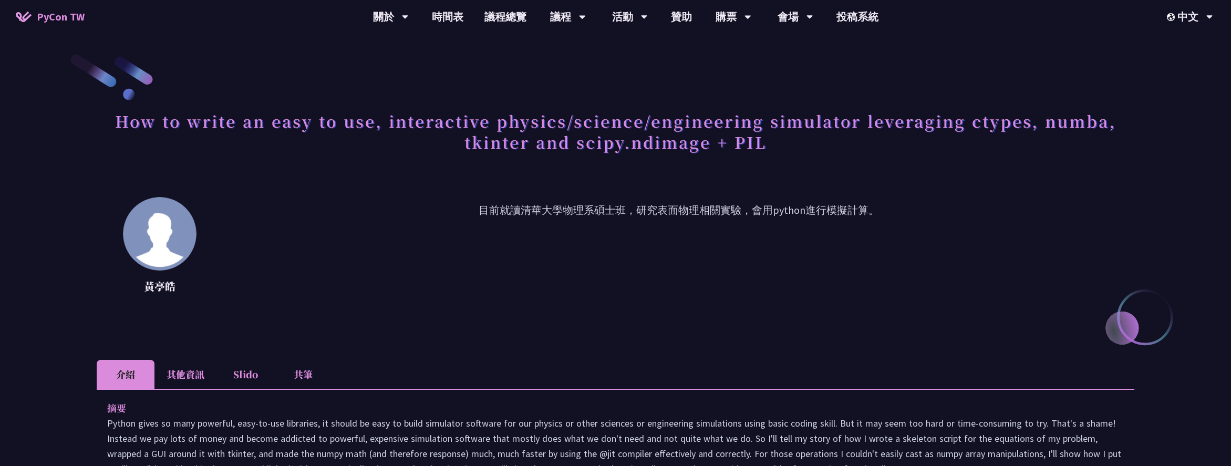
click at [391, 289] on p "目前就讀清華大學物理系碩士班，研究表面物理相關實驗，會用python進行模擬計算。" at bounding box center [679, 249] width 912 height 95
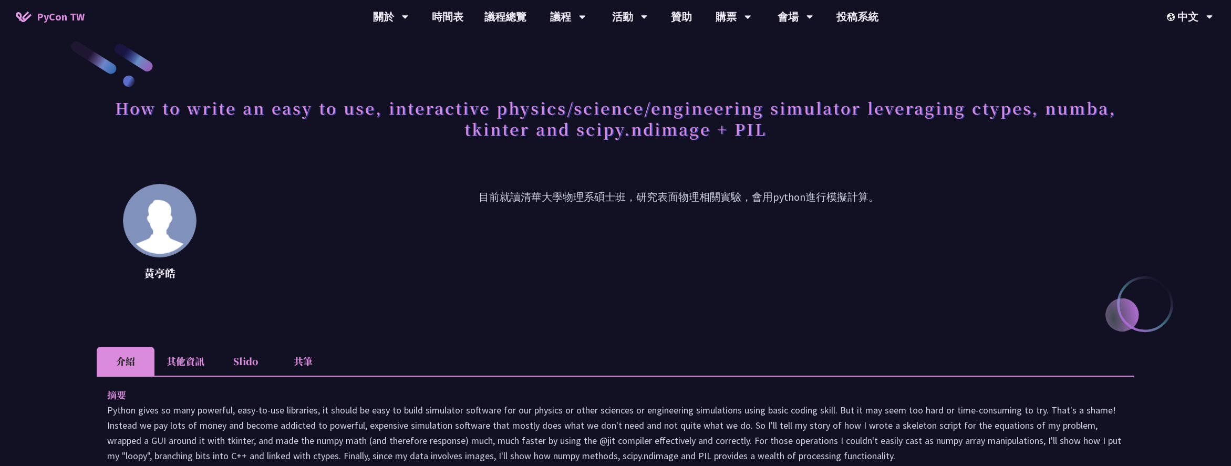
scroll to position [50, 0]
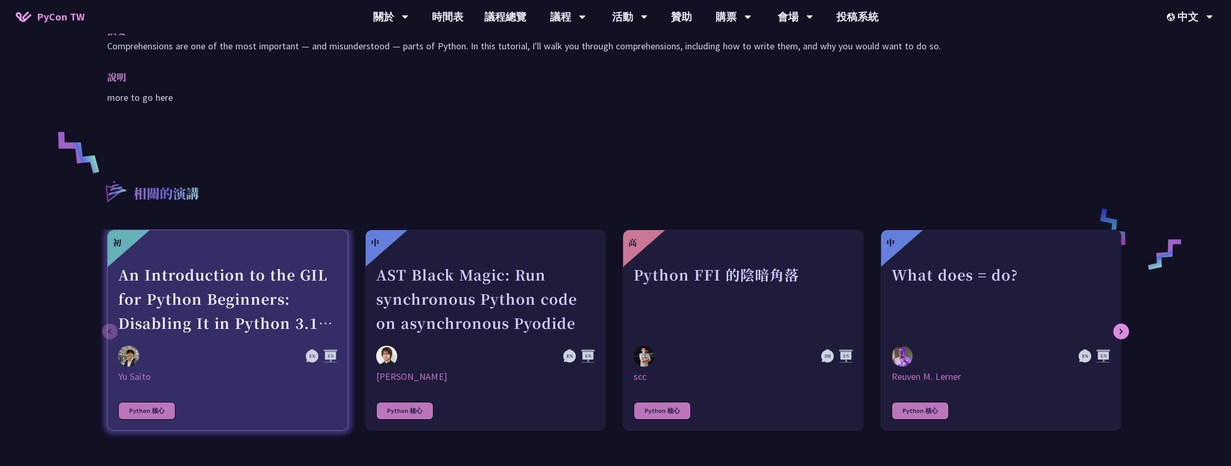
scroll to position [236, 0]
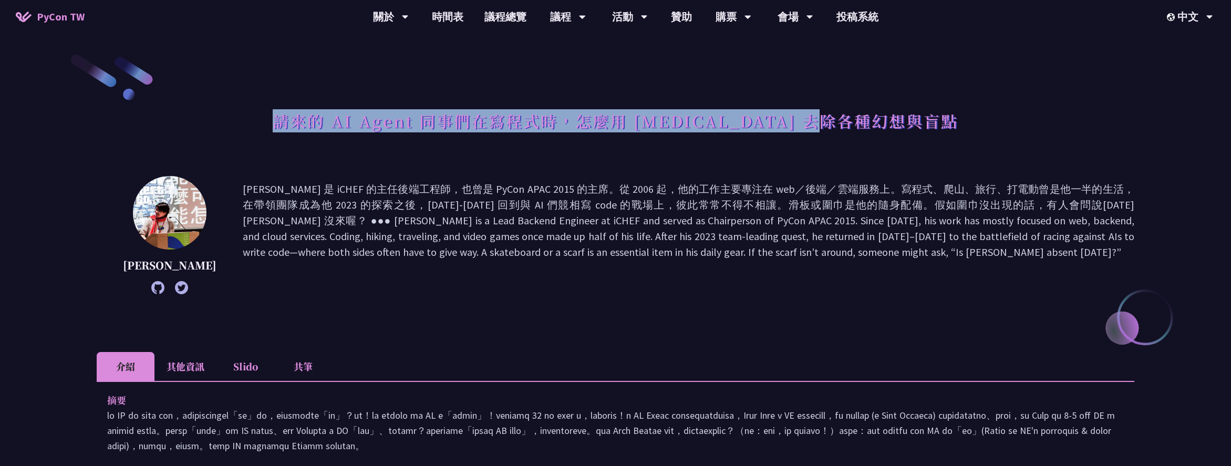
drag, startPoint x: 320, startPoint y: 120, endPoint x: 914, endPoint y: 117, distance: 593.7
click at [914, 117] on div "請來的 AI Agent 同事們在寫程式時，怎麼用 [MEDICAL_DATA] 去除各種幻想與盲點" at bounding box center [616, 132] width 1038 height 55
copy h1 "請來的 AI Agent 同事們在寫程式時，怎麼用 [MEDICAL_DATA] 去除各種幻想與盲點"
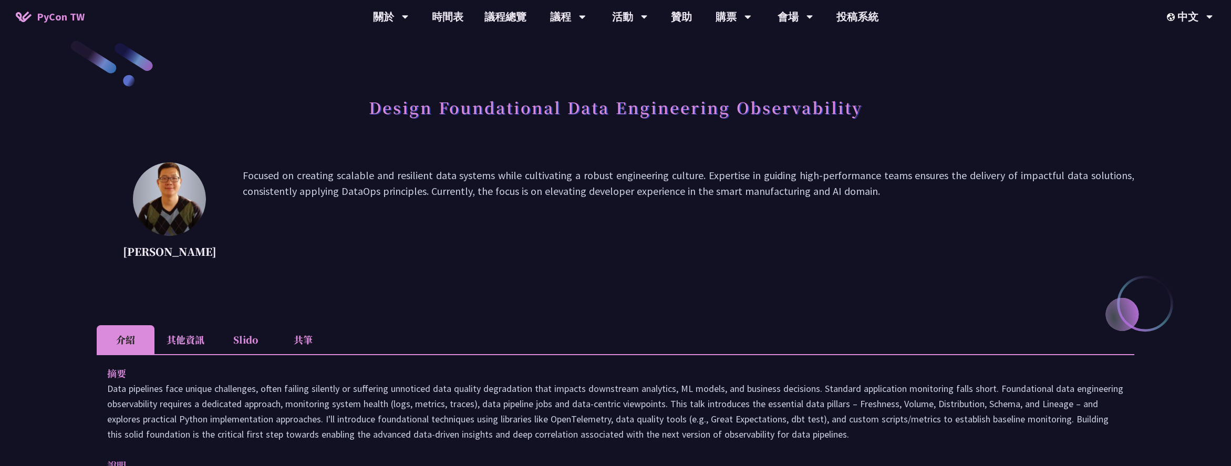
scroll to position [27, 0]
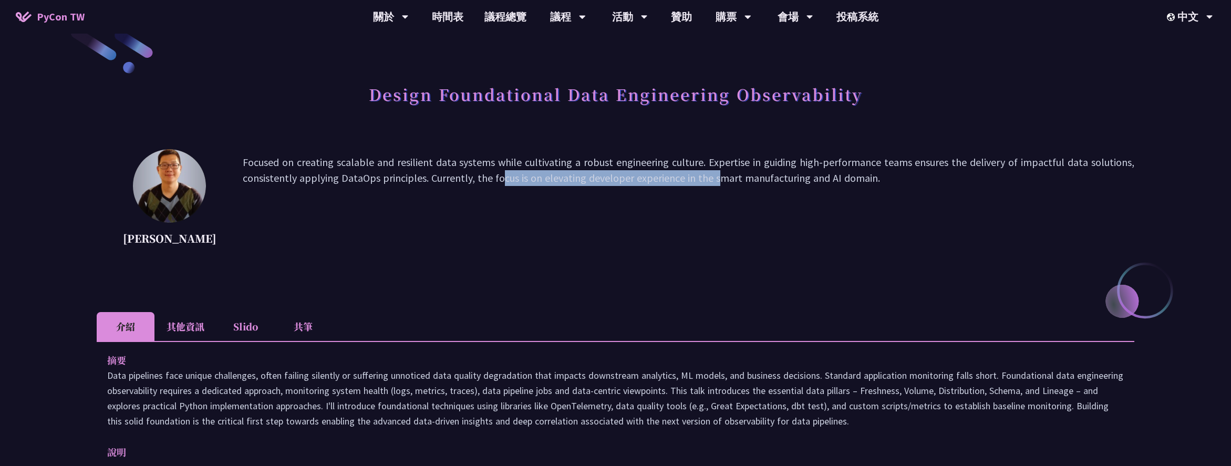
drag, startPoint x: 442, startPoint y: 170, endPoint x: 622, endPoint y: 178, distance: 180.4
click at [622, 178] on p "Focused on creating scalable and resilient data systems while cultivating a rob…" at bounding box center [689, 201] width 892 height 95
drag, startPoint x: 659, startPoint y: 237, endPoint x: 435, endPoint y: 119, distance: 252.9
click at [655, 237] on p "Focused on creating scalable and resilient data systems while cultivating a rob…" at bounding box center [689, 201] width 892 height 95
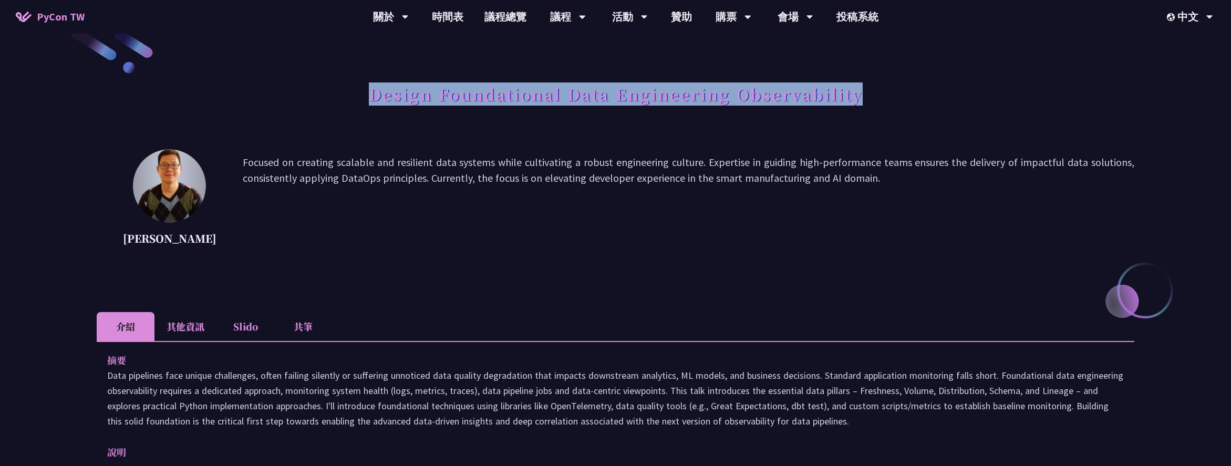
drag, startPoint x: 391, startPoint y: 94, endPoint x: 882, endPoint y: 96, distance: 490.7
click at [882, 96] on div "Design Foundational Data Engineering Observability" at bounding box center [616, 105] width 1038 height 55
copy h1 "Design Foundational Data Engineering Observability"
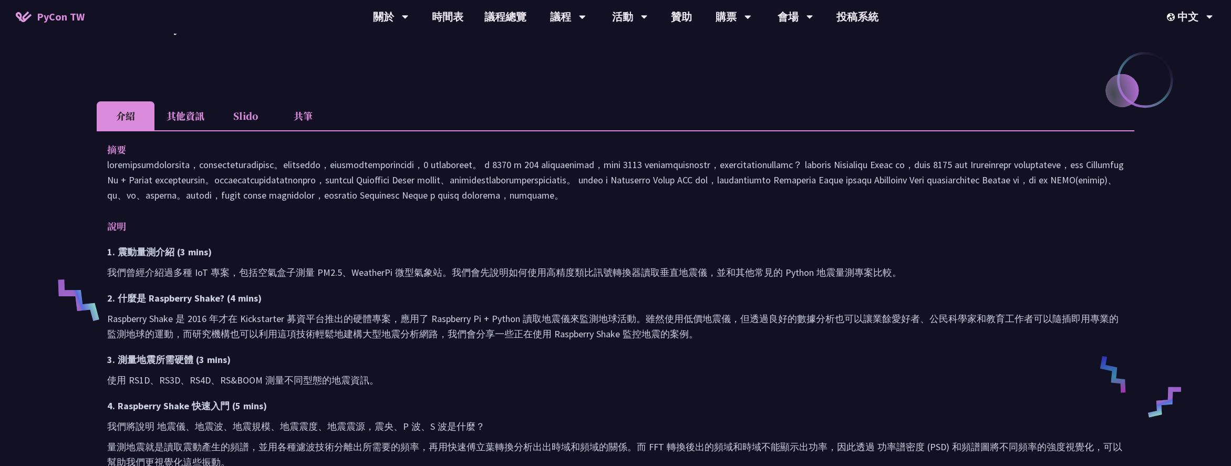
click at [284, 234] on div "摘要 說明 1. 震動量測介紹 (3 mins) 我們曾經介紹過多種 IoT 專案，包括空氣盒子測量 PM2.5、WeatherPi 微型氣象站。我們會先說明…" at bounding box center [616, 374] width 1038 height 489
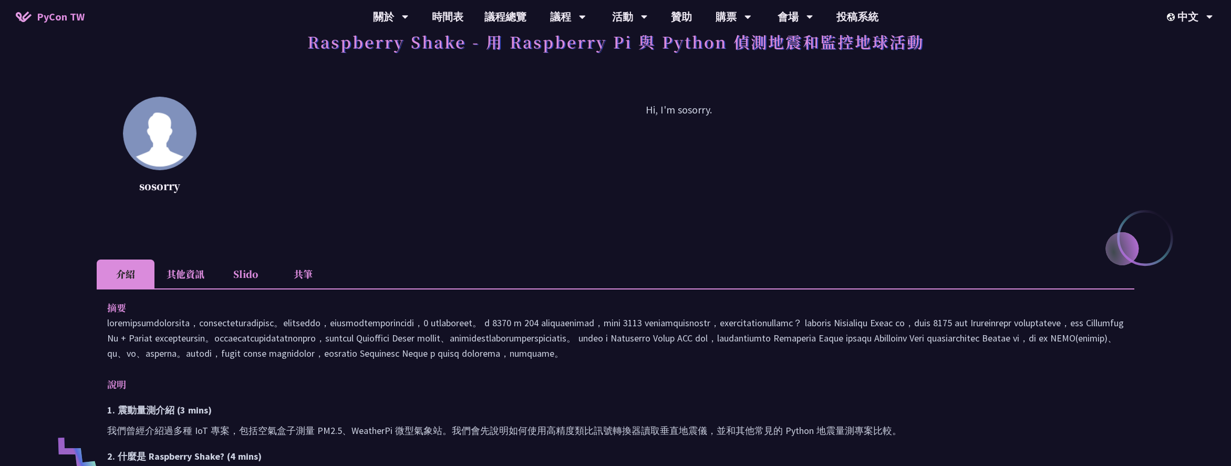
scroll to position [104, 0]
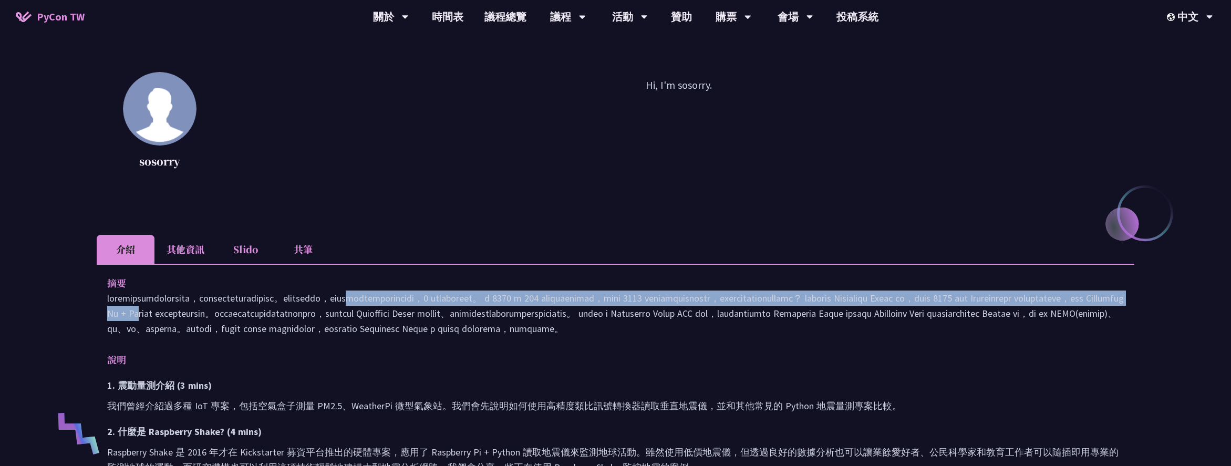
drag, startPoint x: 446, startPoint y: 294, endPoint x: 888, endPoint y: 316, distance: 442.9
click at [888, 316] on p at bounding box center [615, 314] width 1017 height 46
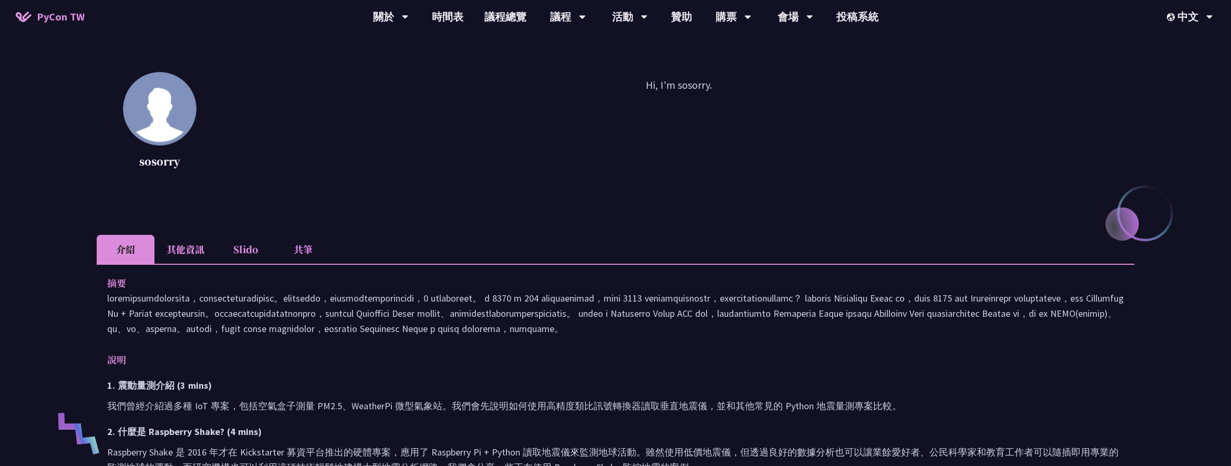
click at [838, 336] on p at bounding box center [615, 314] width 1017 height 46
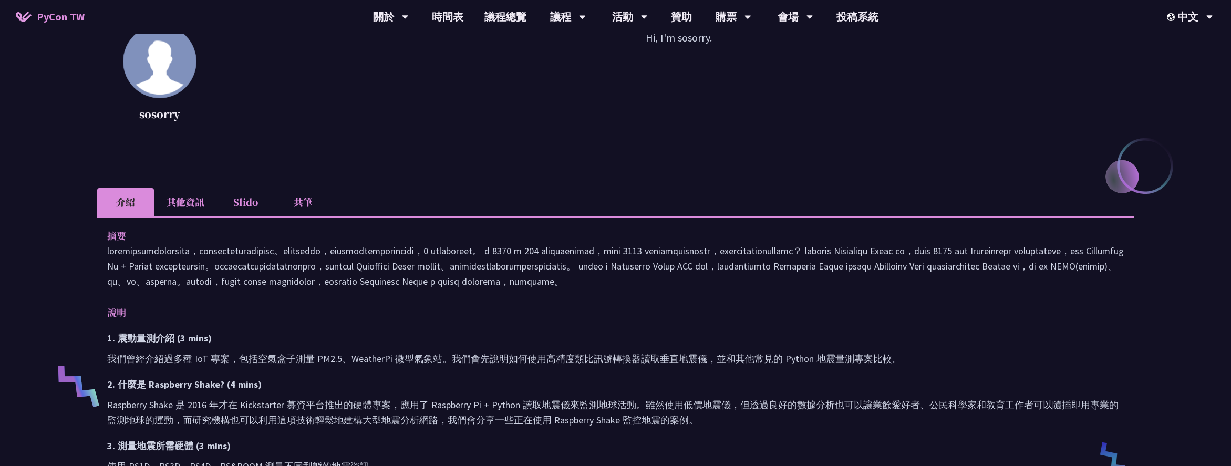
scroll to position [4, 0]
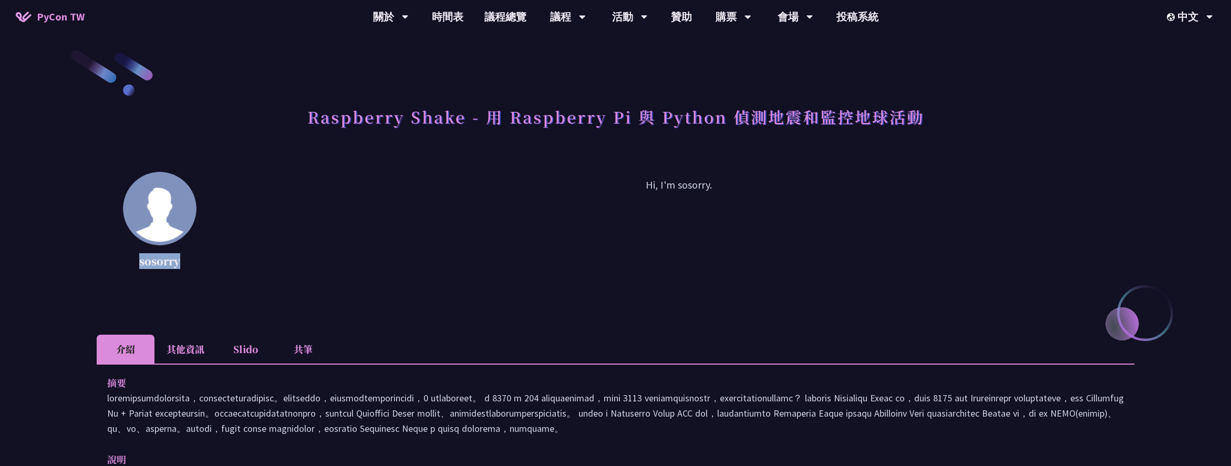
drag, startPoint x: 149, startPoint y: 262, endPoint x: 121, endPoint y: 262, distance: 27.8
click at [121, 262] on div "sosorry Hi, I'm sosorry." at bounding box center [616, 224] width 1038 height 105
click at [282, 282] on div "sosorry Hi, I'm sosorry." at bounding box center [616, 240] width 1038 height 137
click at [423, 282] on div "sosorry Hi, I'm sosorry." at bounding box center [616, 240] width 1038 height 137
drag, startPoint x: 185, startPoint y: 263, endPoint x: 136, endPoint y: 263, distance: 49.4
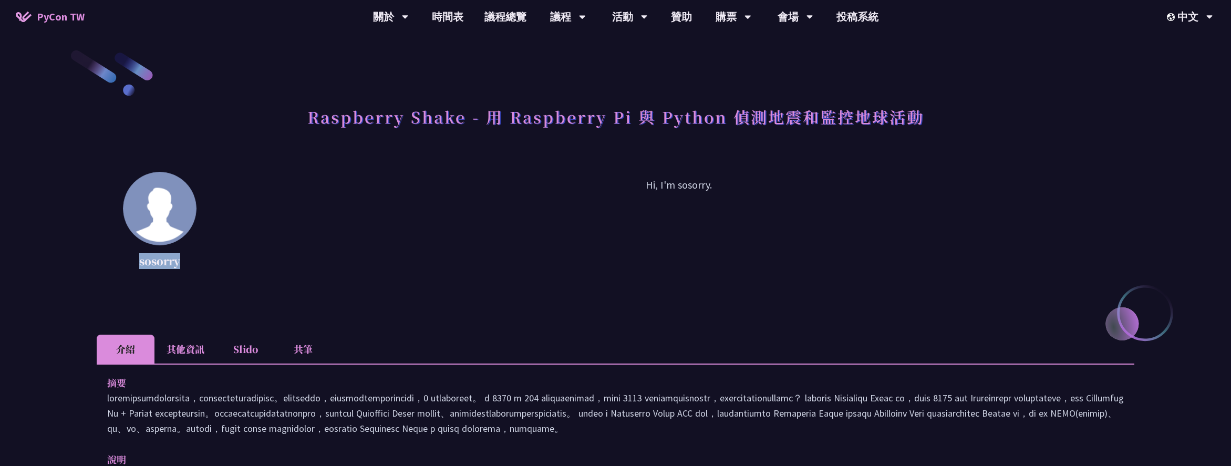
click at [136, 263] on p "sosorry" at bounding box center [160, 261] width 74 height 16
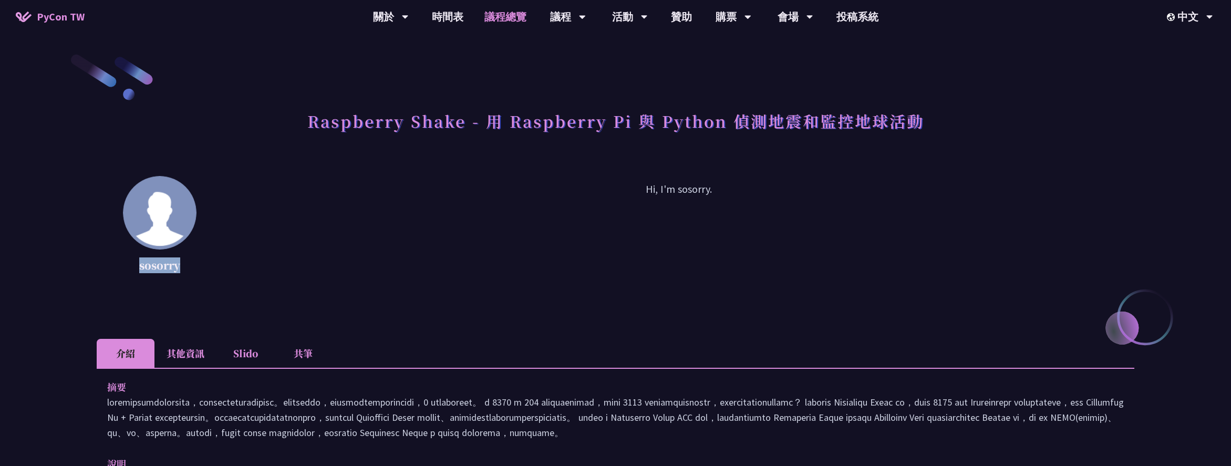
click at [493, 21] on link "議程總覽" at bounding box center [505, 17] width 63 height 34
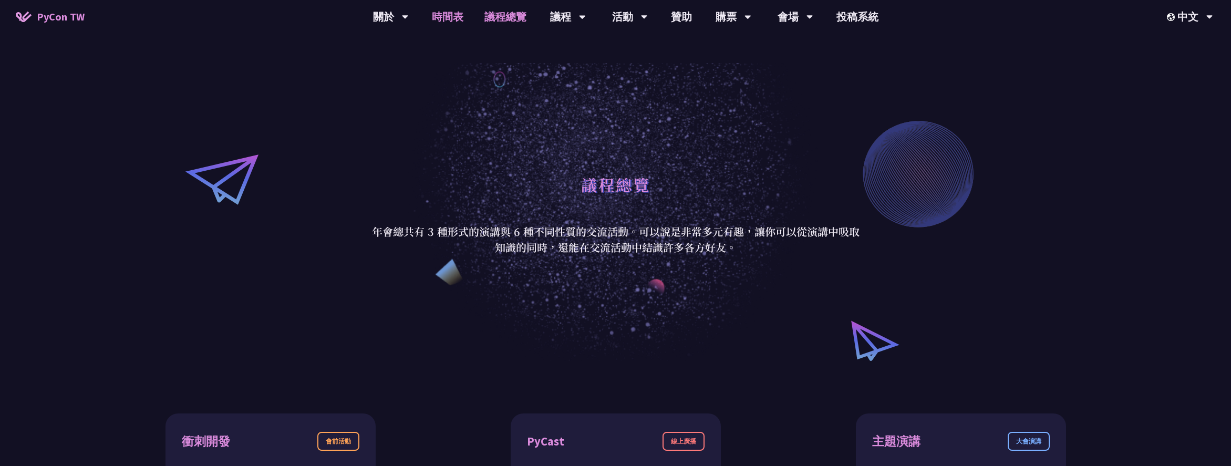
click at [446, 15] on link "時間表" at bounding box center [447, 17] width 53 height 34
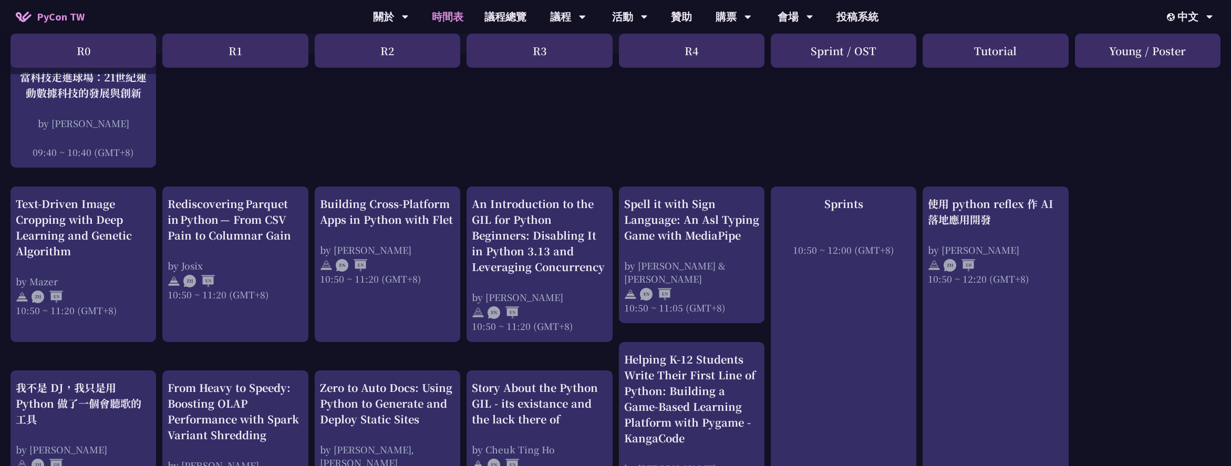
scroll to position [303, 0]
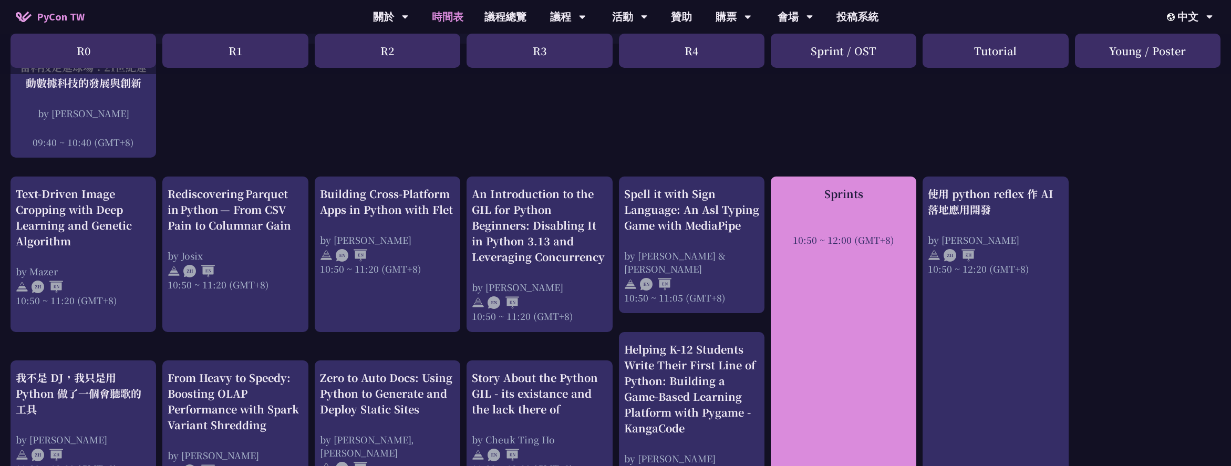
click at [865, 210] on div "Sprints 10:50 ~ 12:00 (GMT+8)" at bounding box center [843, 216] width 135 height 60
click at [850, 255] on div "Sprints 10:50 ~ 12:00 (GMT+8)" at bounding box center [844, 346] width 146 height 339
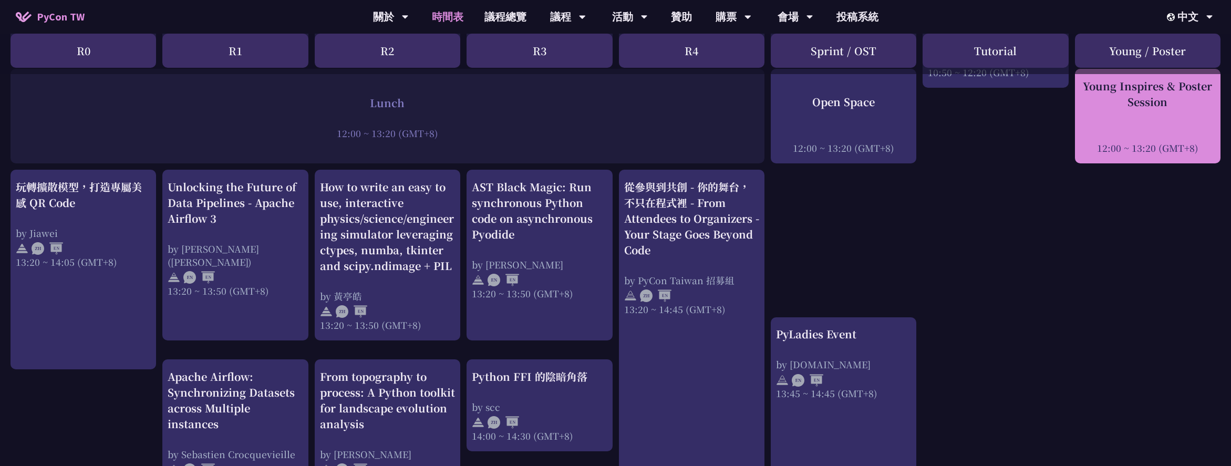
scroll to position [736, 0]
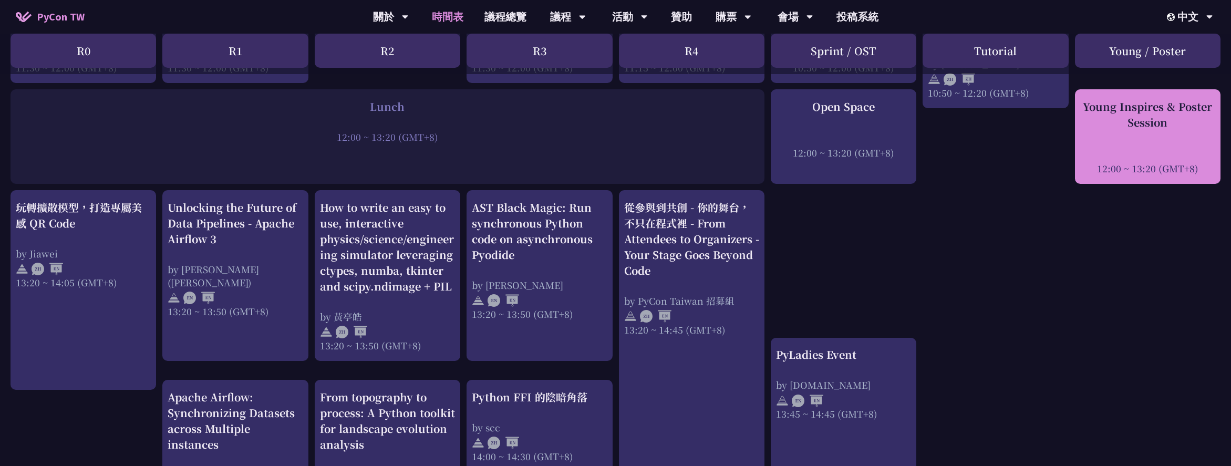
click at [1152, 107] on div "Young Inspires & Poster Session" at bounding box center [1147, 115] width 135 height 32
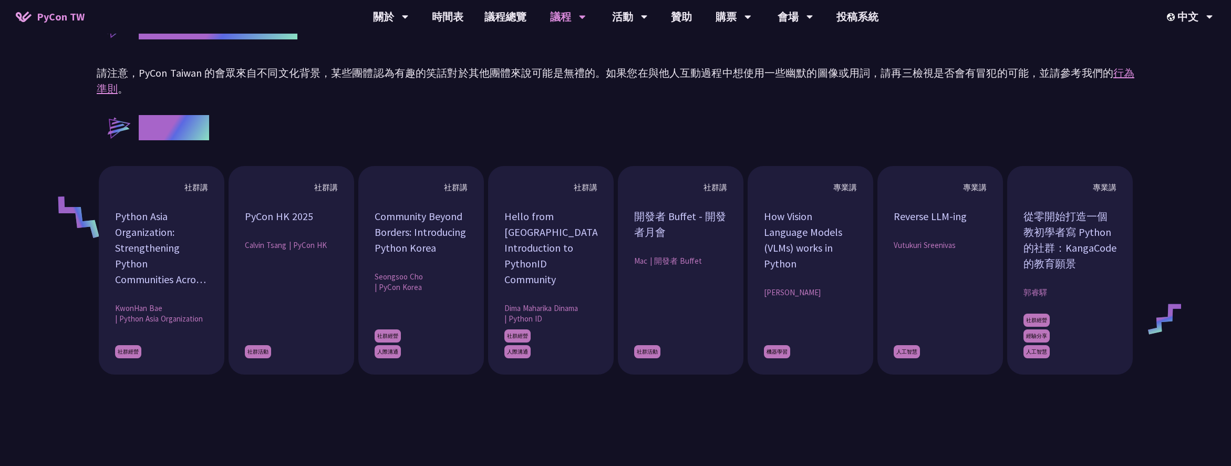
scroll to position [461, 0]
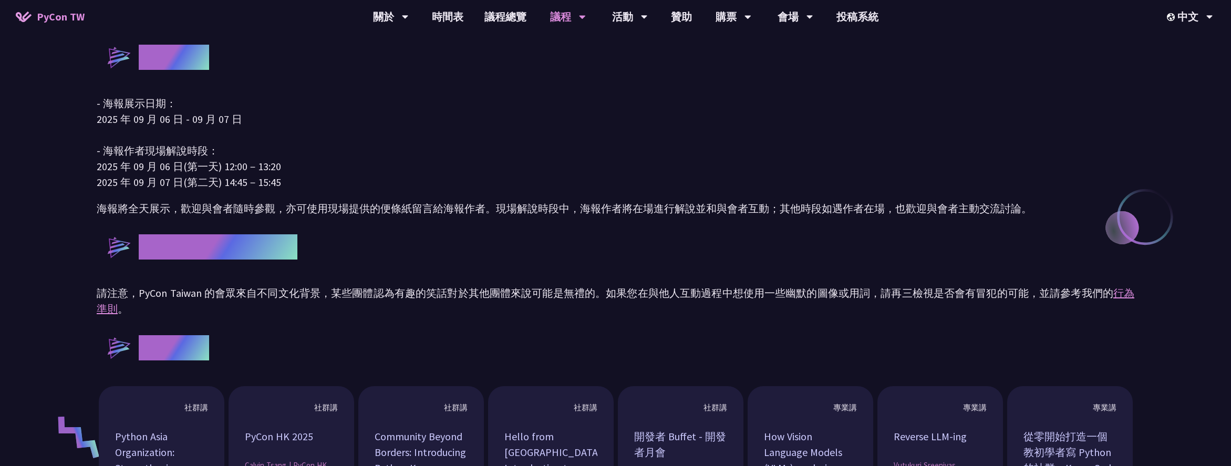
scroll to position [736, 0]
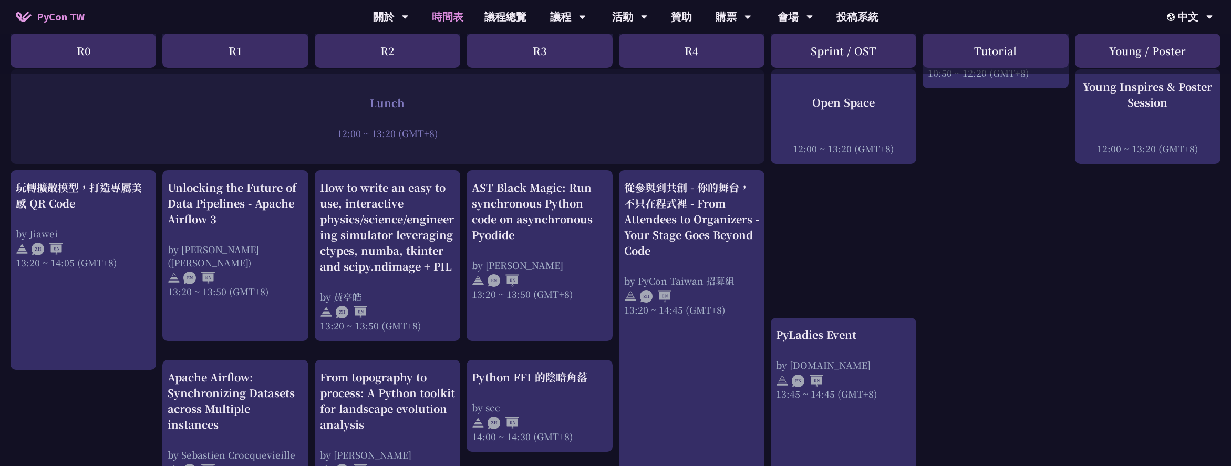
click at [978, 245] on div "An Introduction to the GIL for Python Beginners: Disabling It in Python 3.13 an…" at bounding box center [615, 273] width 1231 height 1630
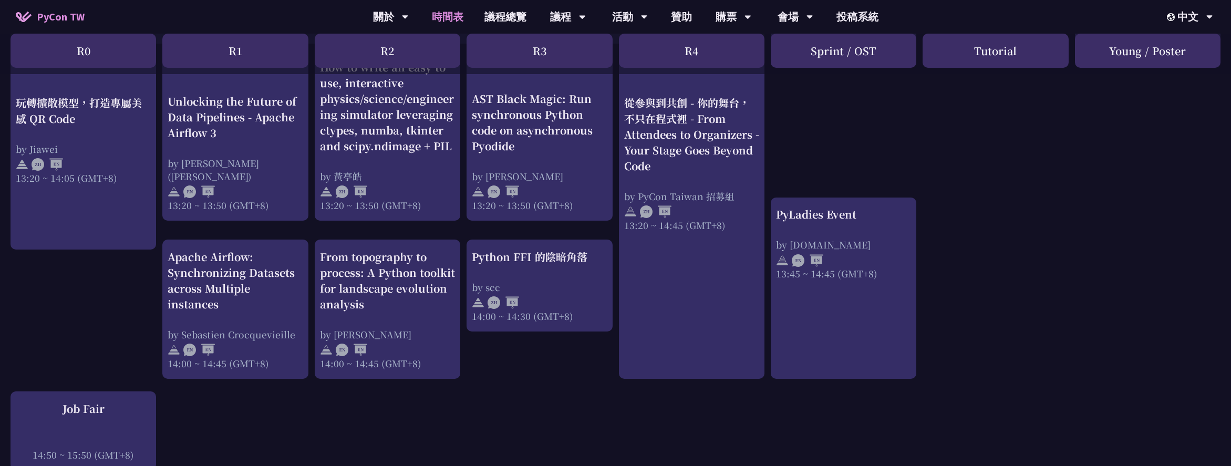
scroll to position [1040, 0]
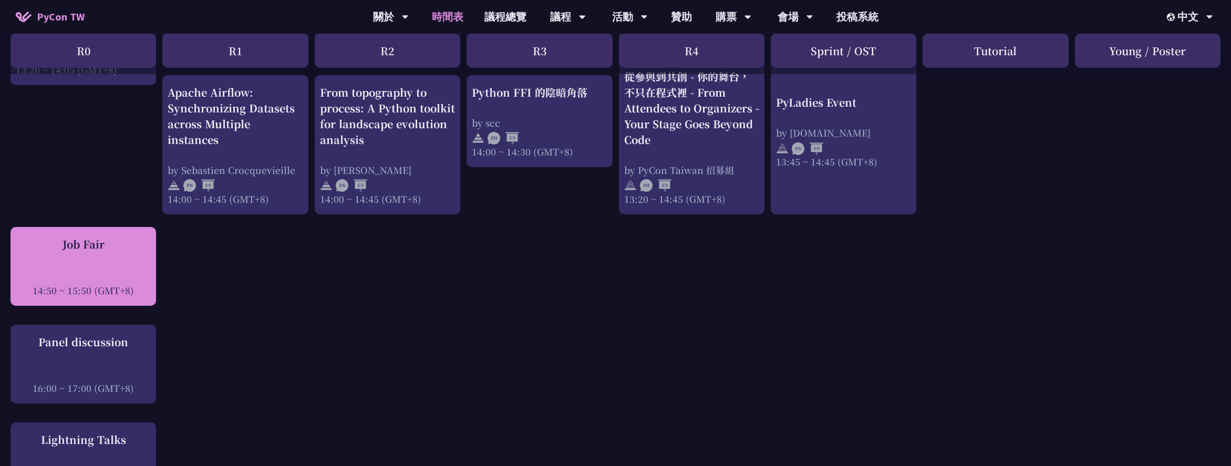
click at [112, 260] on div "Job Fair 14:50 ~ 15:50 (GMT+8)" at bounding box center [83, 266] width 135 height 60
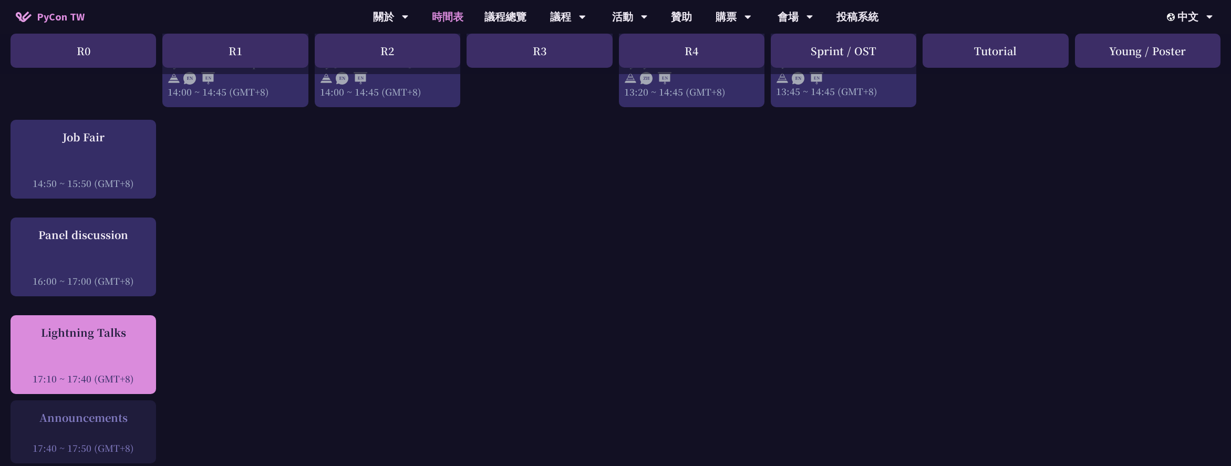
scroll to position [1168, 0]
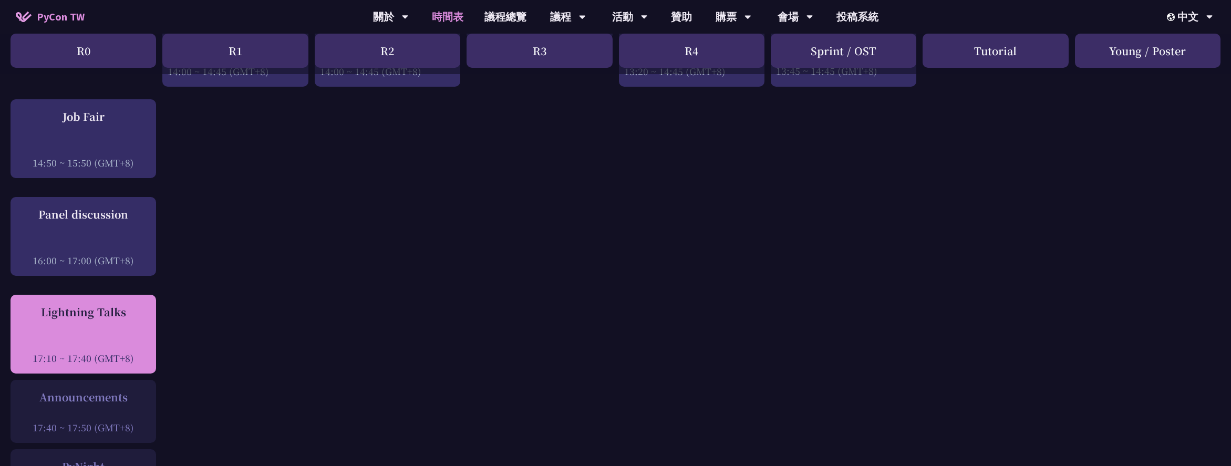
click at [140, 323] on div "Lightning Talks 17:10 ~ 17:40 (GMT+8)" at bounding box center [83, 334] width 135 height 60
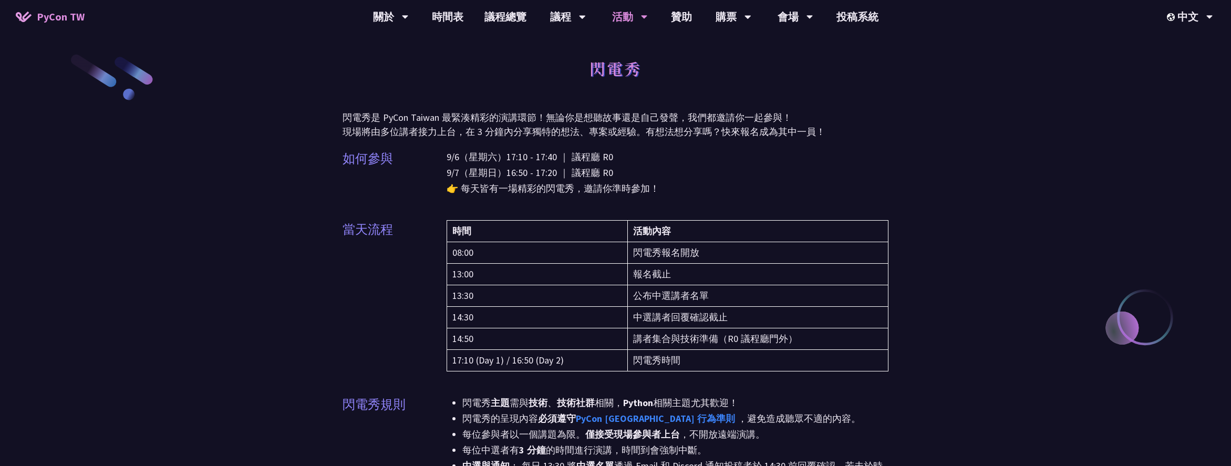
scroll to position [14, 0]
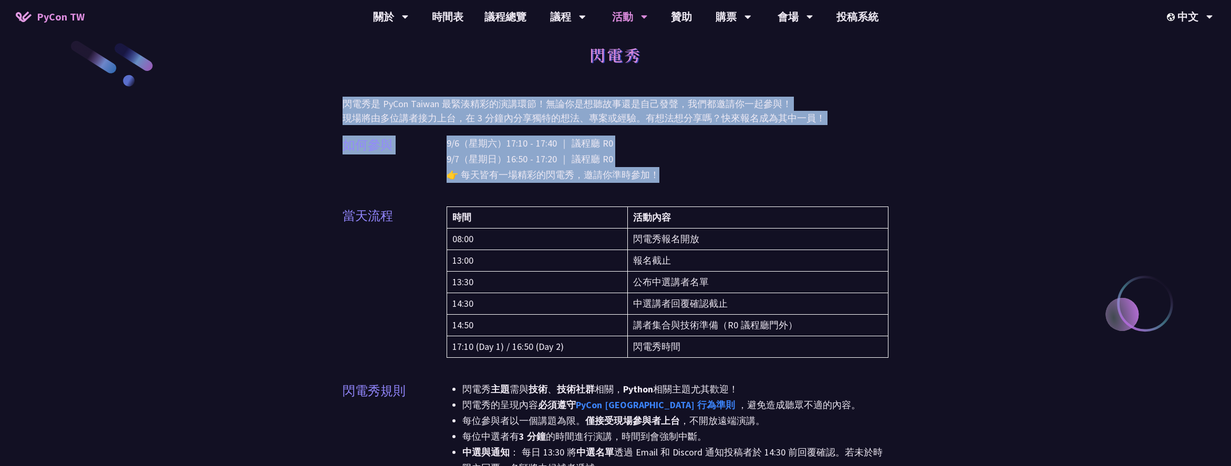
drag, startPoint x: 345, startPoint y: 102, endPoint x: 811, endPoint y: 172, distance: 471.3
click at [645, 184] on div "9/6（星期六）17:10 - 17:40 ｜ 議程廳 R0 9/7（星期日）16:50 - 17:20 ｜ 議程廳 R0 👉 每天皆有一場精彩的閃電秀，邀請…" at bounding box center [668, 166] width 442 height 60
drag, startPoint x: 705, startPoint y: 184, endPoint x: 303, endPoint y: 107, distance: 409.3
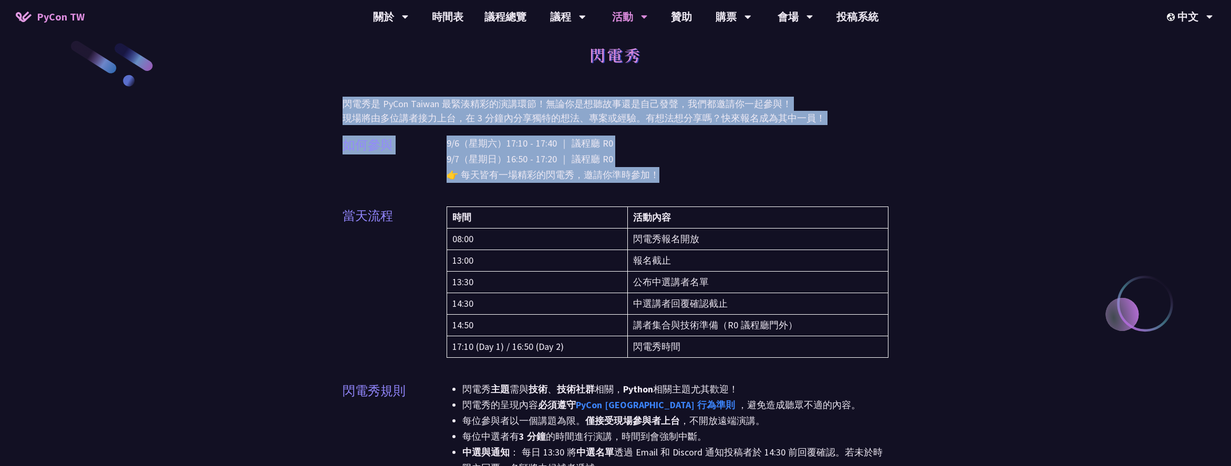
click at [718, 150] on p "9/6（星期六）17:10 - 17:40 ｜ 議程廳 R0 9/7（星期日）16:50 - 17:20 ｜ 議程廳 R0 👉 每天皆有一場精彩的閃電秀，邀請…" at bounding box center [668, 159] width 442 height 47
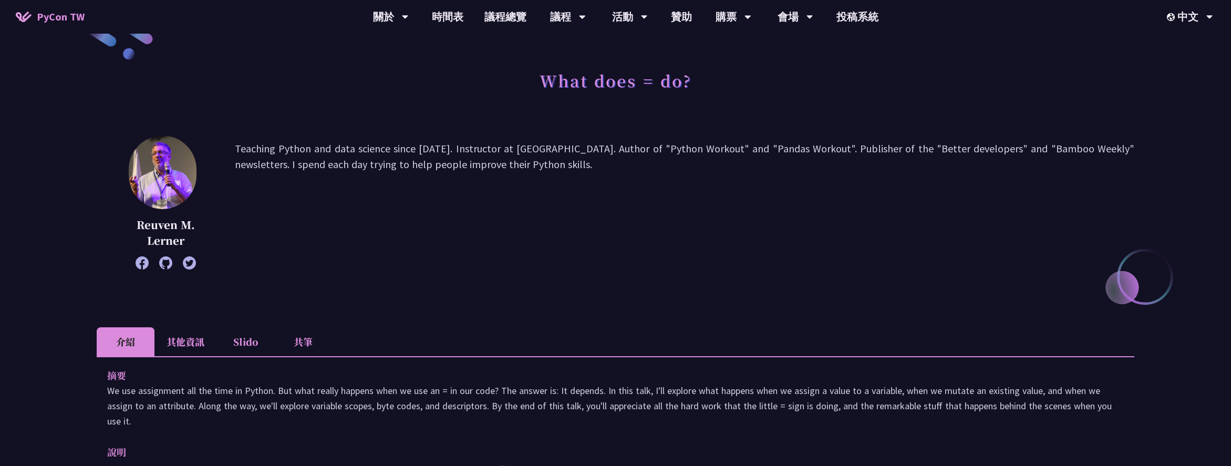
scroll to position [47, 0]
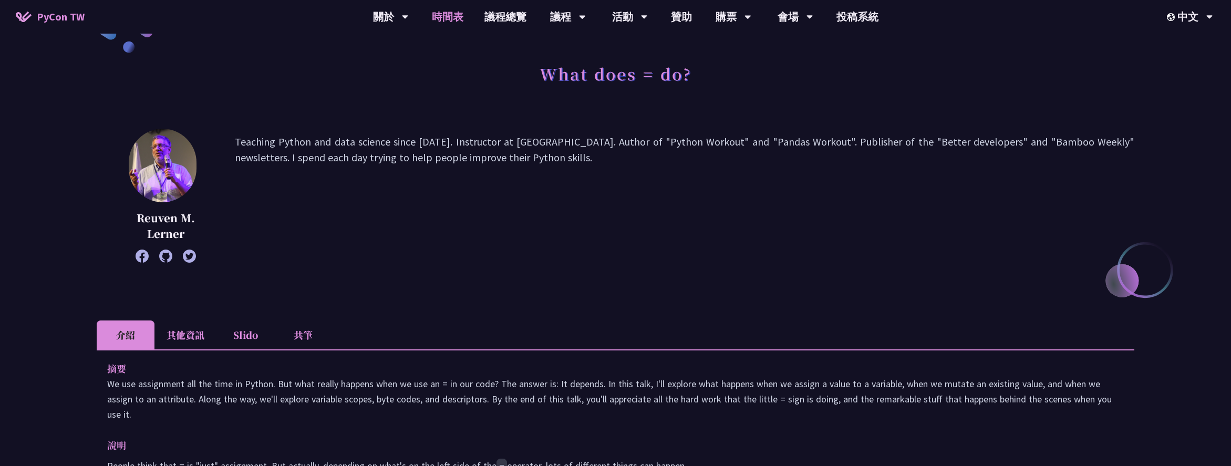
click at [441, 17] on link "時間表" at bounding box center [447, 17] width 53 height 34
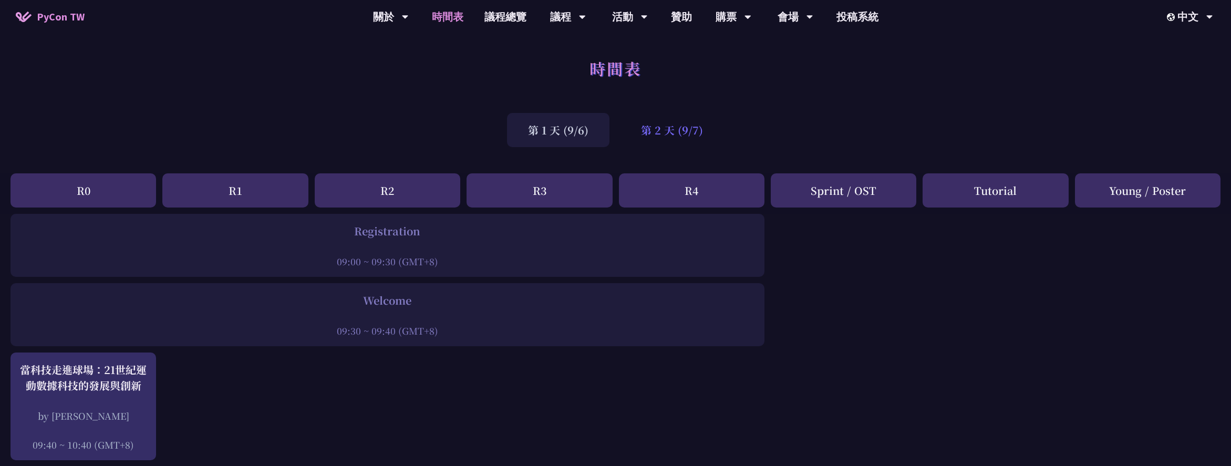
click at [665, 128] on div "第 2 天 (9/7)" at bounding box center [672, 130] width 104 height 34
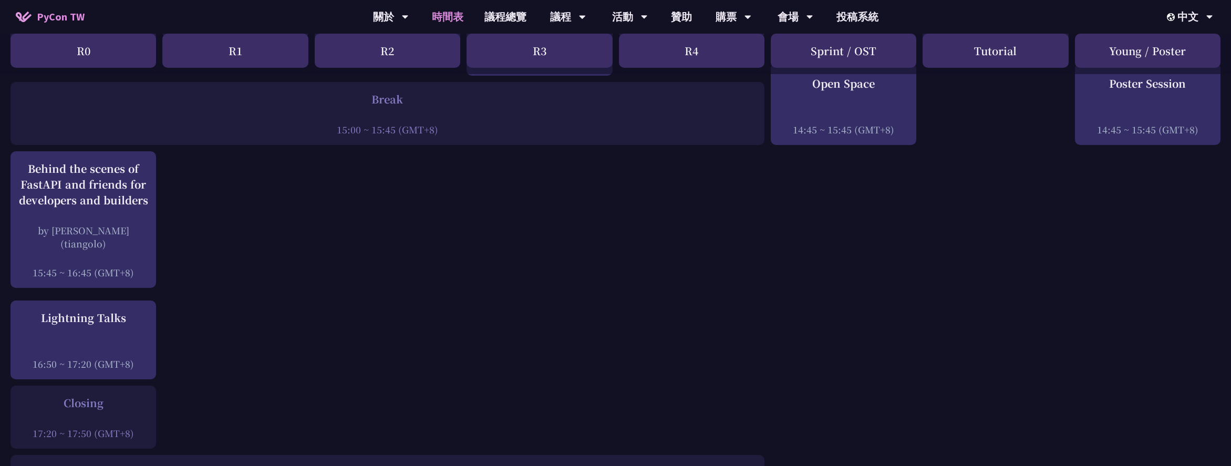
scroll to position [1264, 0]
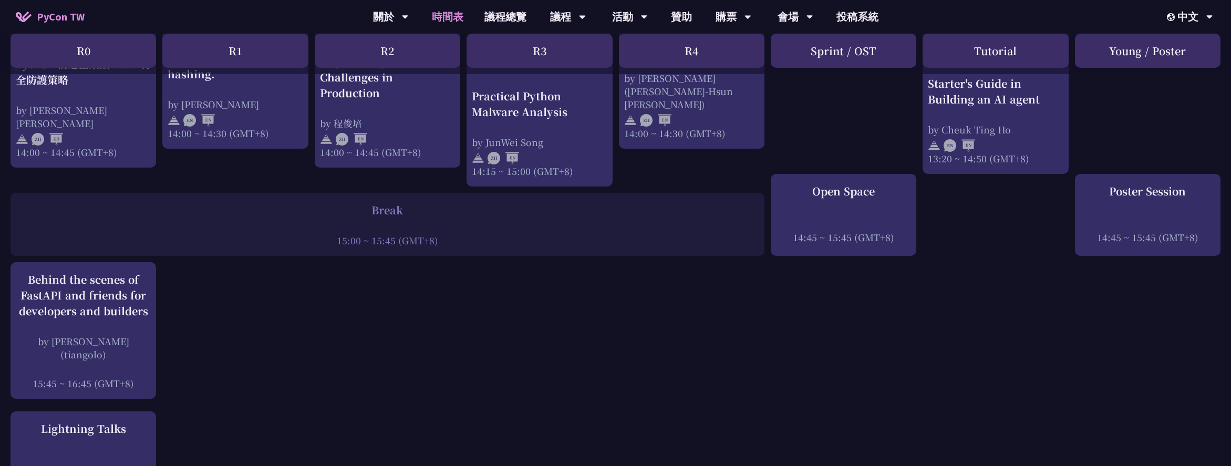
scroll to position [1146, 0]
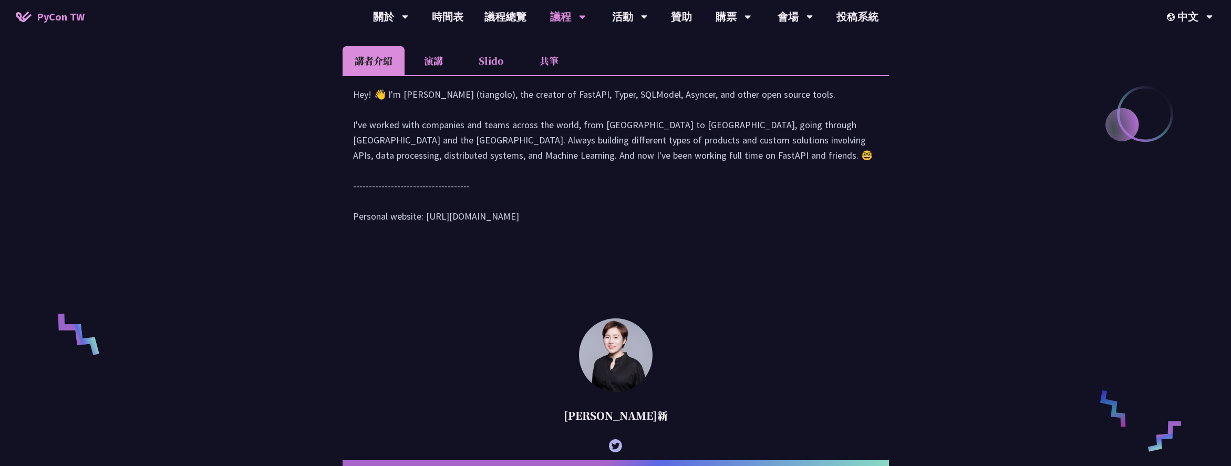
scroll to position [436, 0]
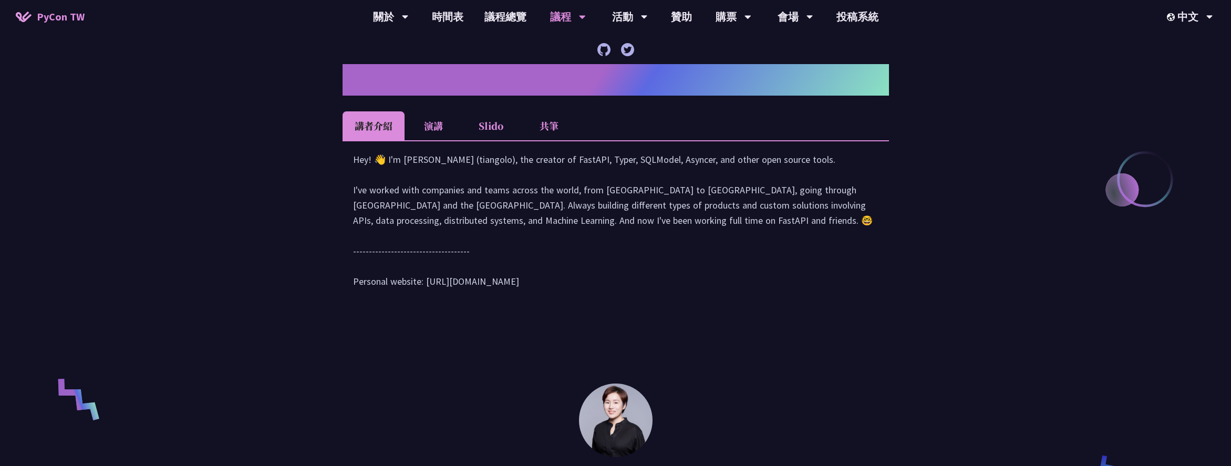
drag, startPoint x: 513, startPoint y: 297, endPoint x: 421, endPoint y: 298, distance: 92.5
click at [421, 298] on div "Hey! 👋 I'm [PERSON_NAME] (tiangolo), the creator of FastAPI, Typer, SQLModel, A…" at bounding box center [615, 226] width 525 height 148
drag, startPoint x: 423, startPoint y: 296, endPoint x: 490, endPoint y: 297, distance: 67.3
click at [490, 297] on div "Hey! 👋 I'm [PERSON_NAME] (tiangolo), the creator of FastAPI, Typer, SQLModel, A…" at bounding box center [615, 226] width 525 height 148
click at [511, 299] on div "Hey! 👋 I'm [PERSON_NAME] (tiangolo), the creator of FastAPI, Typer, SQLModel, A…" at bounding box center [615, 226] width 525 height 148
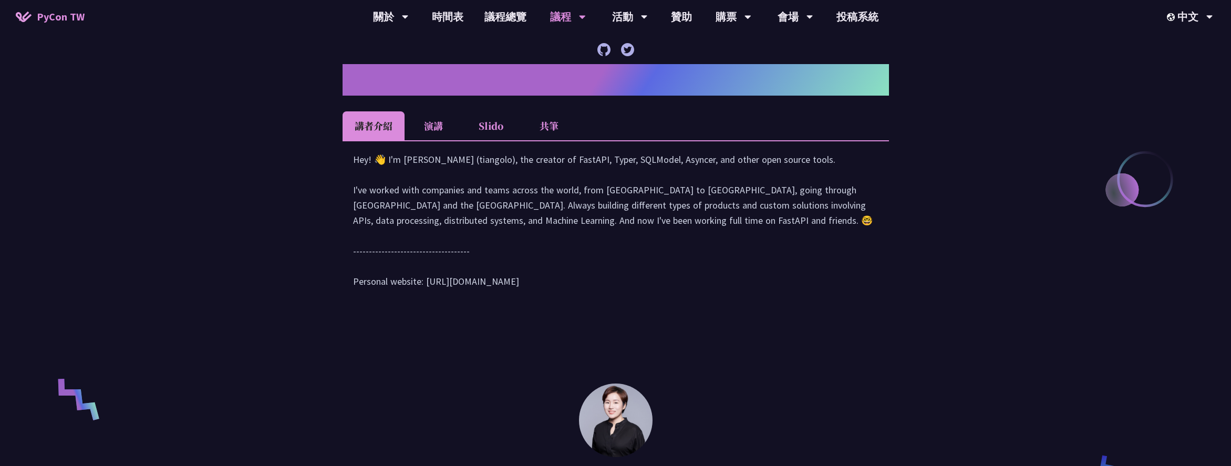
click at [487, 298] on div "Hey! 👋 I'm [PERSON_NAME] (tiangolo), the creator of FastAPI, Typer, SQLModel, A…" at bounding box center [615, 226] width 525 height 148
click at [544, 299] on div "Hey! 👋 I'm [PERSON_NAME] (tiangolo), the creator of FastAPI, Typer, SQLModel, A…" at bounding box center [615, 226] width 525 height 148
drag, startPoint x: 449, startPoint y: 296, endPoint x: 496, endPoint y: 295, distance: 47.3
click at [496, 295] on div "Hey! 👋 I'm [PERSON_NAME] (tiangolo), the creator of FastAPI, Typer, SQLModel, A…" at bounding box center [615, 226] width 525 height 148
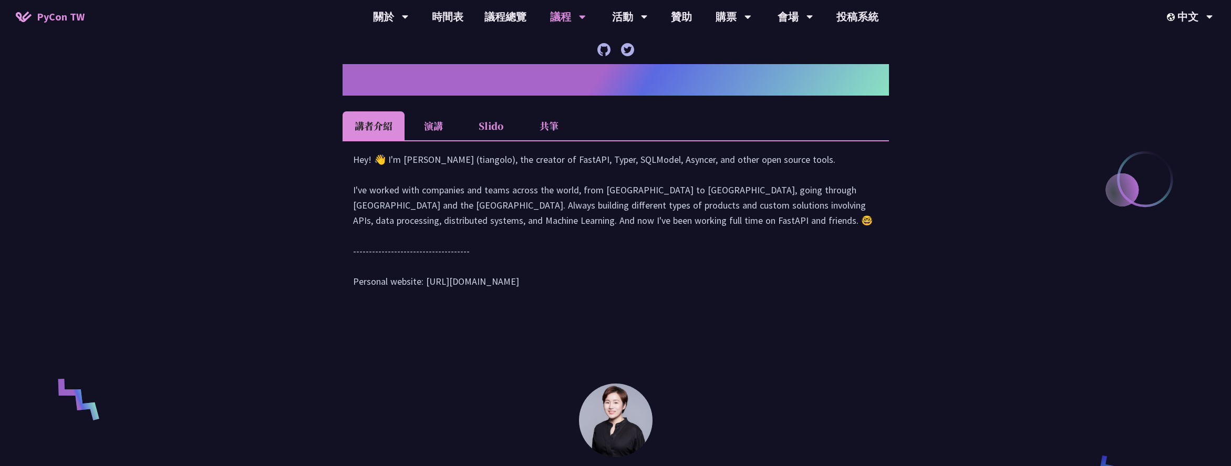
click at [496, 295] on div "Hey! 👋 I'm [PERSON_NAME] (tiangolo), the creator of FastAPI, Typer, SQLModel, A…" at bounding box center [615, 226] width 525 height 148
click at [473, 278] on div "Hey! 👋 I'm [PERSON_NAME] (tiangolo), the creator of FastAPI, Typer, SQLModel, A…" at bounding box center [615, 226] width 525 height 148
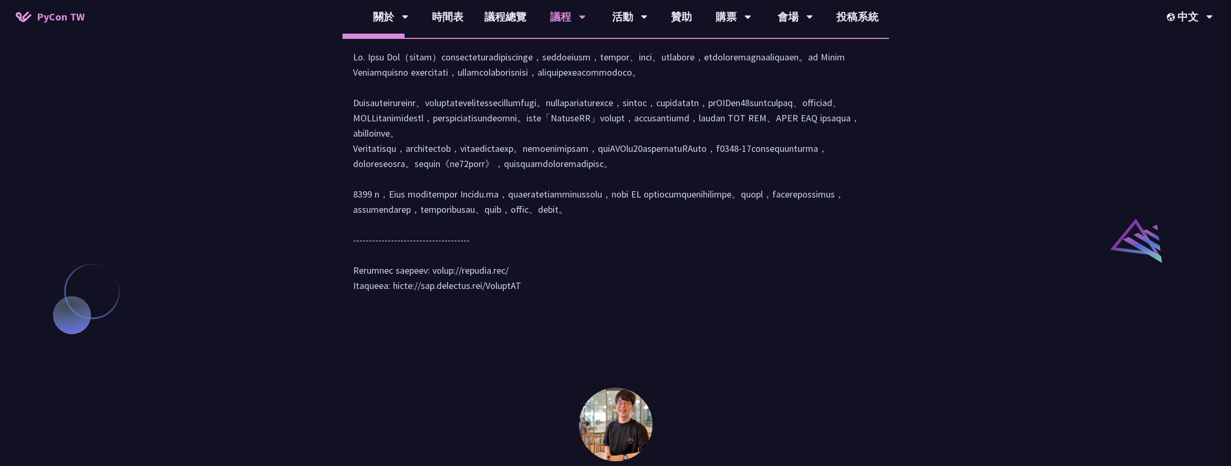
scroll to position [986, 0]
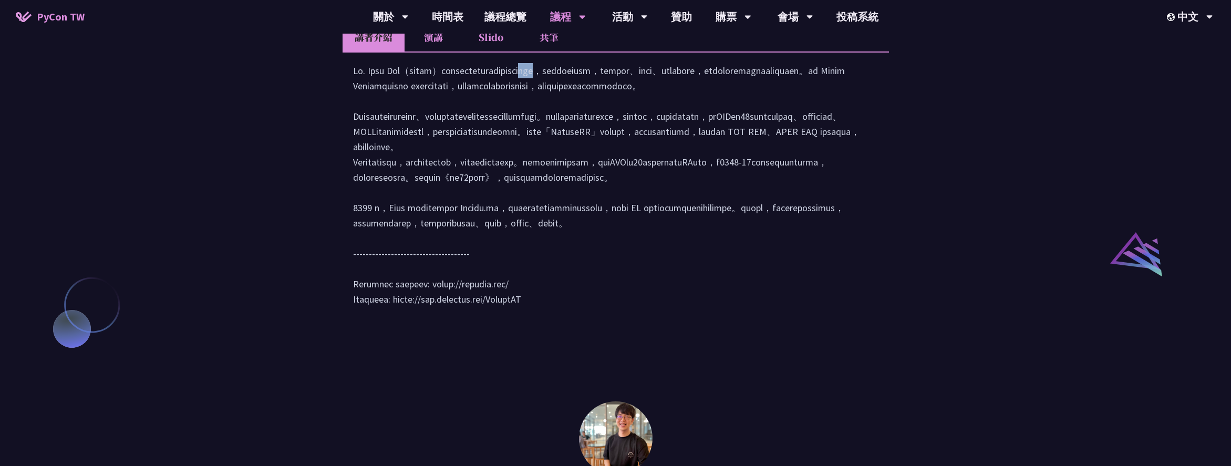
drag, startPoint x: 408, startPoint y: 101, endPoint x: 432, endPoint y: 102, distance: 23.7
click at [432, 102] on div at bounding box center [615, 190] width 525 height 254
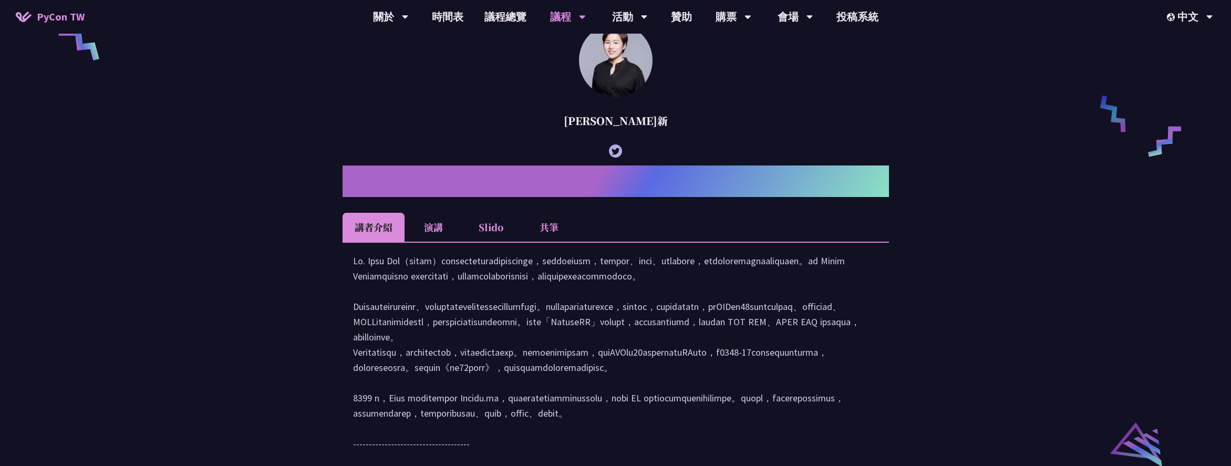
click at [586, 242] on ul "講者介紹 演講 Slido 共筆" at bounding box center [616, 227] width 546 height 29
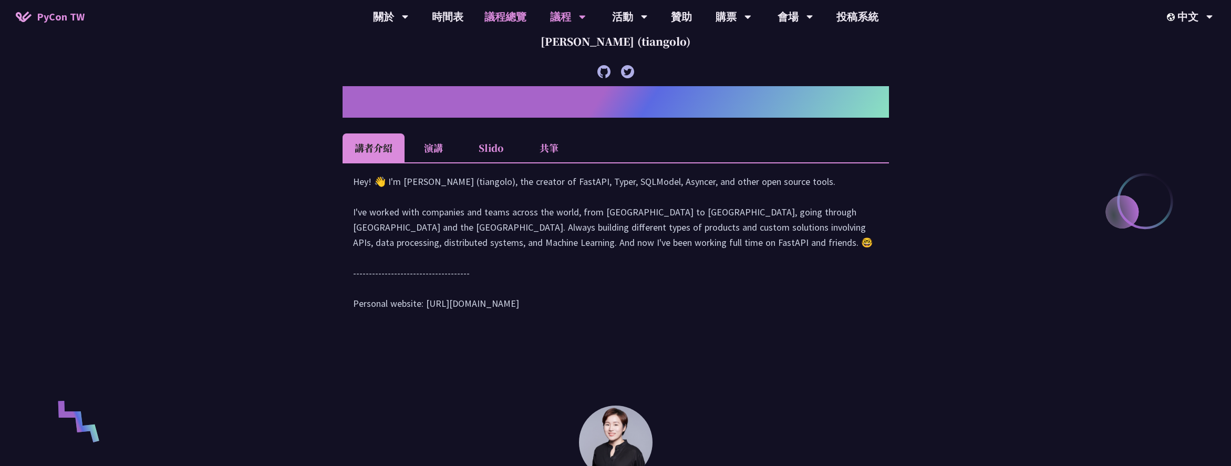
scroll to position [359, 0]
